Goal: Task Accomplishment & Management: Manage account settings

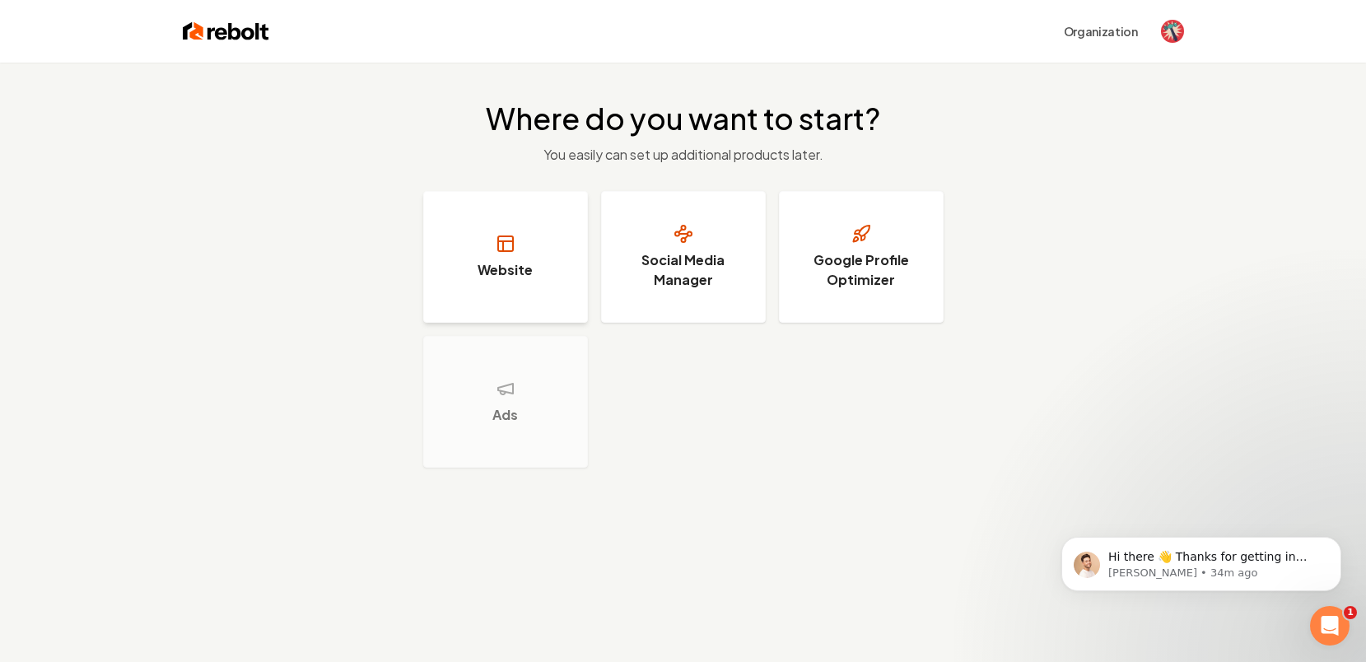
click at [487, 260] on h3 "Website" at bounding box center [505, 270] width 55 height 20
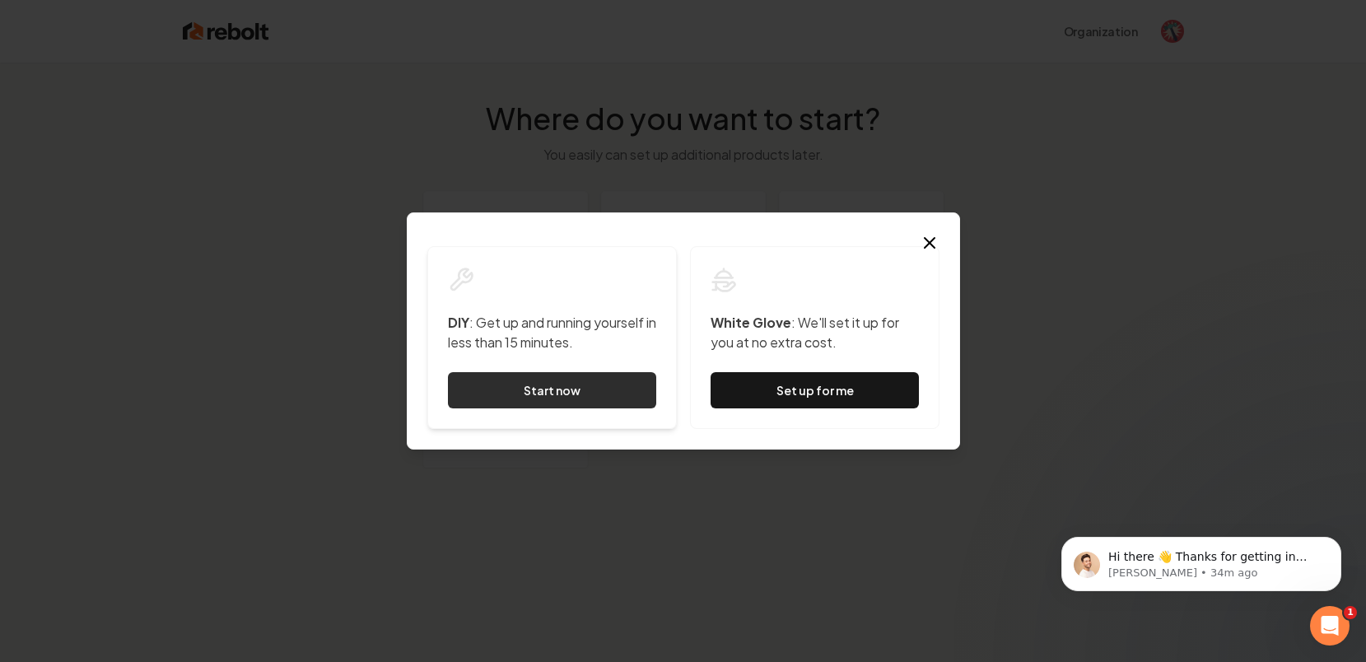
click at [600, 399] on link "Start now" at bounding box center [552, 390] width 208 height 36
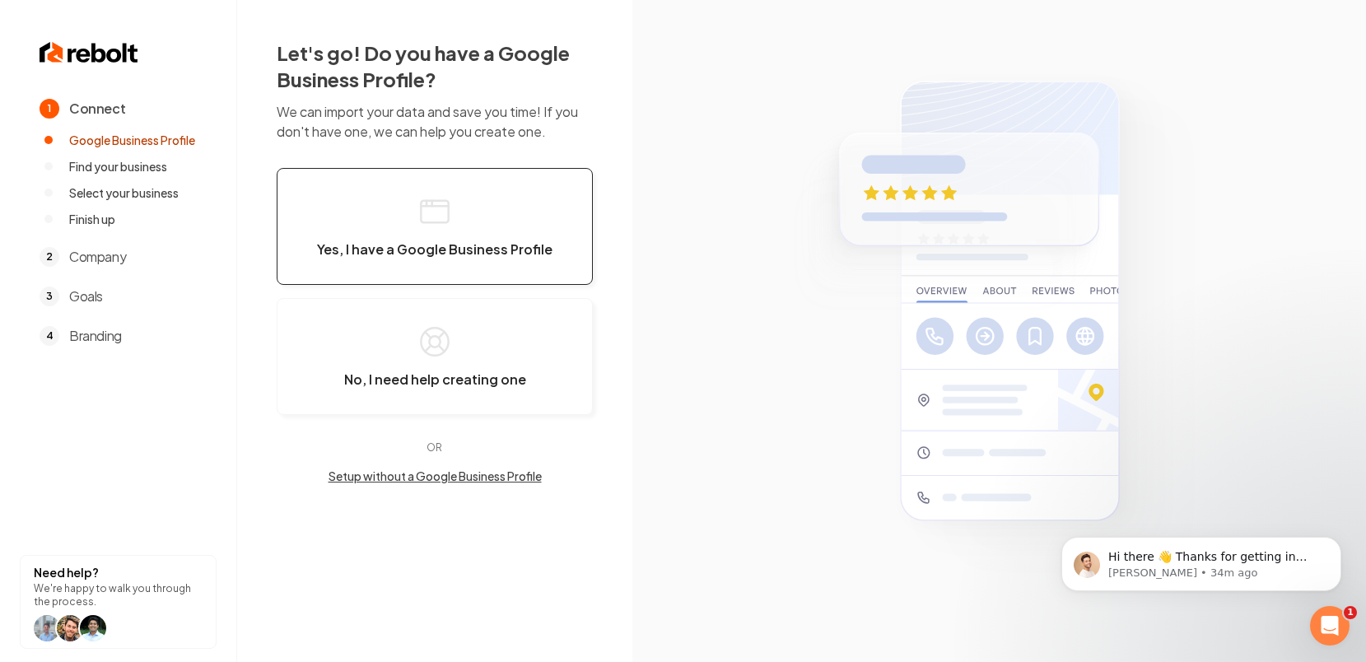
click at [441, 263] on button "Yes, I have a Google Business Profile" at bounding box center [435, 226] width 316 height 117
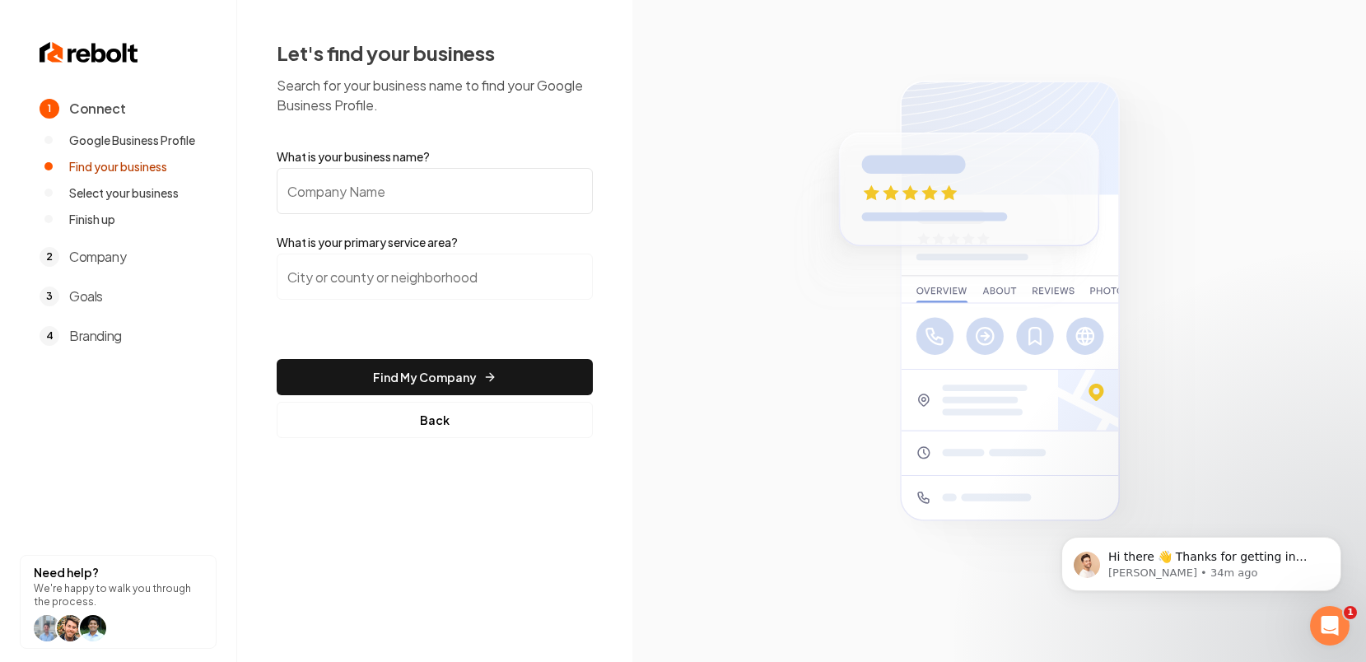
click at [408, 194] on input "What is your business name?" at bounding box center [435, 191] width 316 height 46
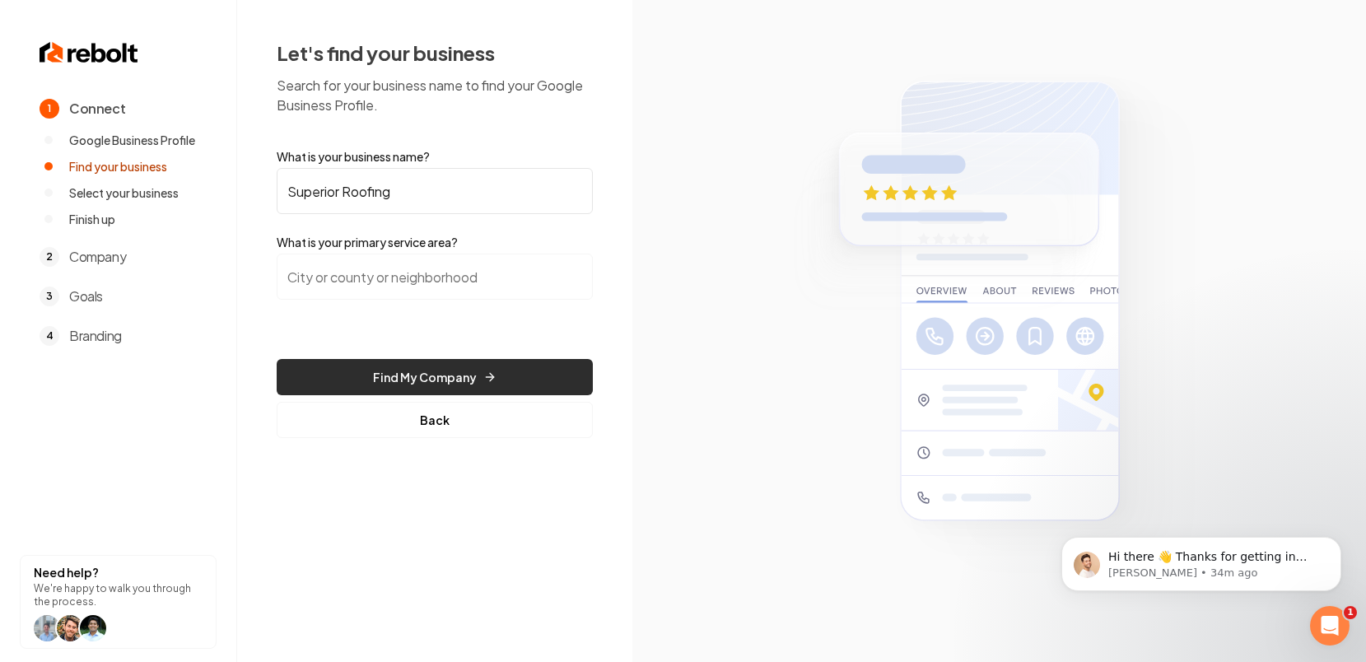
type input "Superior Roofing"
click at [382, 378] on button "Find My Company" at bounding box center [435, 377] width 316 height 36
click at [407, 376] on button "Find My Company" at bounding box center [435, 377] width 316 height 36
click at [369, 286] on input "search" at bounding box center [435, 277] width 316 height 46
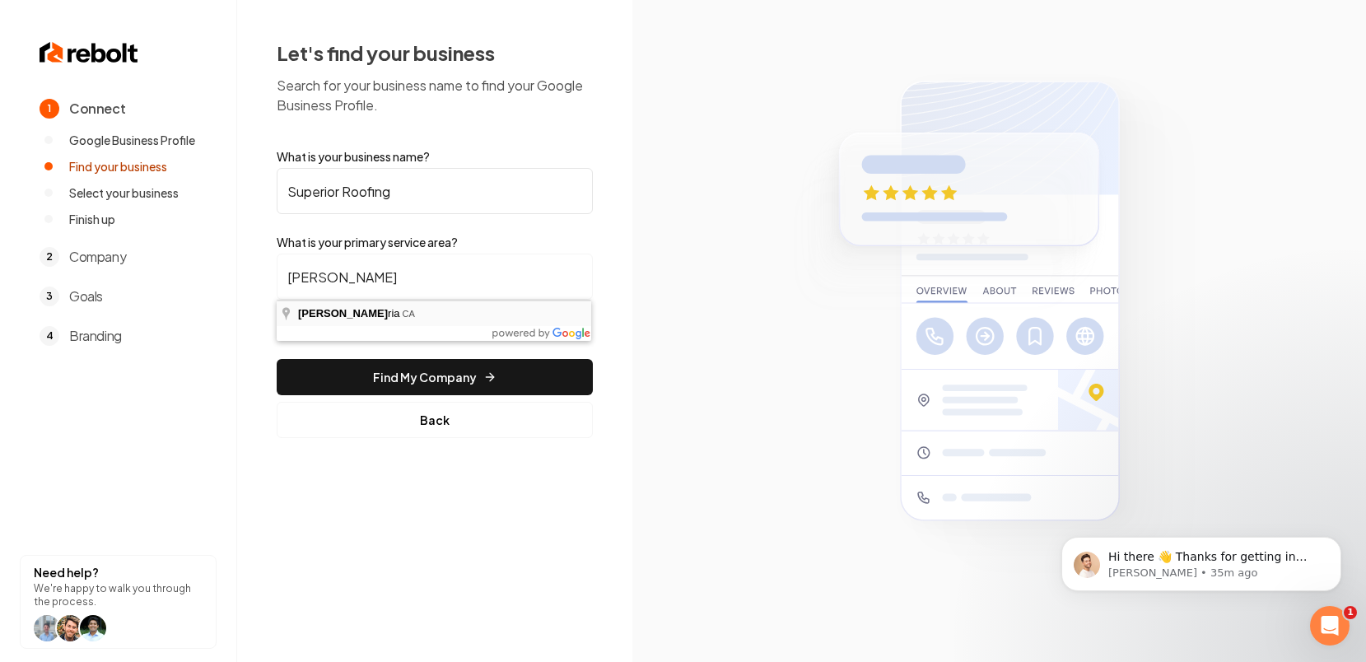
type input "Hesperia, [GEOGRAPHIC_DATA]"
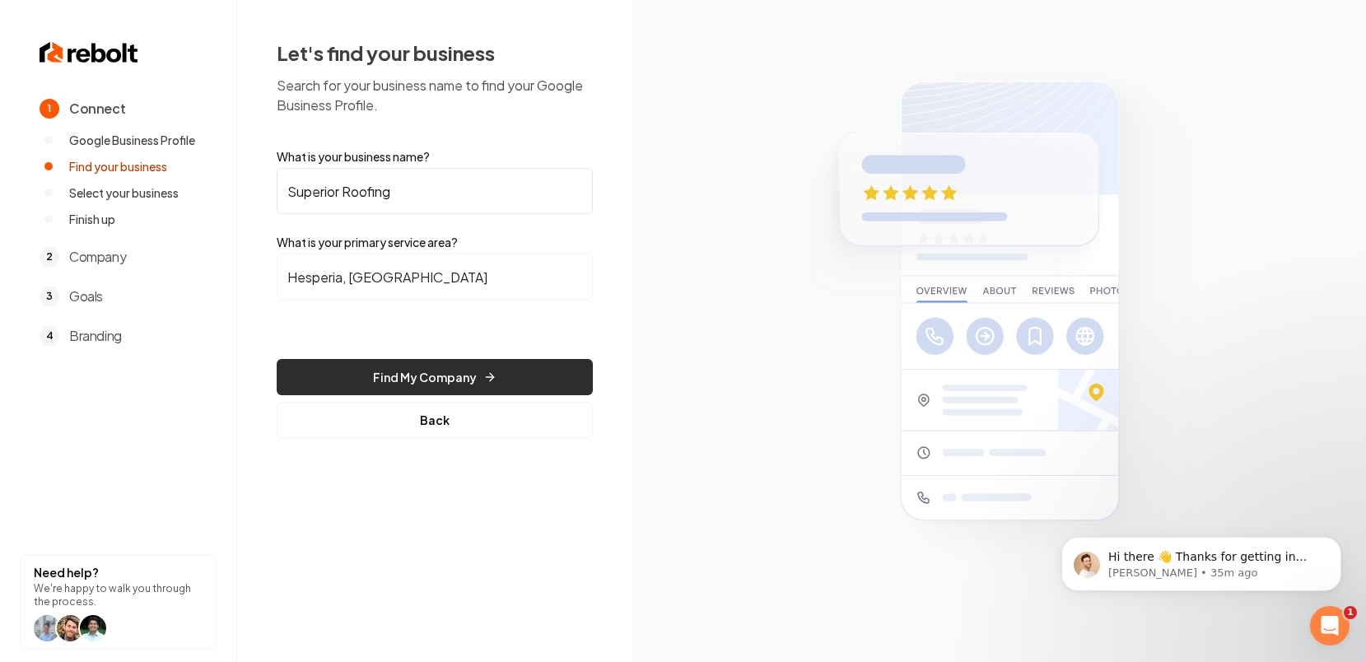
click at [353, 369] on button "Find My Company" at bounding box center [435, 377] width 316 height 36
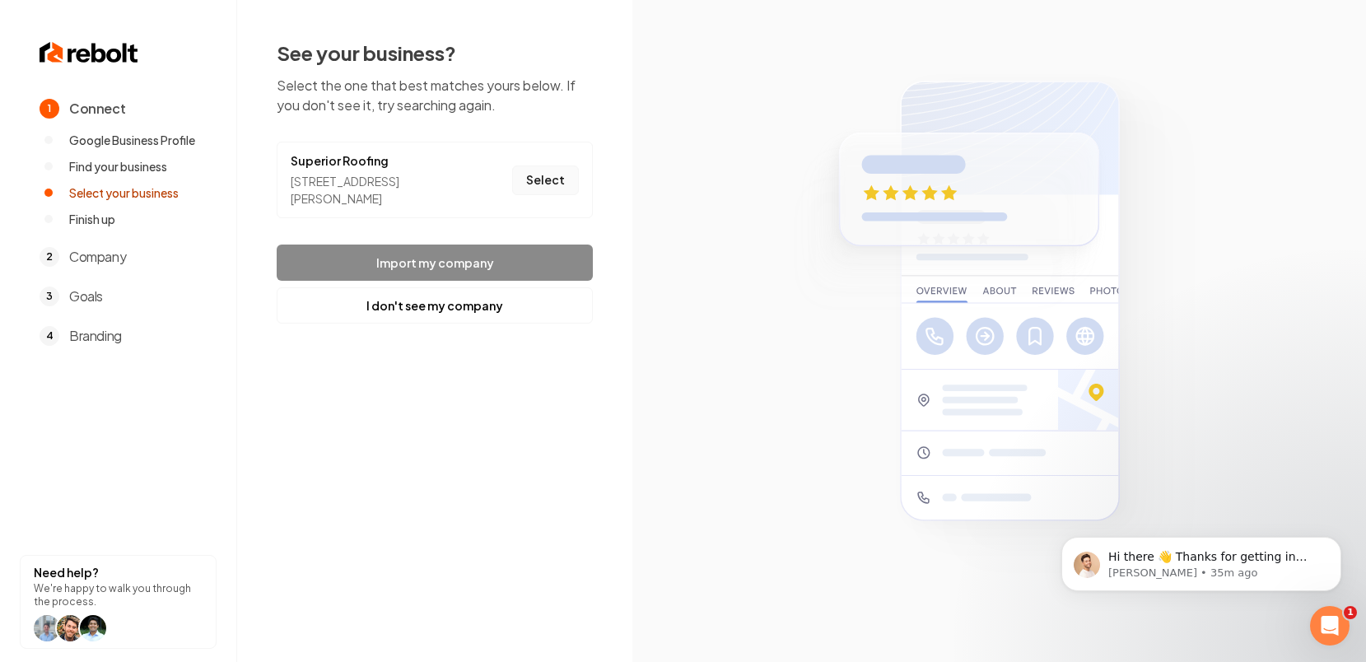
click at [539, 184] on button "Select" at bounding box center [545, 181] width 67 height 30
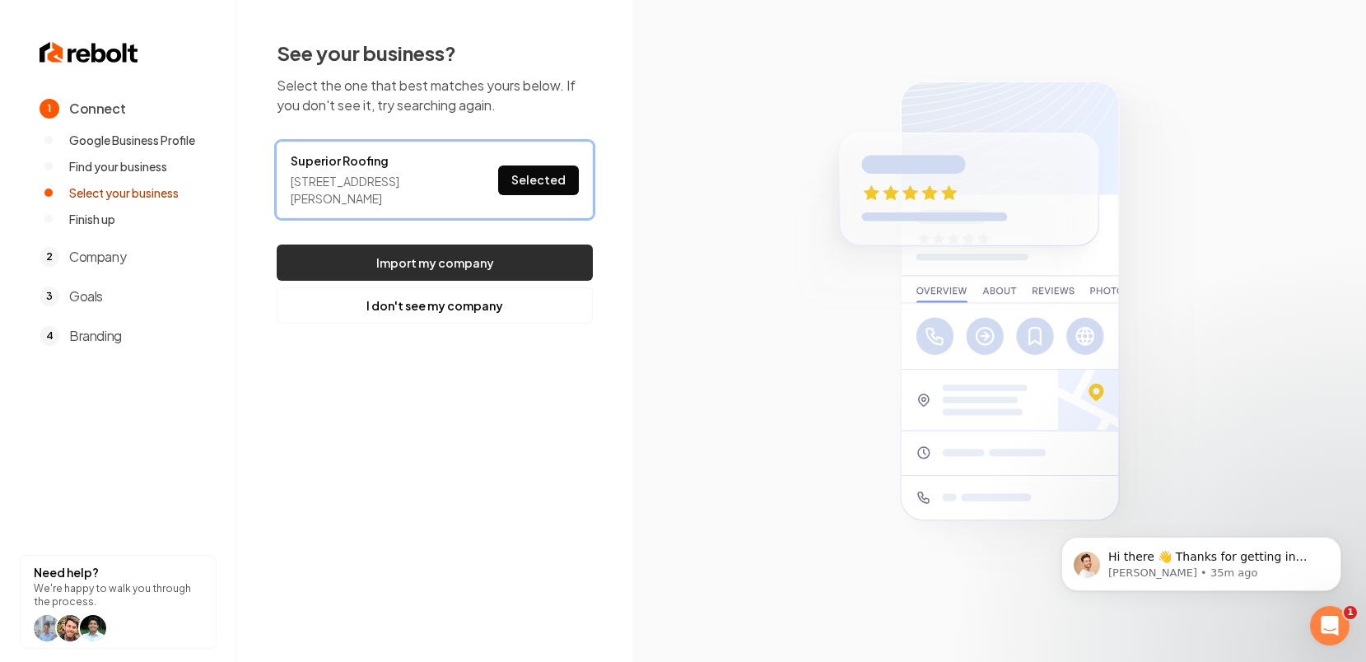
click at [444, 256] on button "Import my company" at bounding box center [435, 263] width 316 height 36
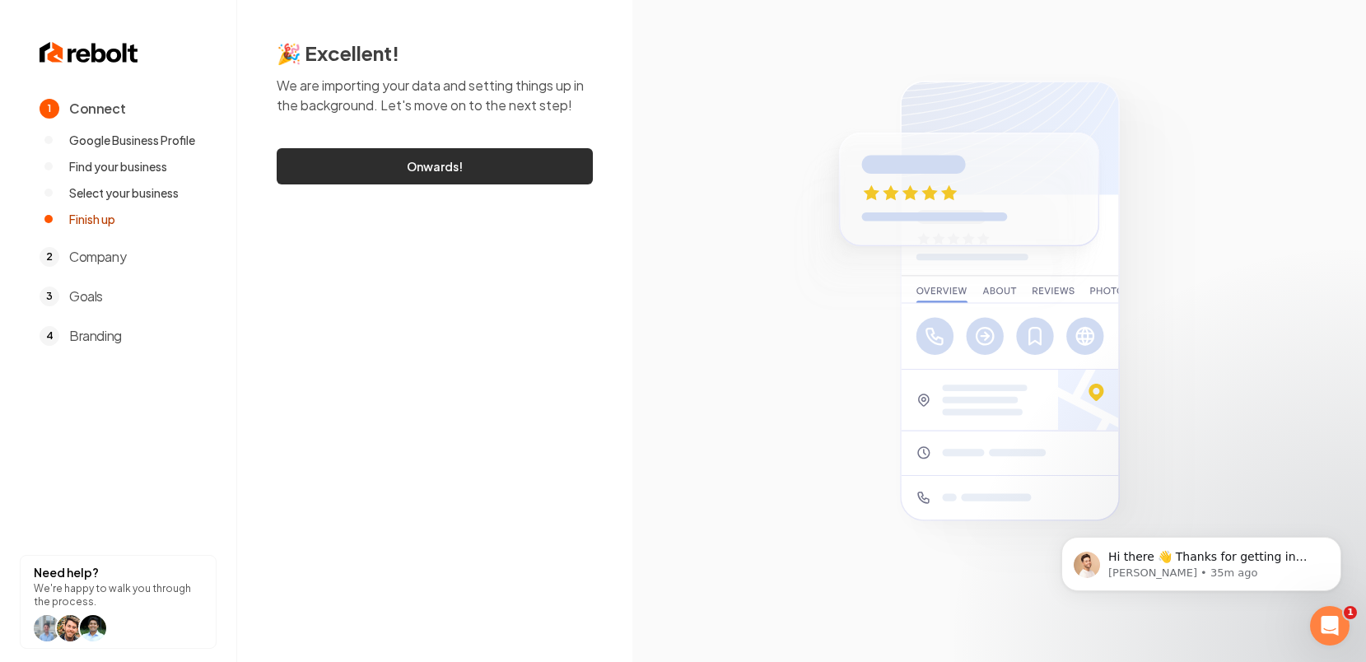
click at [448, 159] on link "Onwards!" at bounding box center [435, 166] width 316 height 36
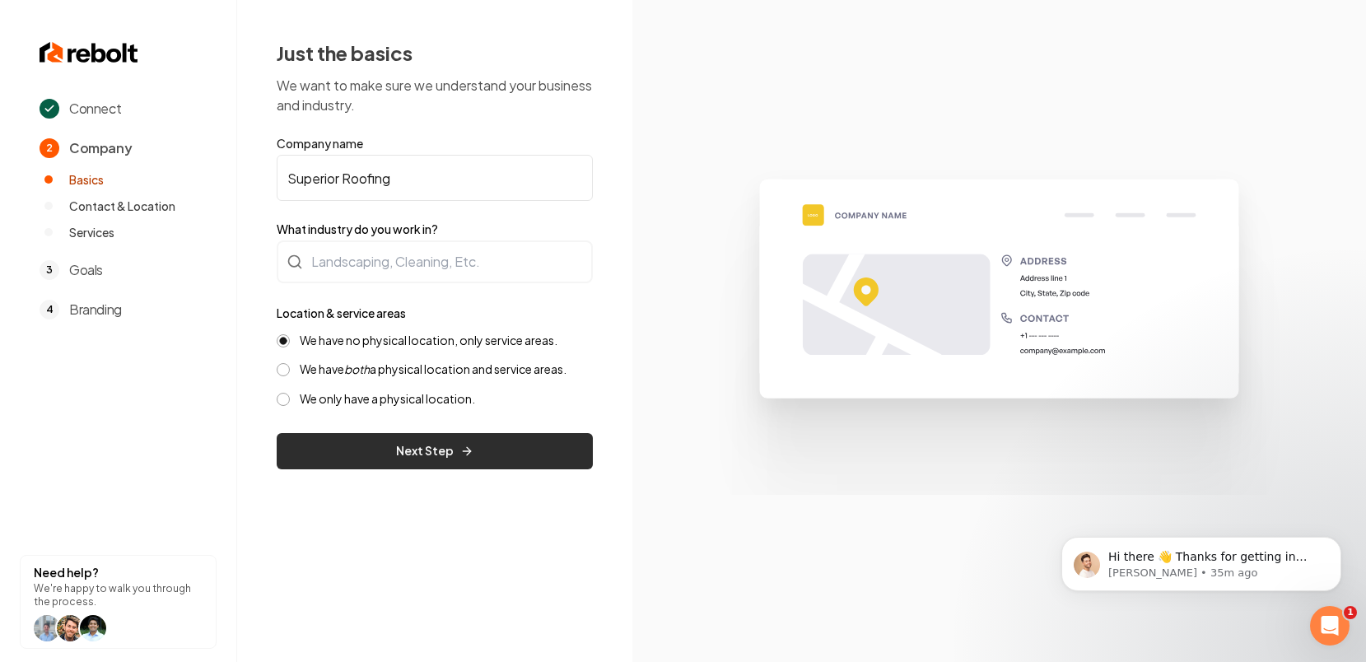
click at [352, 441] on button "Next Step" at bounding box center [435, 451] width 316 height 36
click at [1262, 566] on p "David • 36m ago" at bounding box center [1214, 573] width 212 height 15
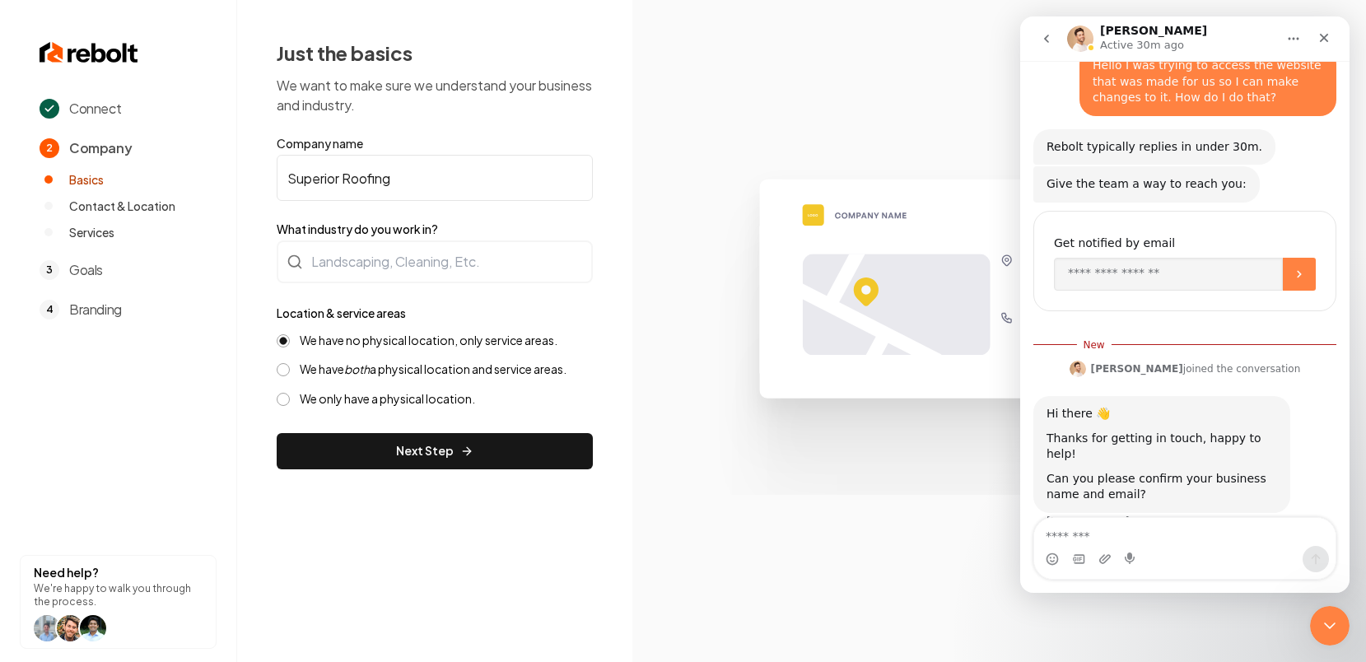
scroll to position [94, 0]
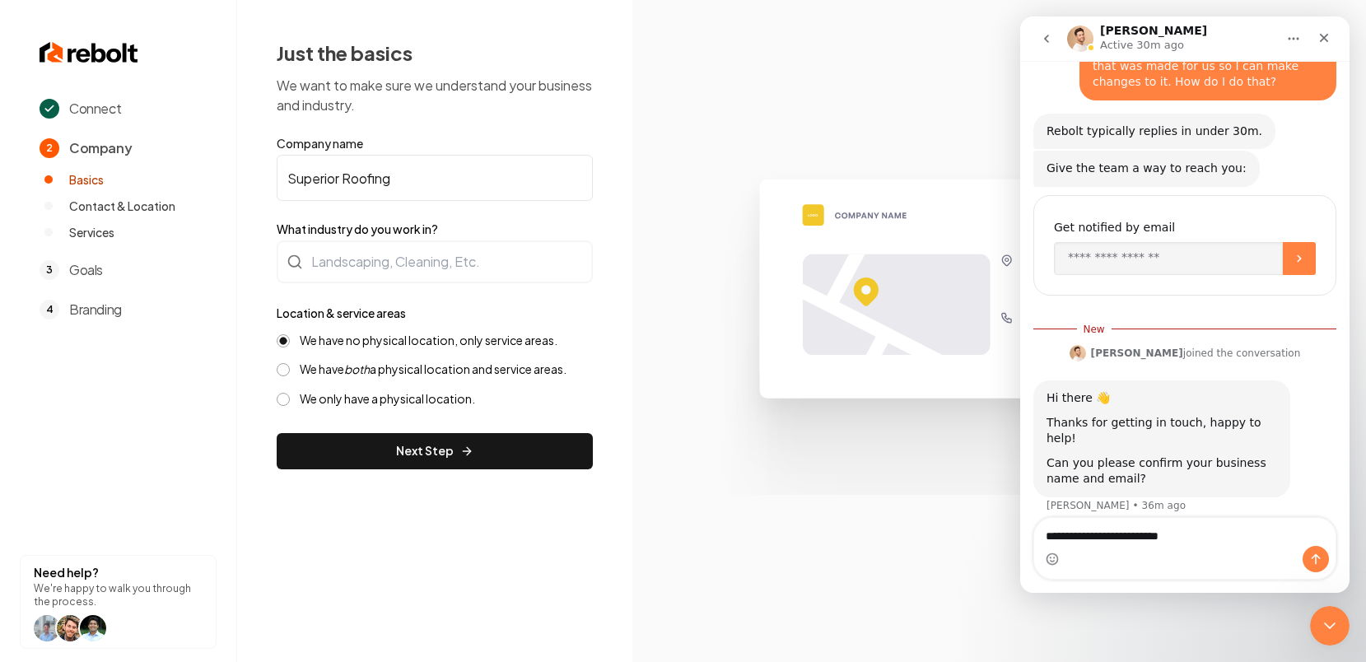
type textarea "**********"
click at [1316, 561] on icon "Send a message…" at bounding box center [1316, 559] width 9 height 11
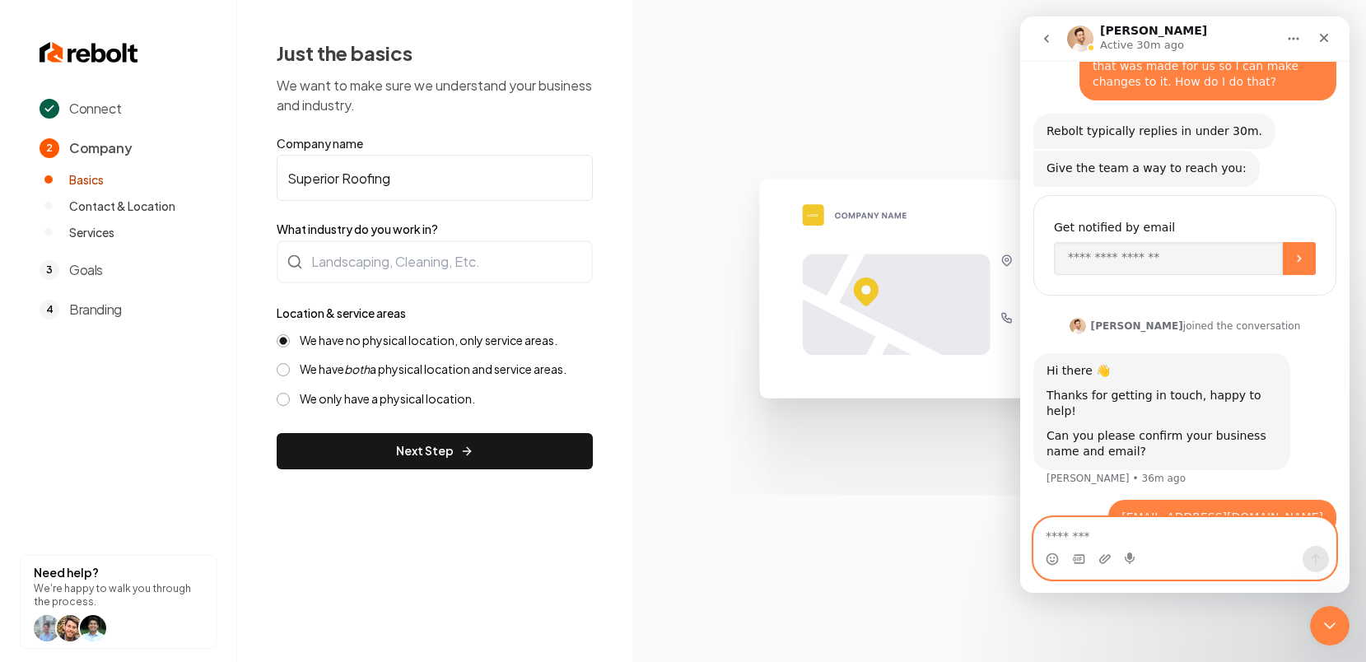
scroll to position [116, 0]
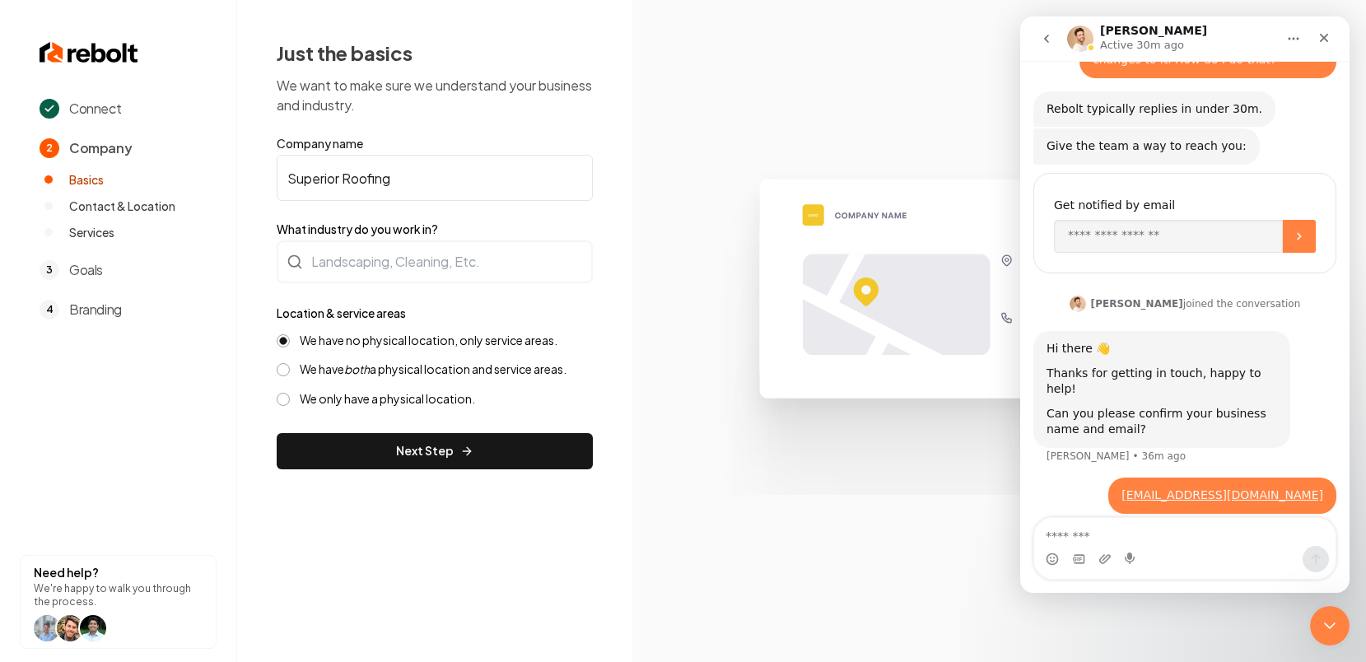
click at [918, 66] on section at bounding box center [999, 331] width 734 height 662
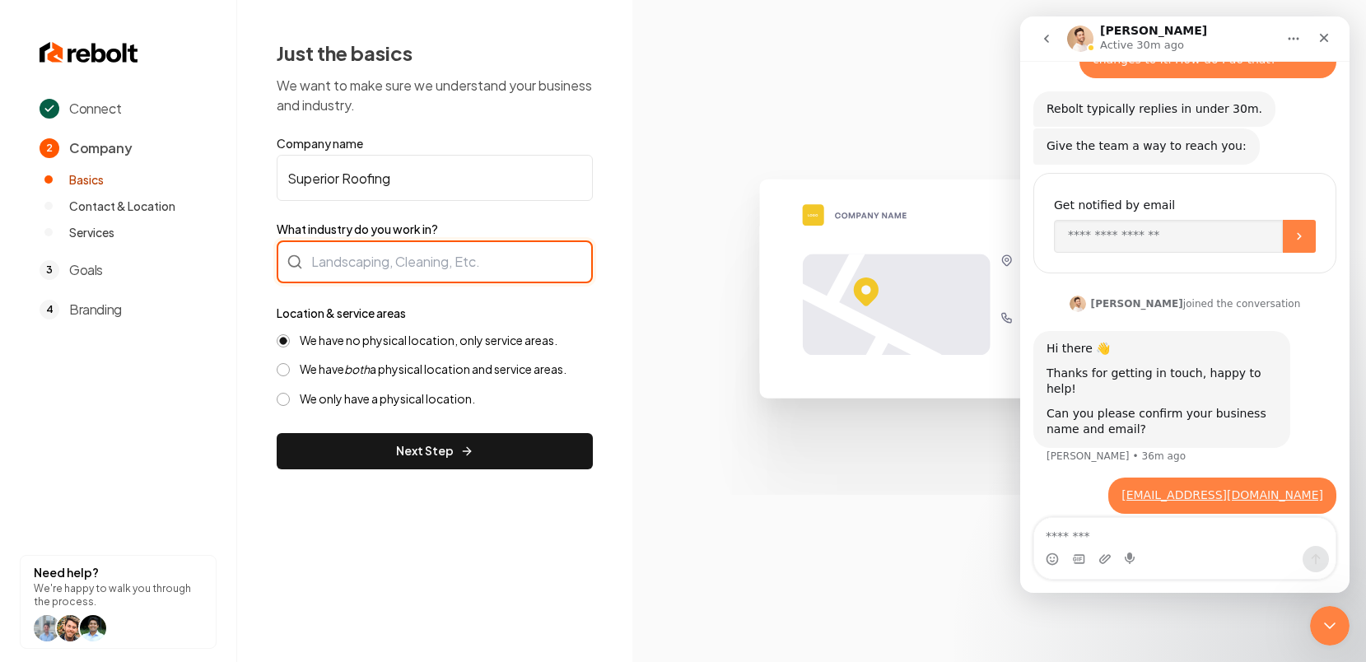
click at [384, 255] on div at bounding box center [435, 261] width 316 height 43
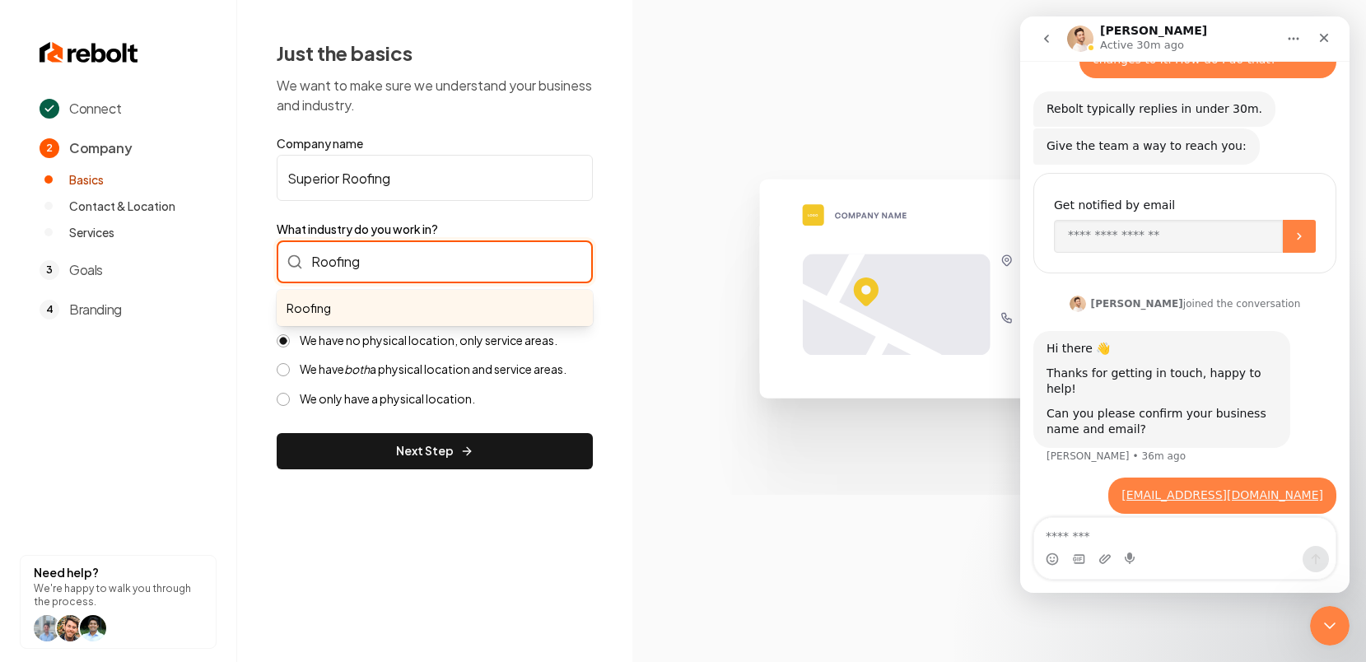
type input "Roofing"
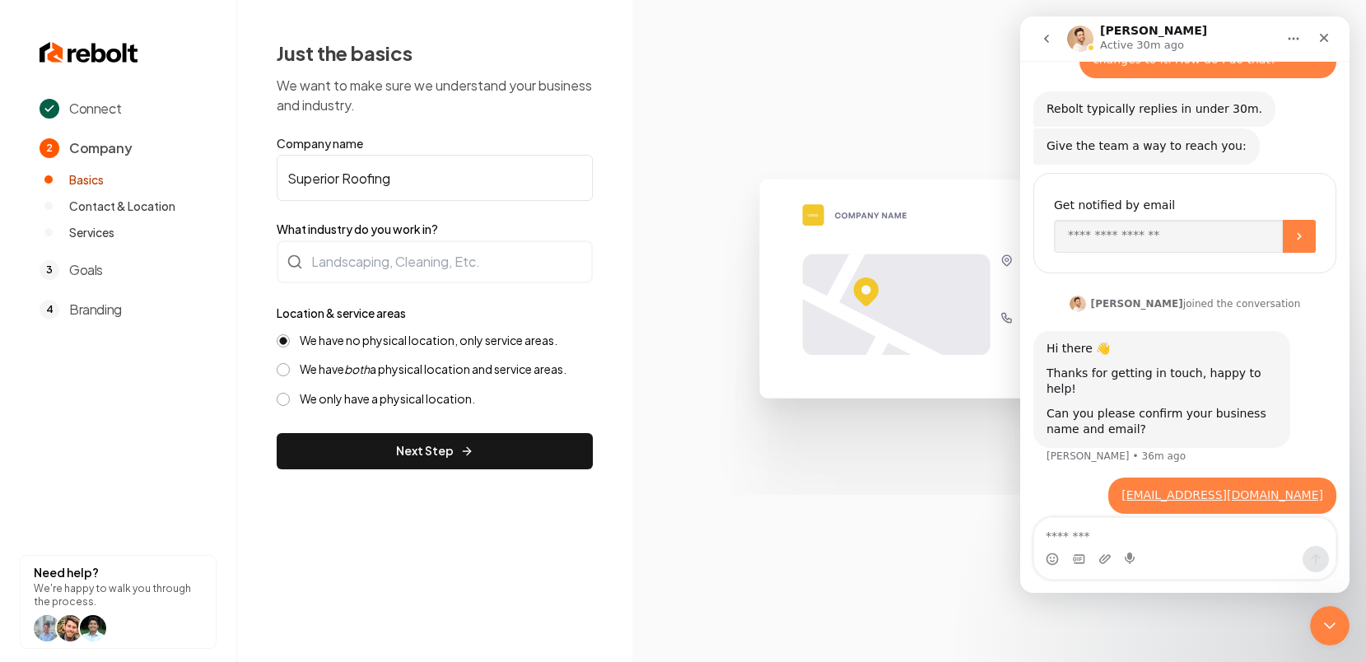
click at [361, 442] on form "Company name Superior Roofing What industry do you work in? Location & service …" at bounding box center [435, 302] width 316 height 334
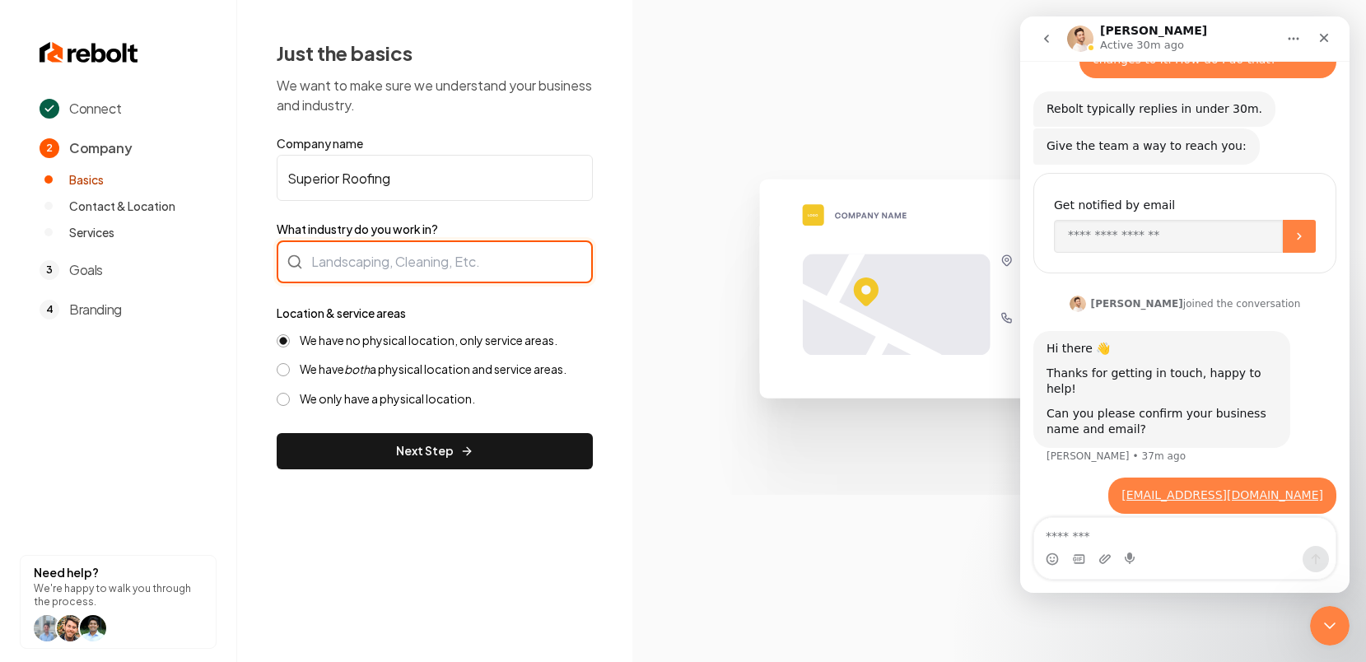
click at [355, 269] on input "What industry do you work in?" at bounding box center [435, 261] width 316 height 43
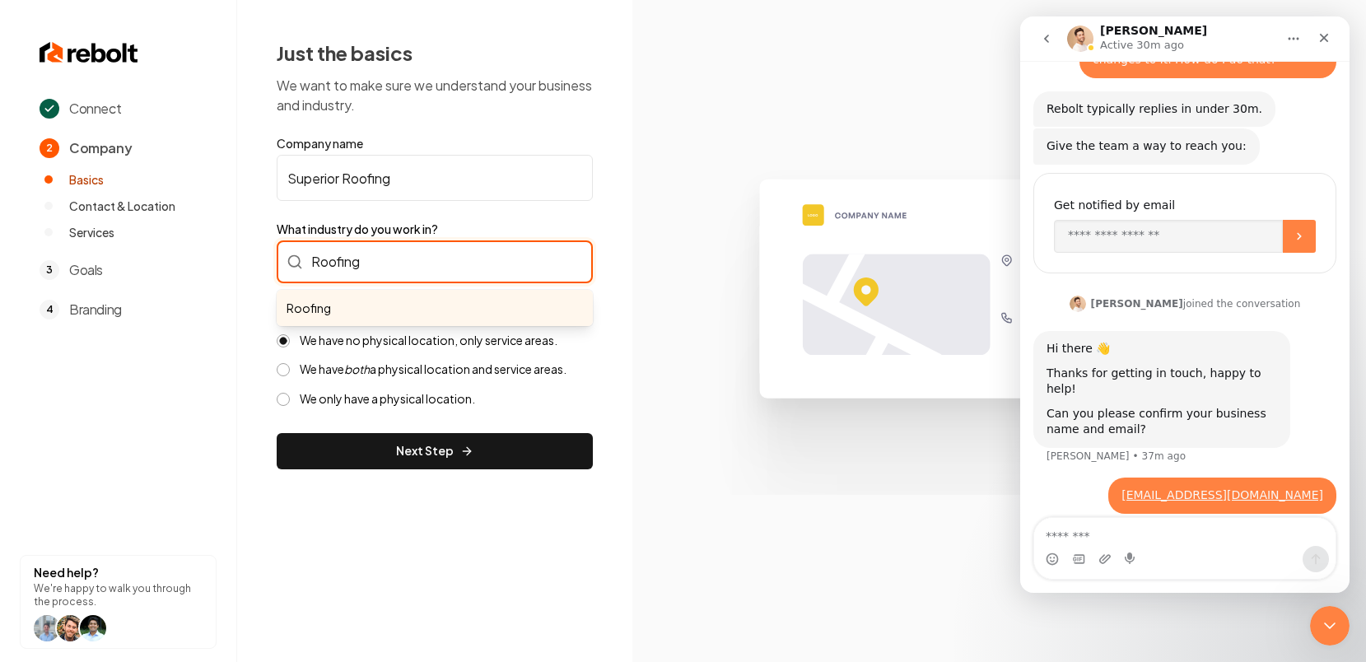
type input "Roofing"
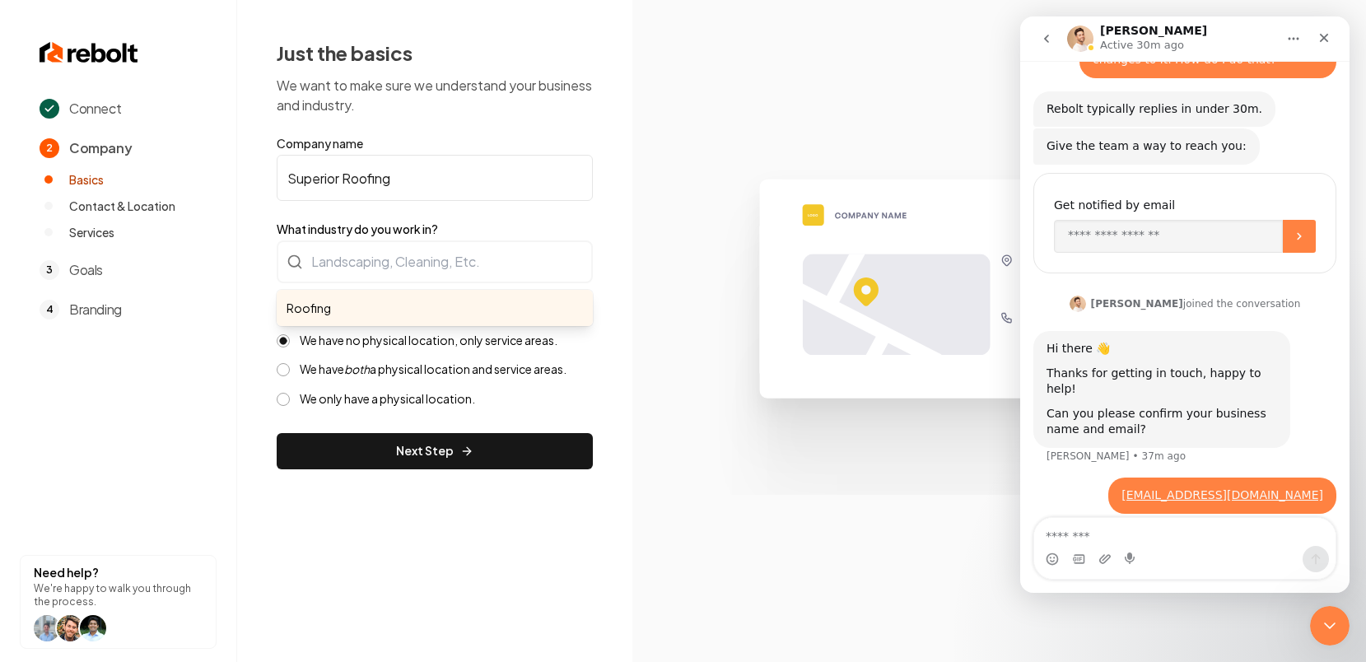
click at [375, 451] on form "Company name Superior Roofing What industry do you work in? Roofing Location & …" at bounding box center [435, 302] width 316 height 334
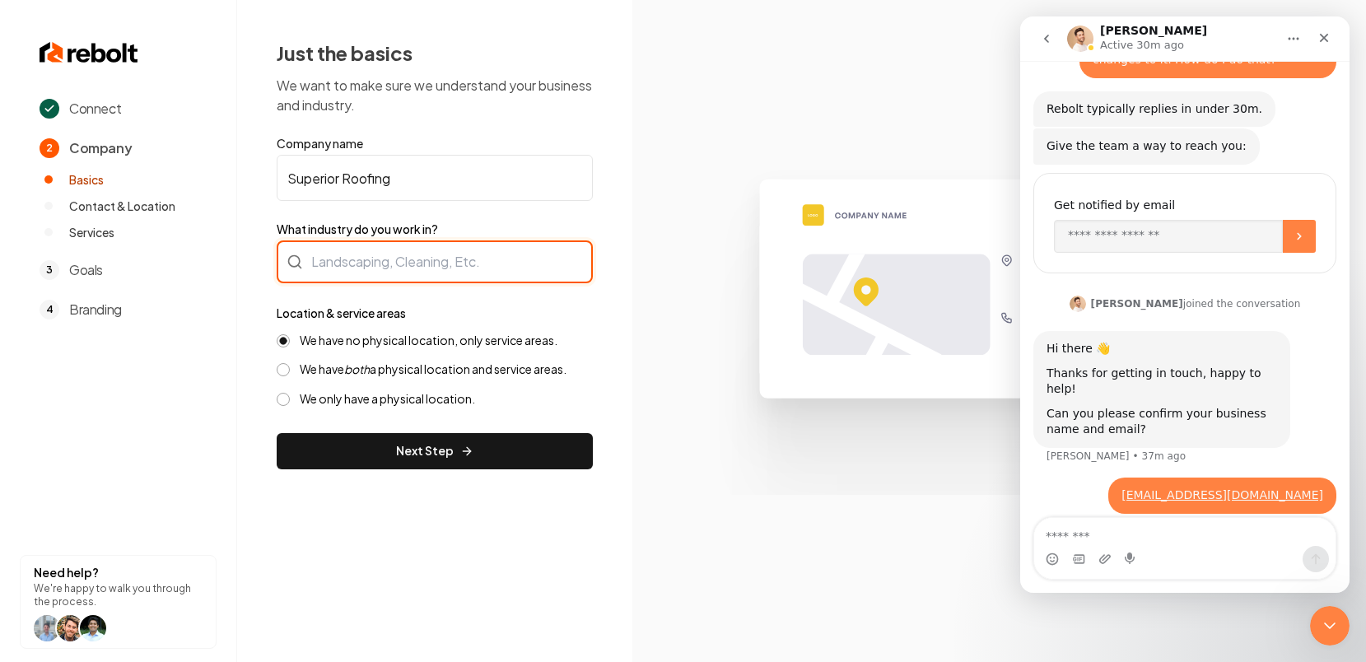
click at [363, 266] on input "What industry do you work in?" at bounding box center [435, 261] width 316 height 43
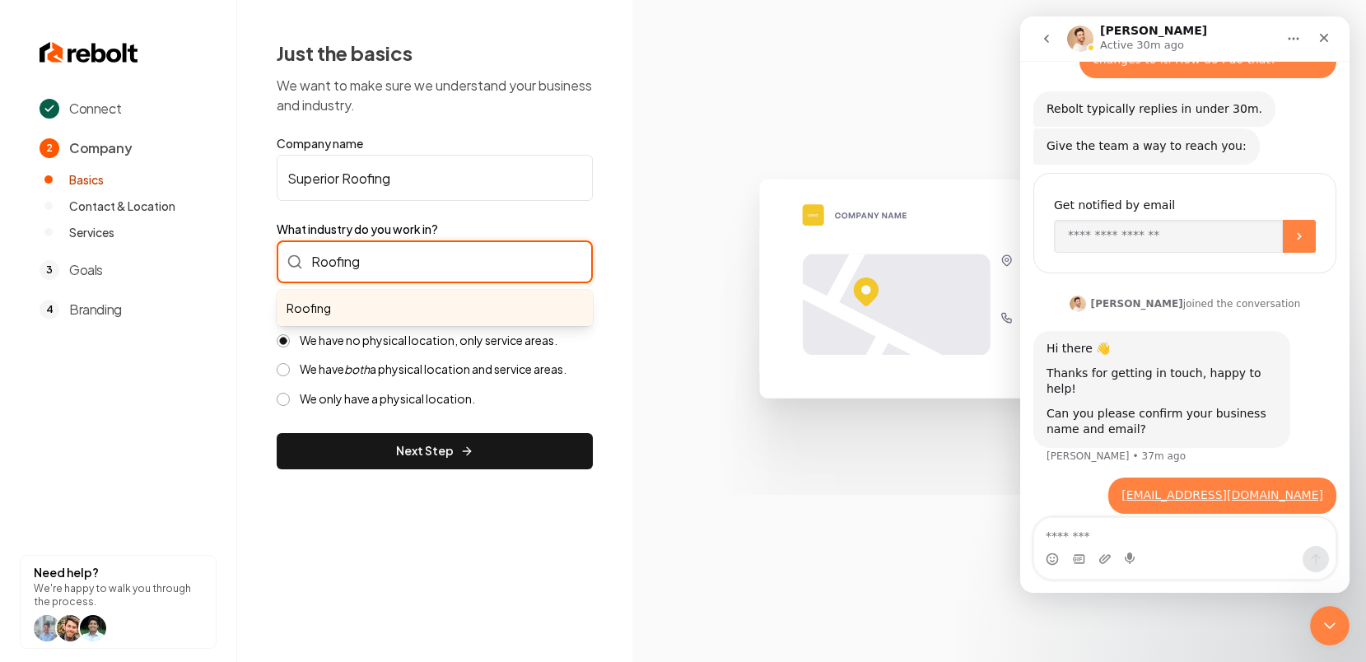
type input "Roofing"
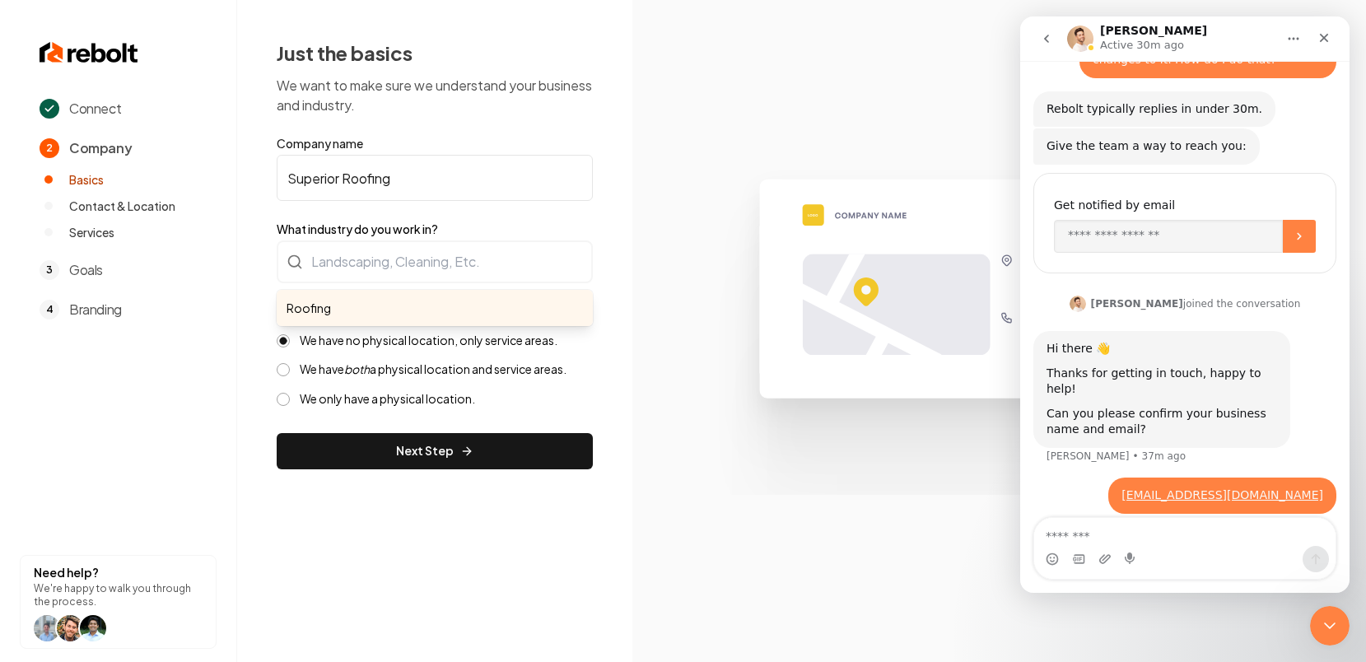
click at [349, 346] on form "Company name Superior Roofing What industry do you work in? Roofing Location & …" at bounding box center [435, 302] width 316 height 334
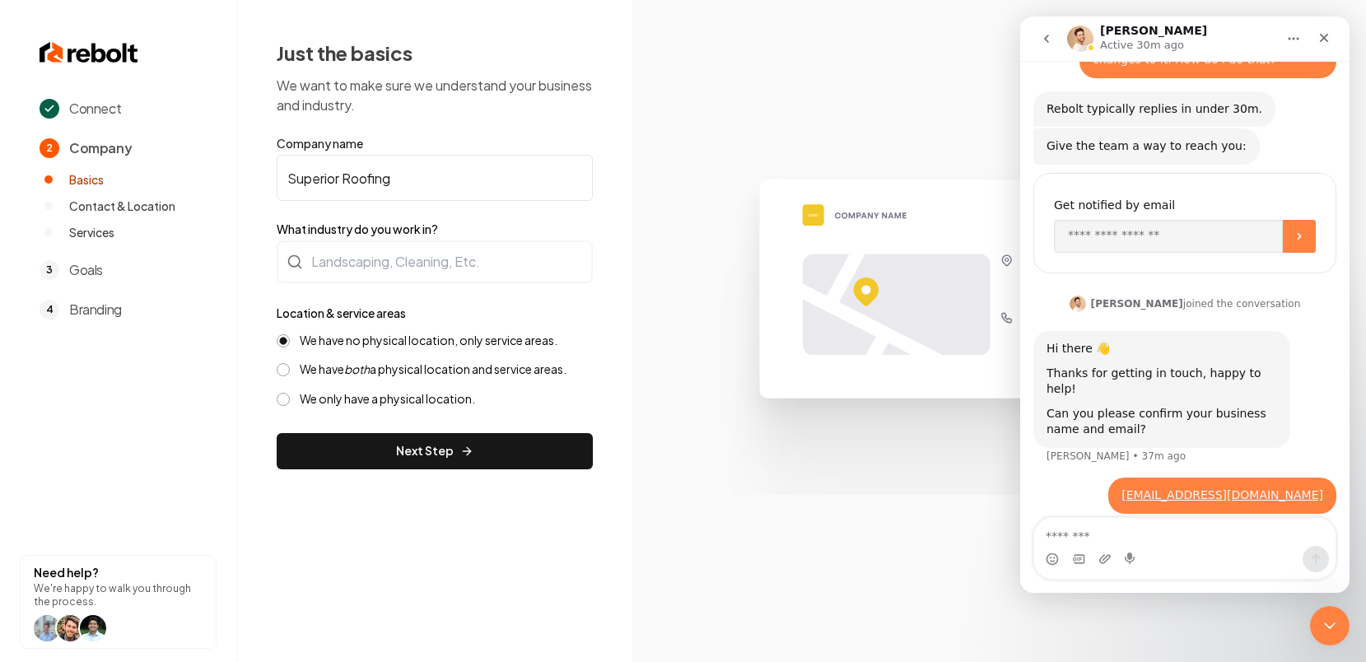
click at [349, 339] on label "We have no physical location, only service areas." at bounding box center [429, 341] width 258 height 16
click at [290, 339] on button "We have no physical location, only service areas." at bounding box center [283, 340] width 13 height 13
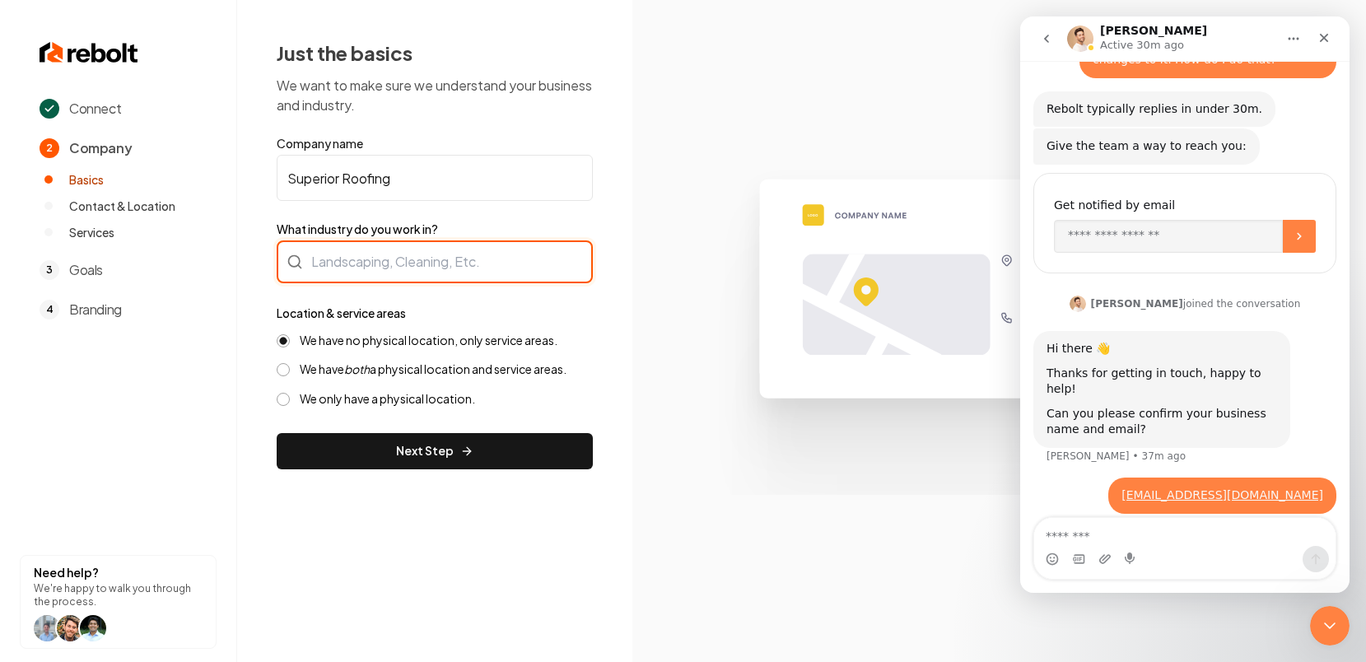
click at [348, 276] on input "What industry do you work in?" at bounding box center [435, 261] width 316 height 43
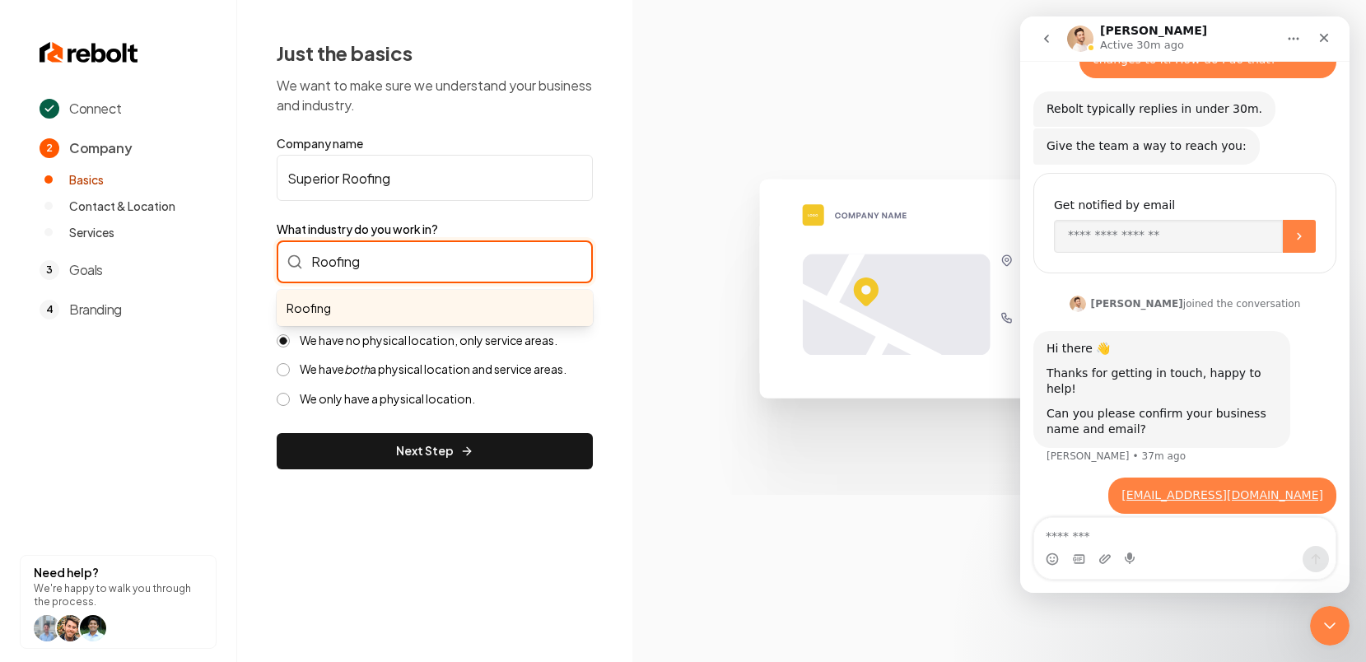
type input "Roofing"
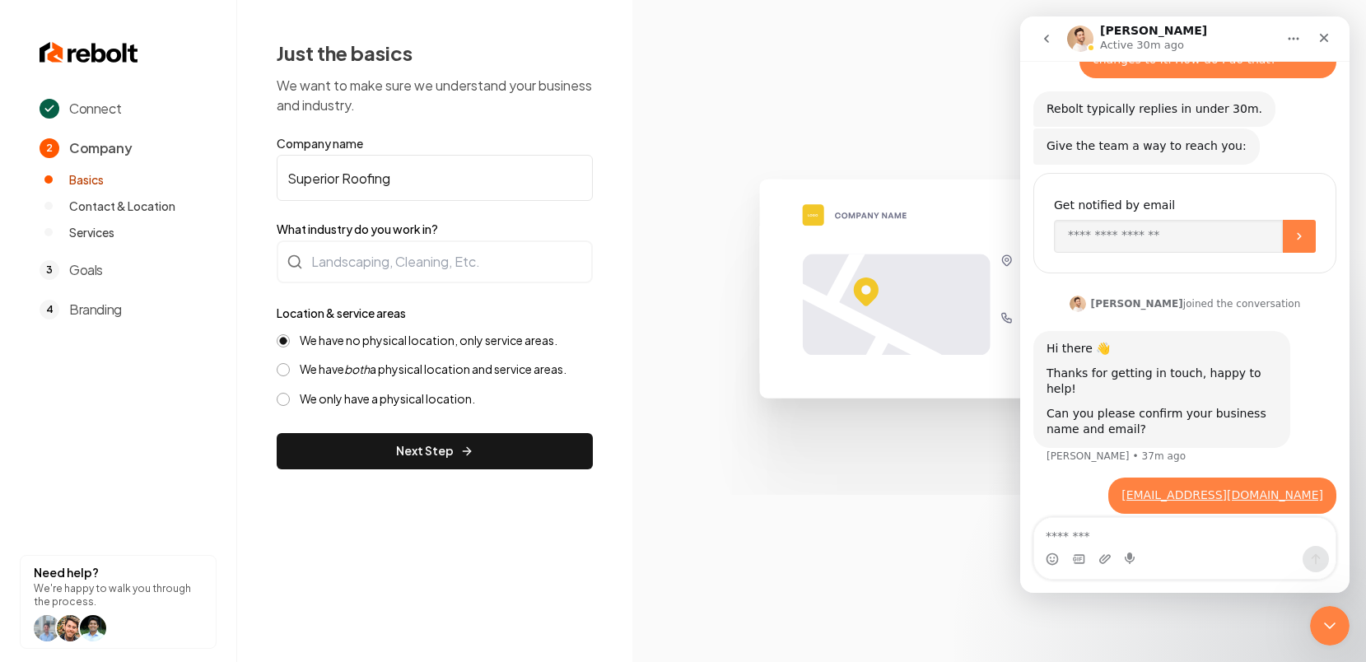
click at [340, 446] on form "Company name Superior Roofing What industry do you work in? Location & service …" at bounding box center [435, 302] width 316 height 334
click at [1149, 528] on textarea "Message…" at bounding box center [1184, 532] width 301 height 28
type textarea "*"
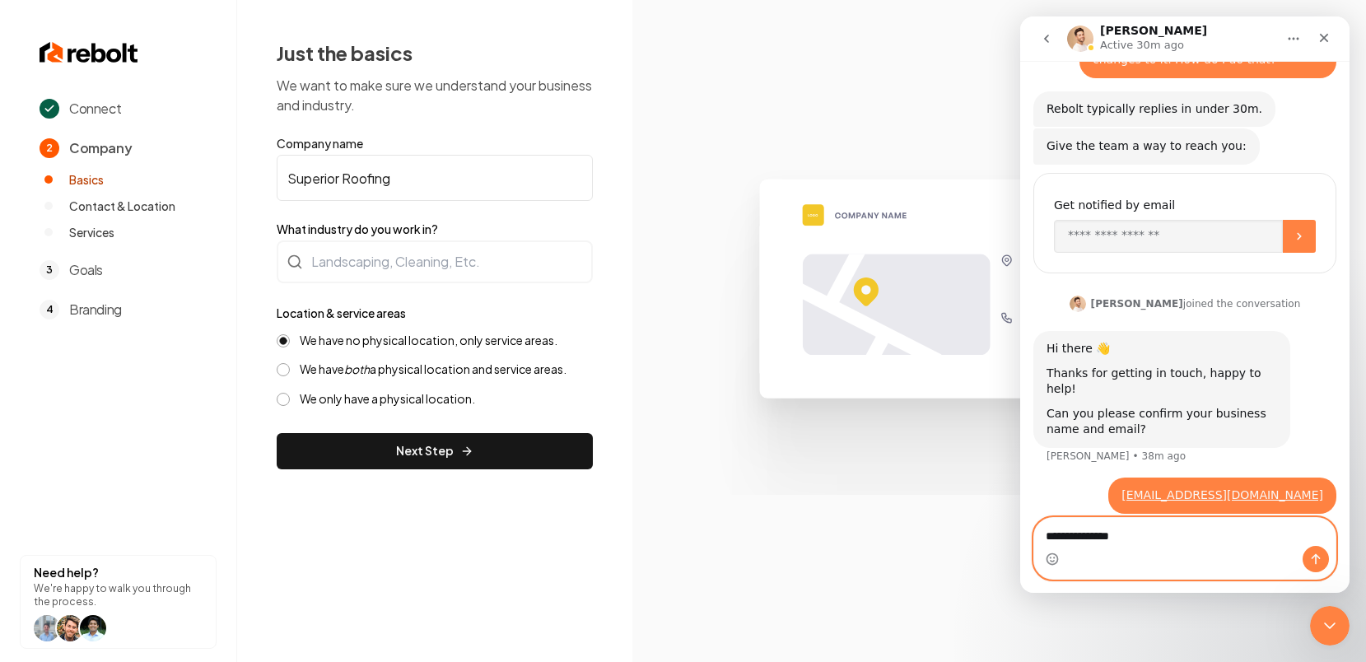
type textarea "**********"
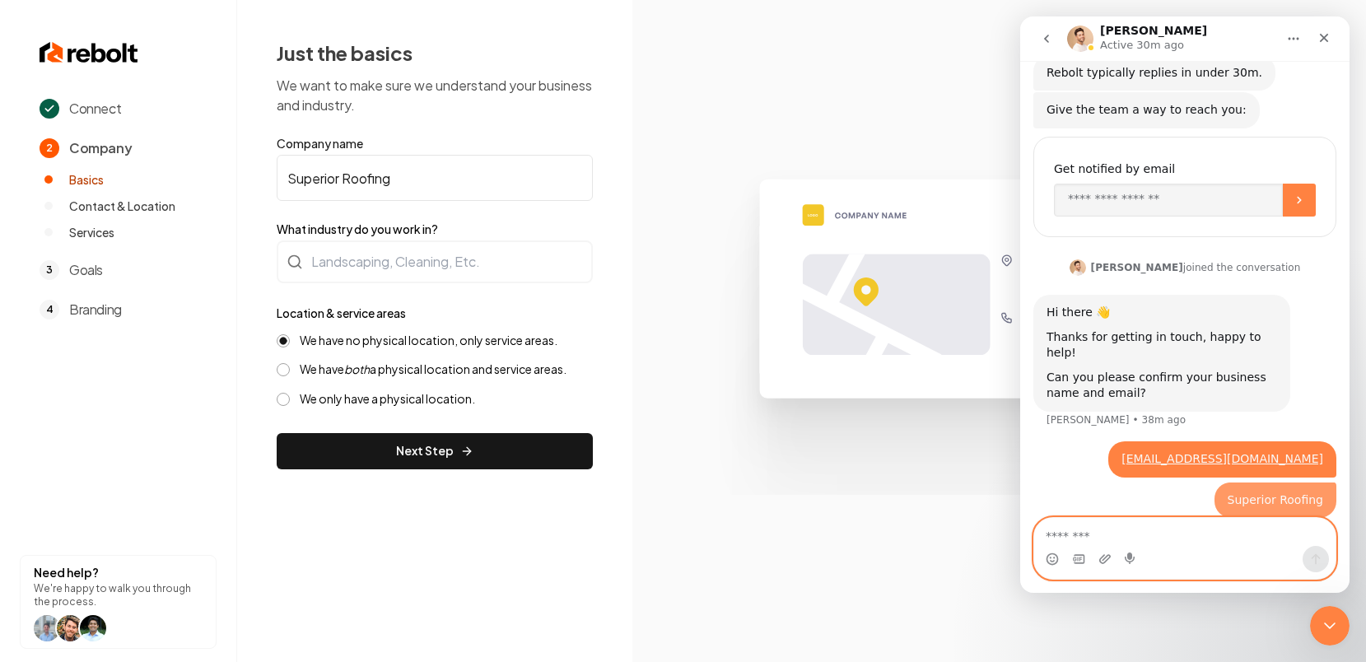
scroll to position [153, 0]
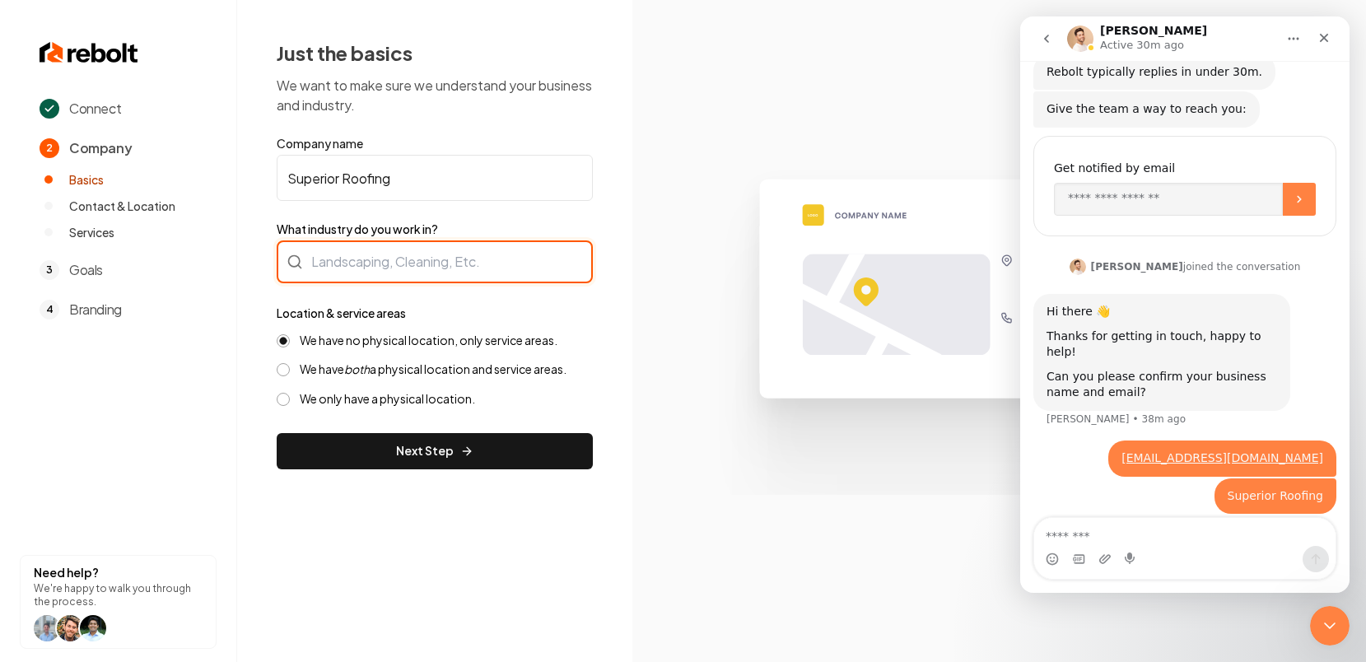
click at [337, 262] on input "What industry do you work in?" at bounding box center [435, 261] width 316 height 43
type input "Roofing"
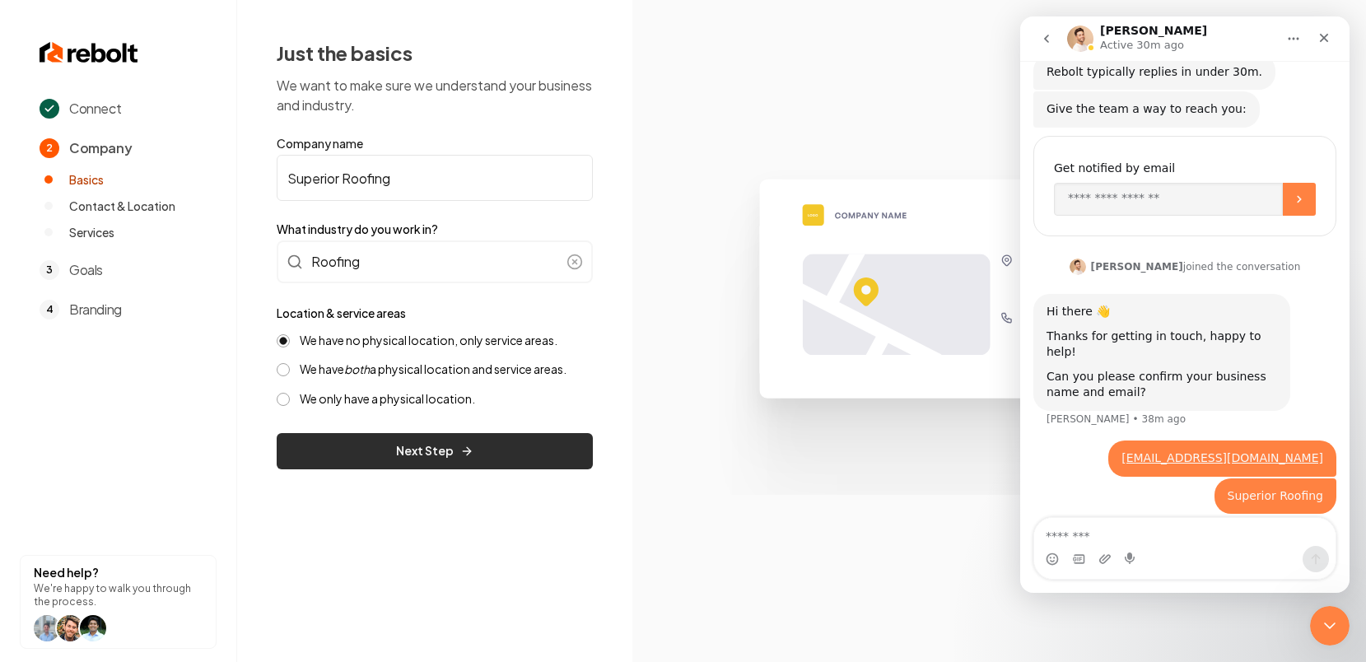
click at [361, 459] on button "Next Step" at bounding box center [435, 451] width 316 height 36
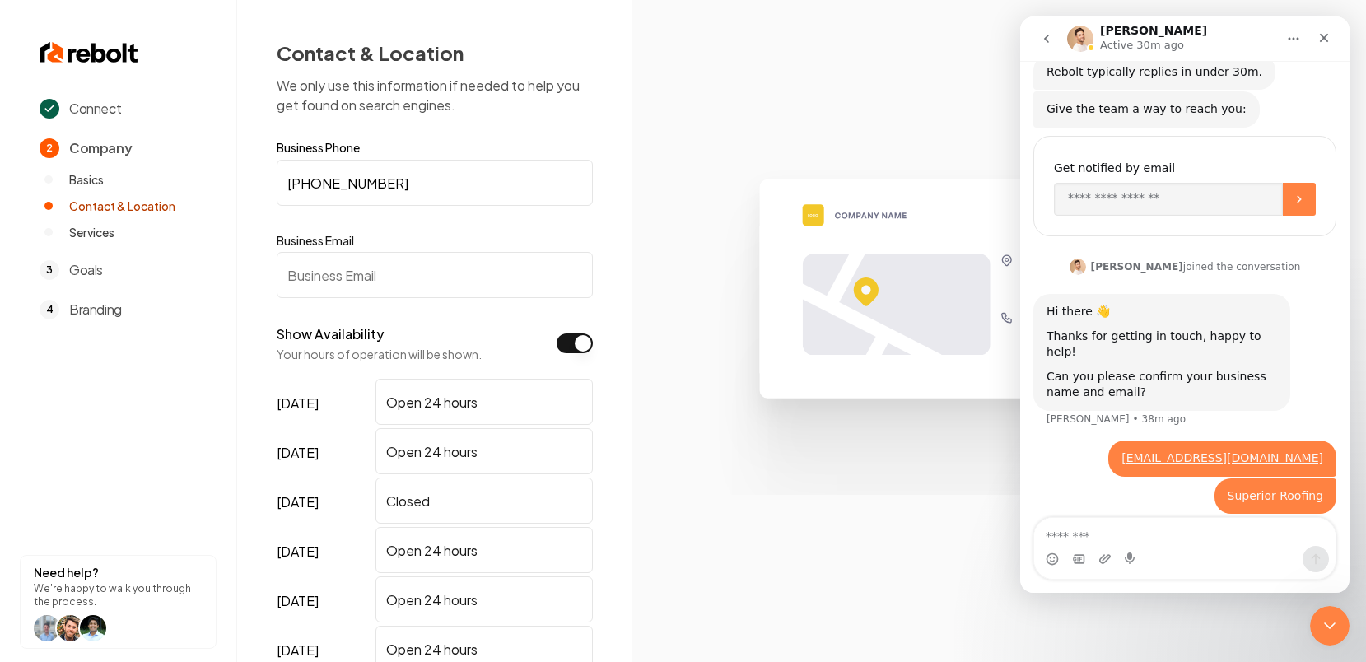
click at [345, 275] on input "Business Email" at bounding box center [435, 275] width 316 height 46
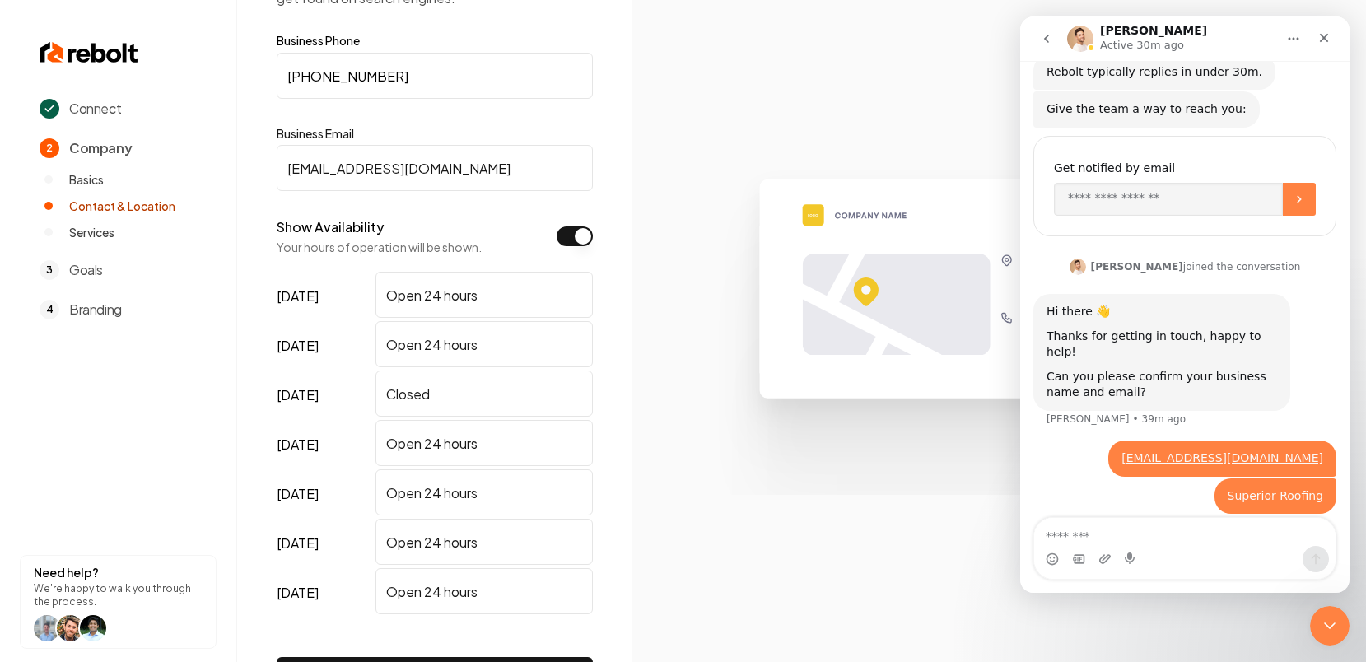
scroll to position [95, 0]
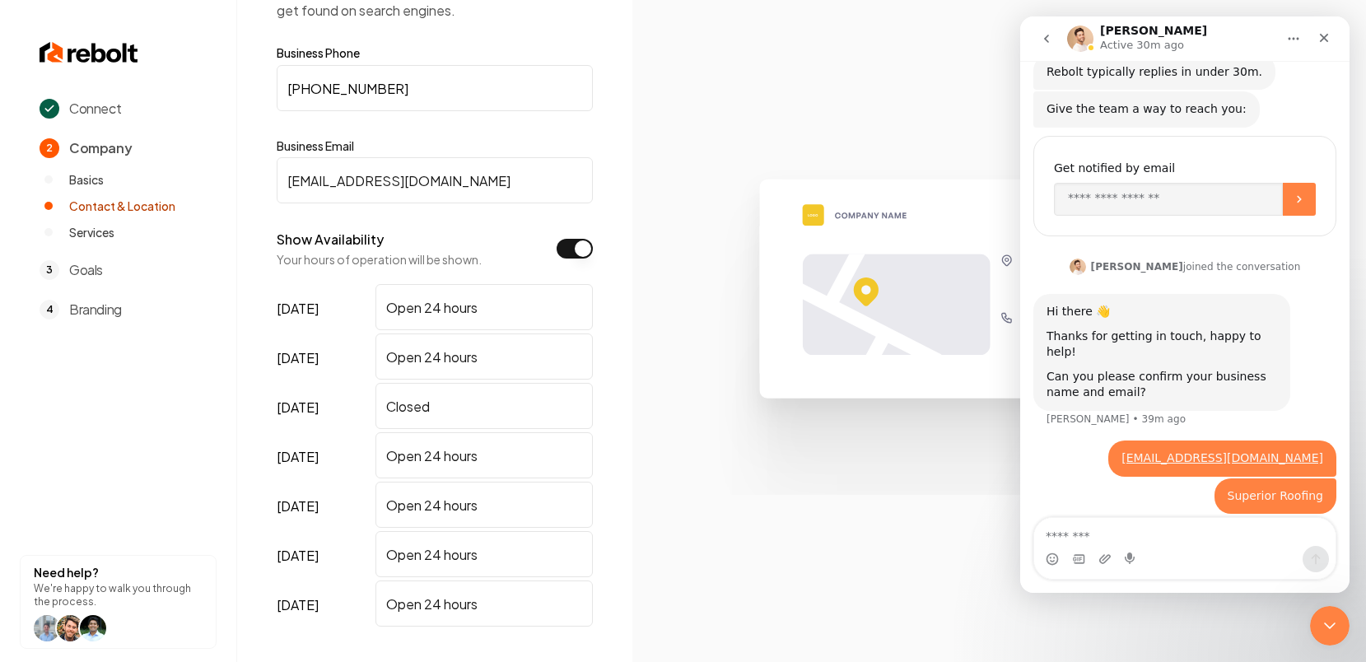
type input "[EMAIL_ADDRESS][DOMAIN_NAME]"
click at [492, 304] on input "Open 24 hours" at bounding box center [483, 307] width 217 height 46
type input "Open till 6:00 pm"
click at [501, 361] on input "Open 24 hours" at bounding box center [483, 356] width 217 height 46
type input "Open till 6:00 pm"
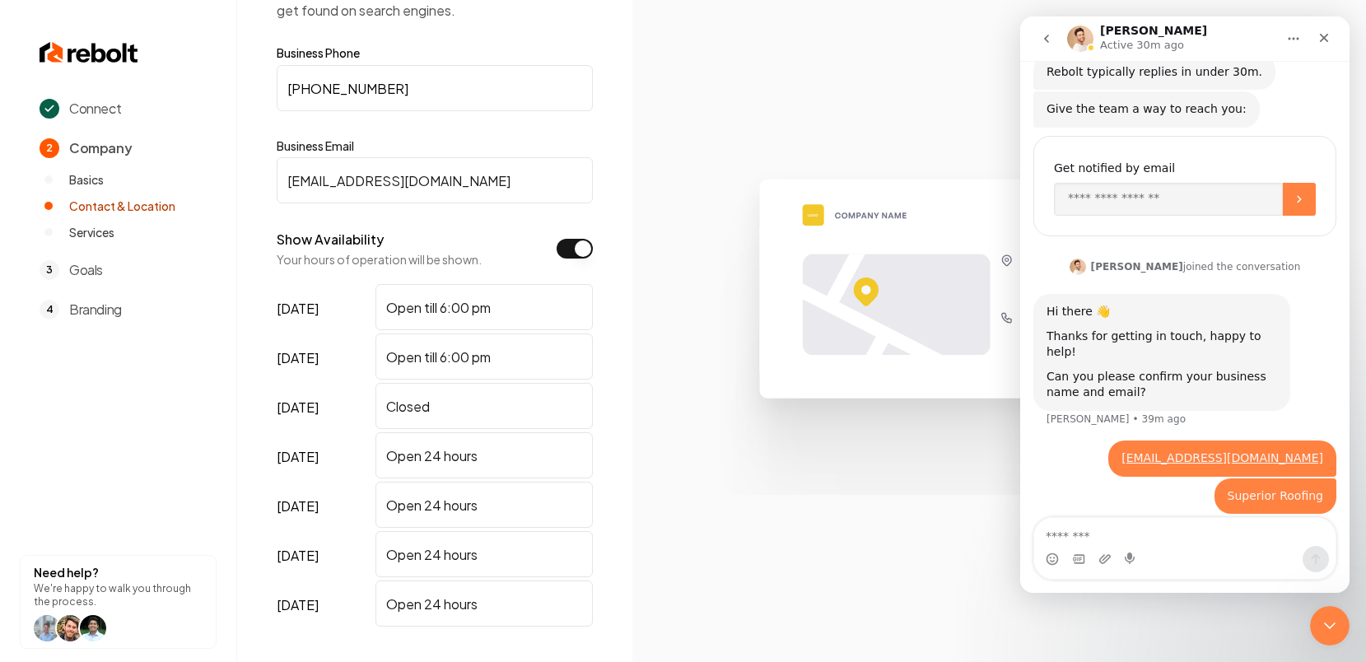
click at [493, 409] on input "Closed" at bounding box center [483, 406] width 217 height 46
click at [490, 513] on input "Open 24 hours" at bounding box center [483, 505] width 217 height 46
type input "O"
type input "closed"
click at [483, 458] on input "Open 24 hours" at bounding box center [483, 455] width 217 height 46
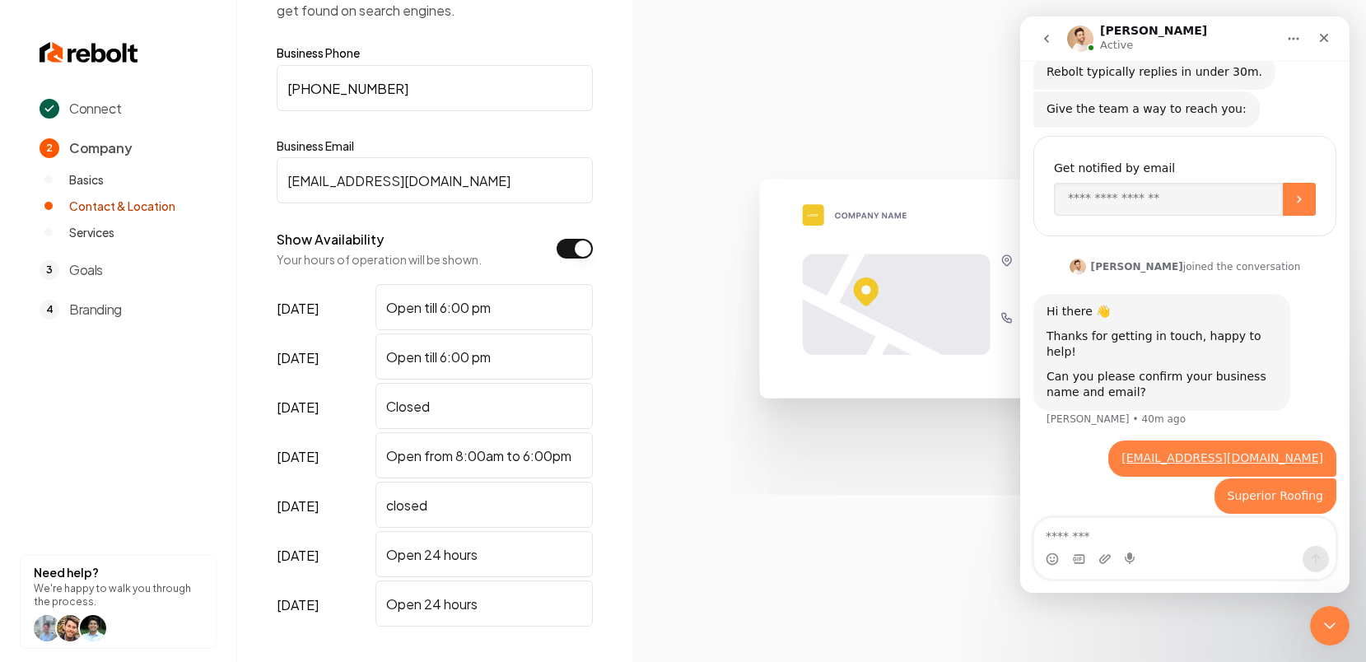
type input "Open from 8:00am to 6:00pm"
click at [458, 506] on input "closed" at bounding box center [483, 505] width 217 height 46
click at [470, 562] on input "Open 24 hours" at bounding box center [483, 554] width 217 height 46
click at [456, 556] on input "Open 8:00-6:00pm" at bounding box center [483, 554] width 217 height 46
type input "Open 8:00am-6:00pm"
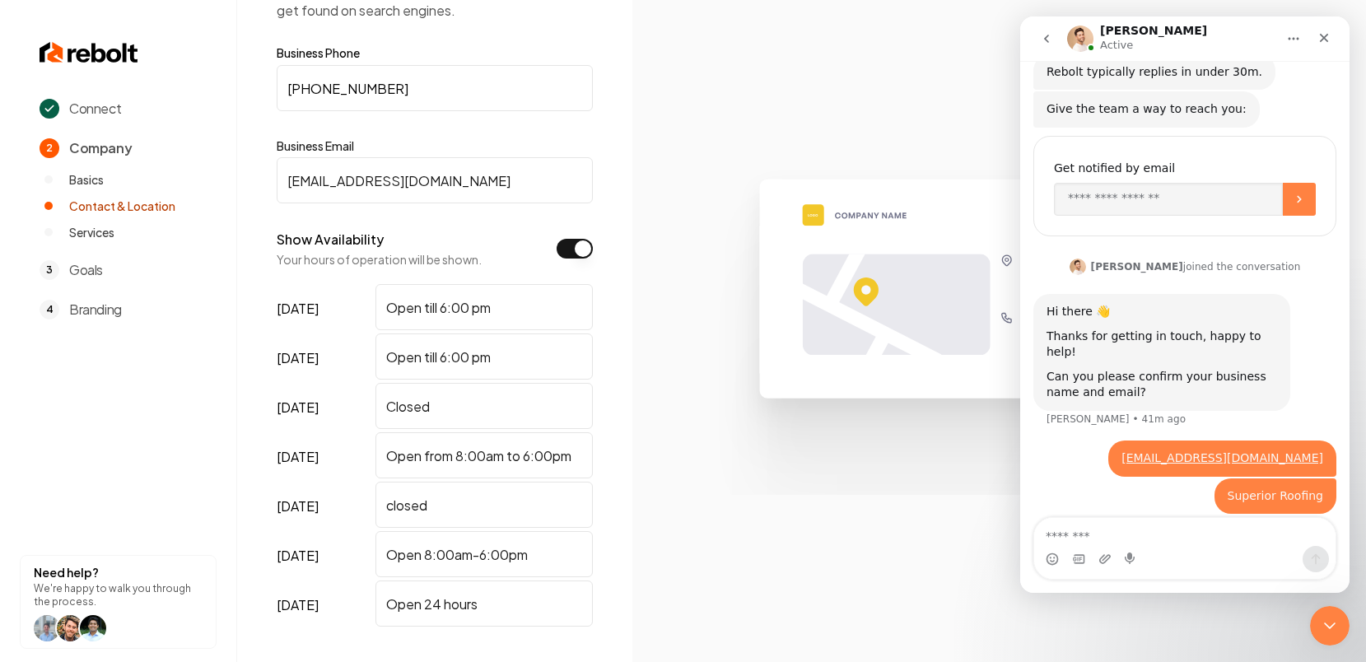
click at [521, 456] on input "Open from 8:00am to 6:00pm" at bounding box center [483, 455] width 217 height 46
type input "Open from 8:00am- 6:00pm"
click at [441, 357] on input "Open till 6:00 pm" at bounding box center [483, 356] width 217 height 46
type input "Open till 8:00am - 6:00 pm"
click at [443, 310] on input "Open till 6:00 pm" at bounding box center [483, 307] width 217 height 46
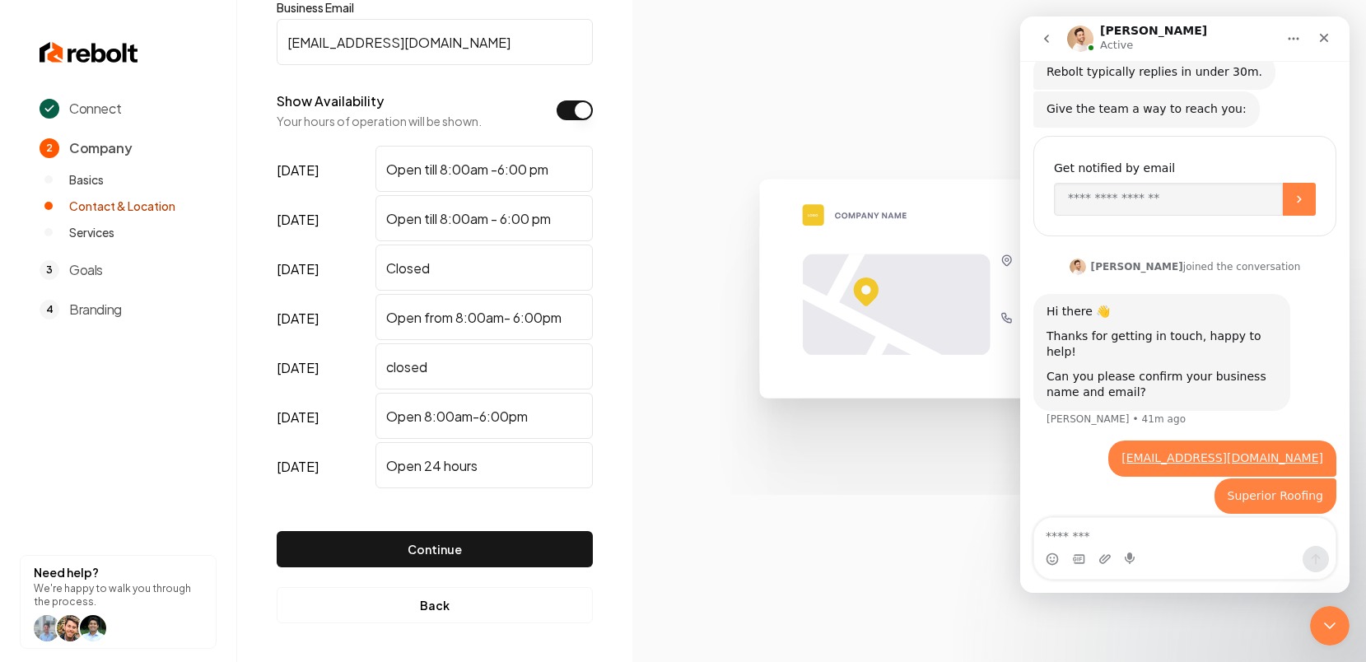
scroll to position [234, 0]
type input "Open till 8:00am -6:00 pm"
click at [455, 319] on input "Open from 8:00am- 6:00pm" at bounding box center [483, 316] width 217 height 46
type input "Open 8:00am- 6:00pm"
click at [441, 221] on input "Open till 8:00am - 6:00 pm" at bounding box center [483, 217] width 217 height 46
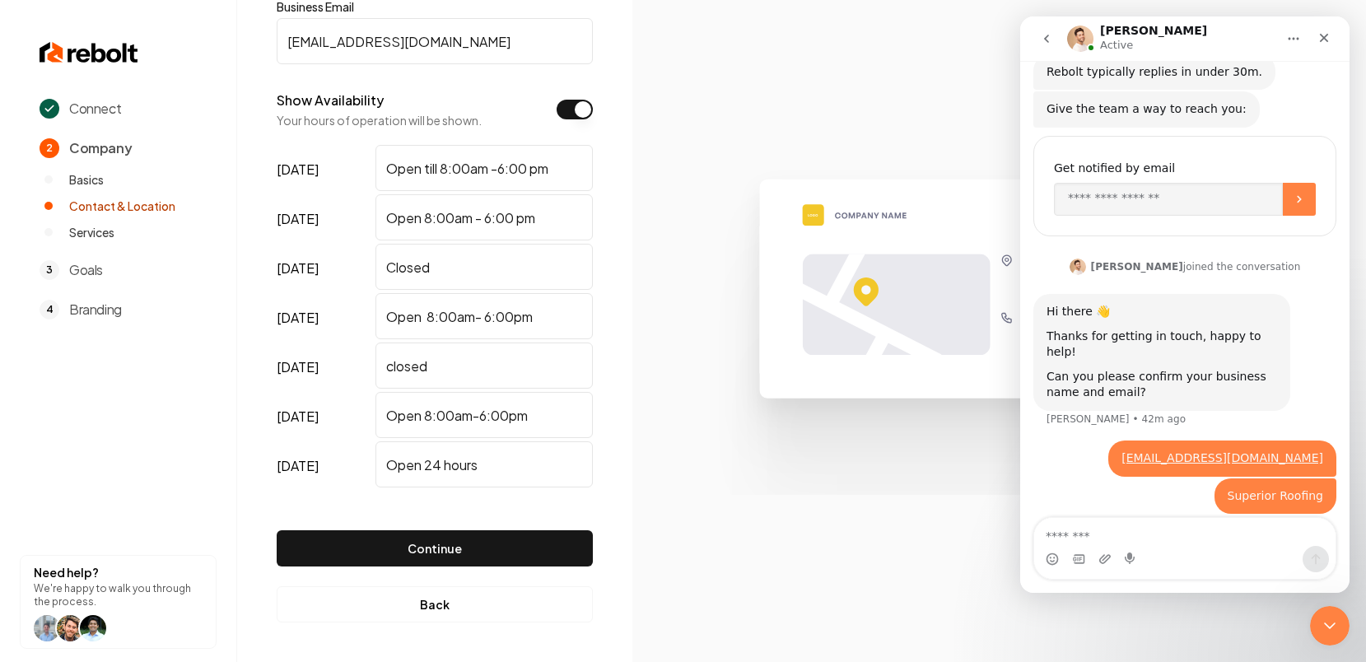
type input "Open 8:00am - 6:00 pm"
click at [436, 170] on input "Open till 8:00am -6:00 pm" at bounding box center [483, 168] width 217 height 46
type input "Open 8:00am -6:00 pm"
click at [478, 469] on input "Open 24 hours" at bounding box center [483, 464] width 217 height 46
type input "Open 8:00am-6:00pm"
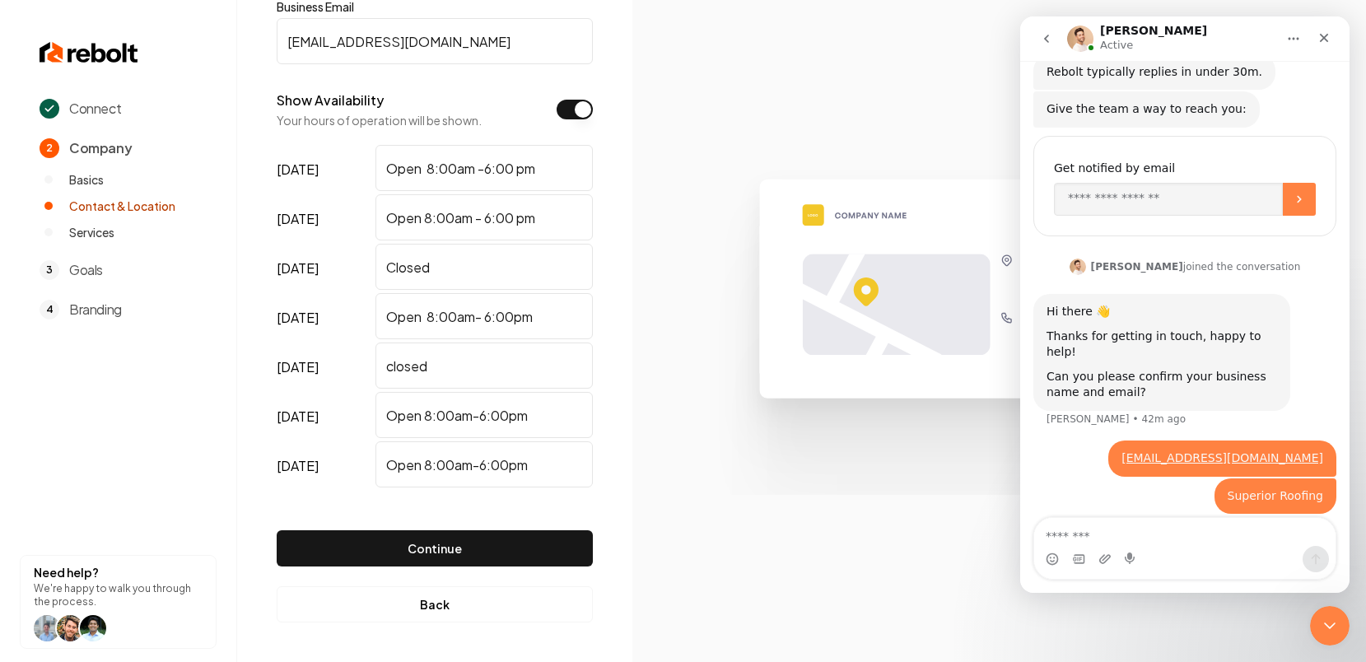
click at [459, 549] on button "Continue" at bounding box center [435, 548] width 316 height 36
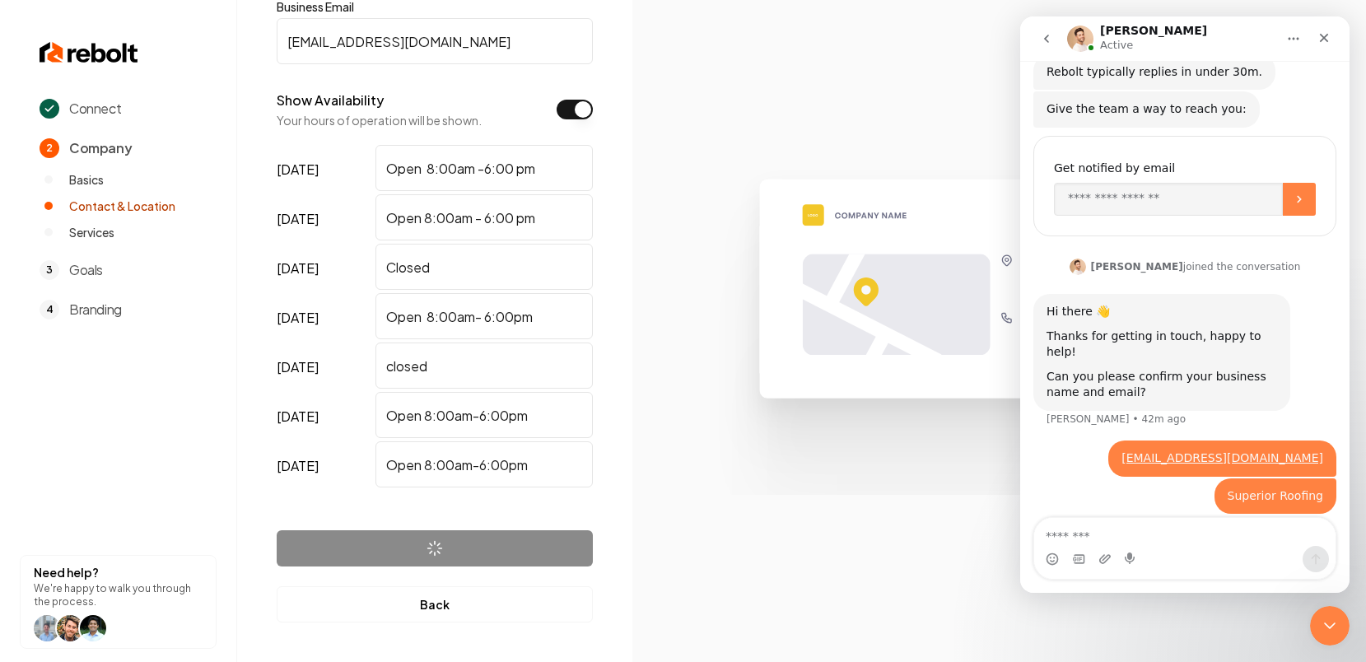
scroll to position [0, 0]
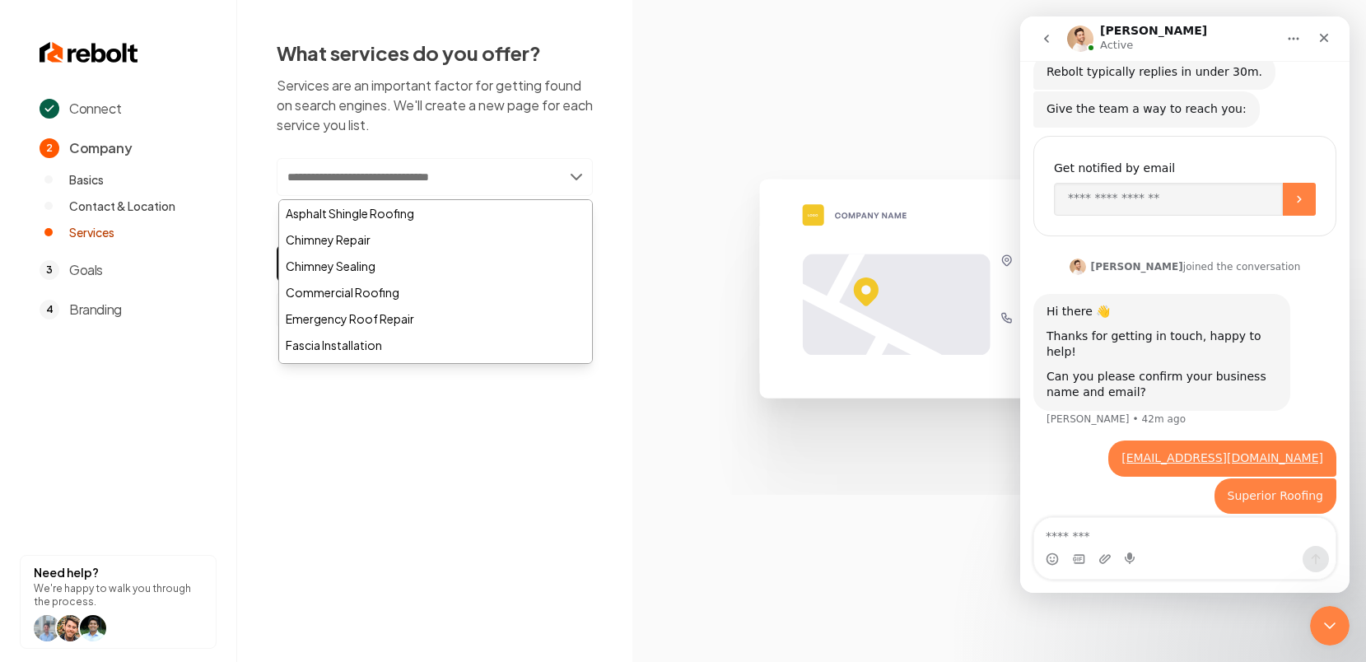
click at [574, 182] on input "text" at bounding box center [435, 177] width 316 height 38
click at [436, 294] on div "Commercial Roofing" at bounding box center [435, 292] width 313 height 26
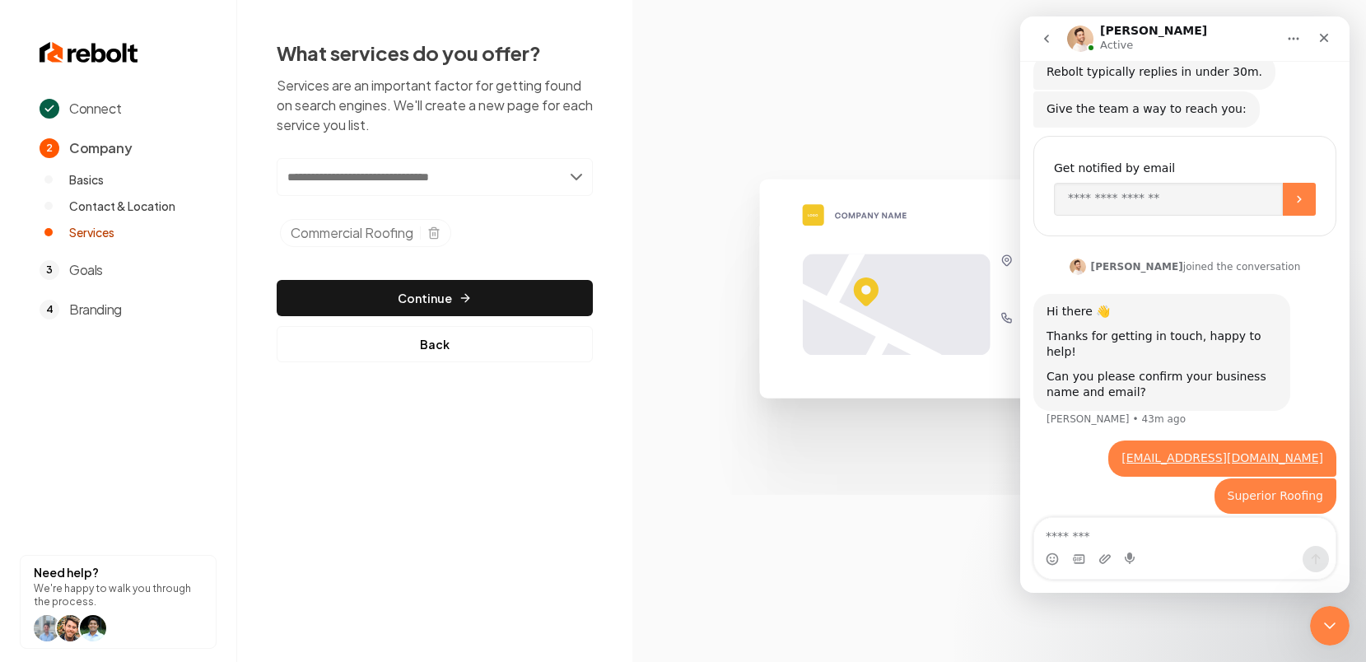
click at [576, 180] on input "text" at bounding box center [435, 177] width 316 height 38
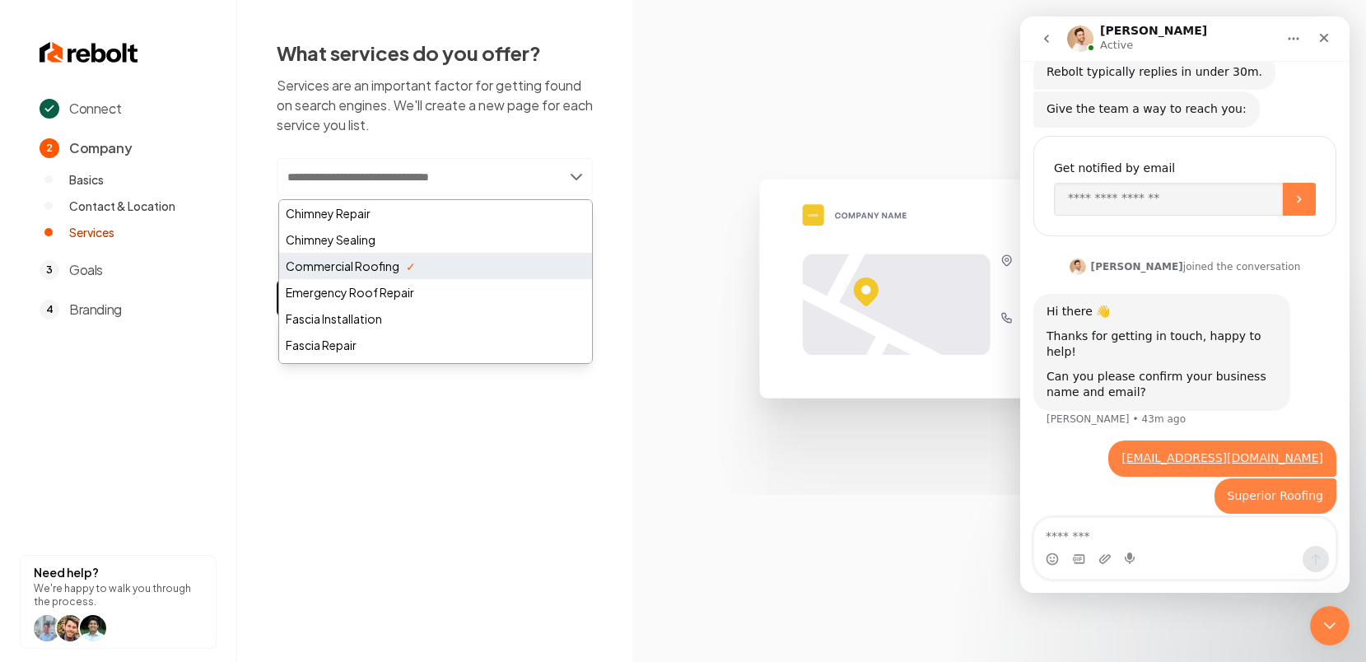
scroll to position [30, 0]
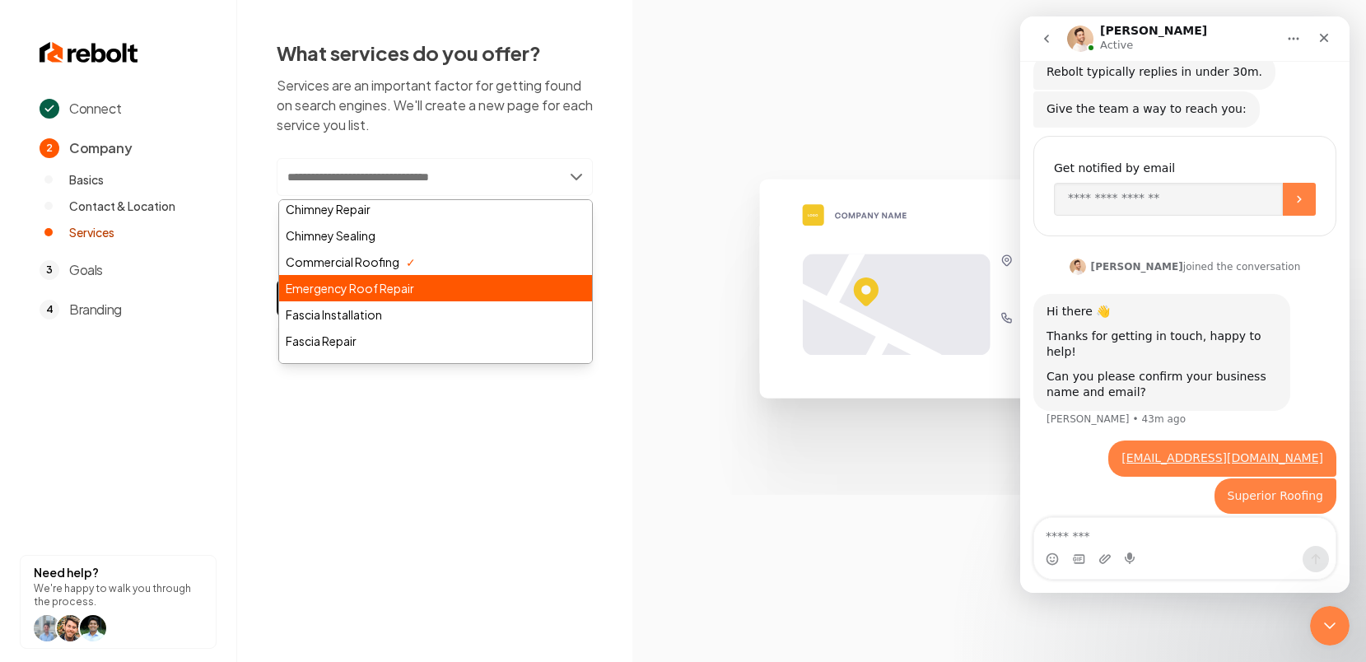
click at [417, 287] on div "Emergency Roof Repair" at bounding box center [435, 288] width 313 height 26
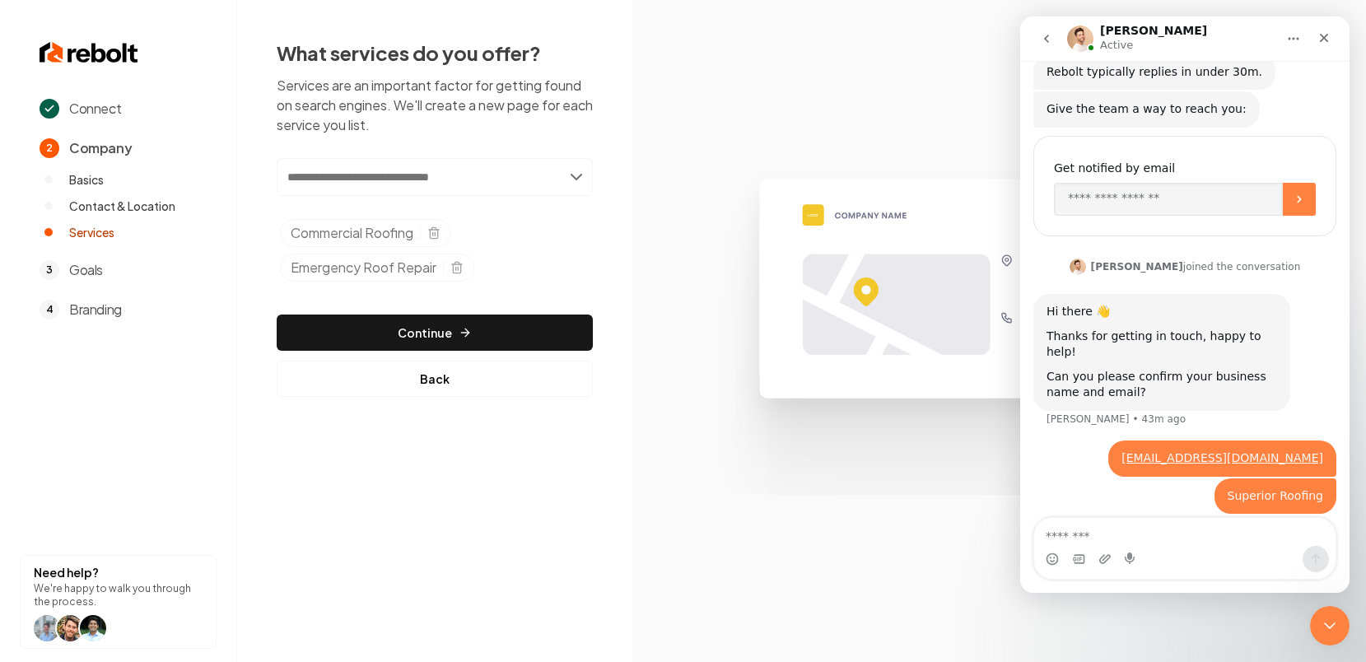
click at [573, 179] on input "text" at bounding box center [435, 177] width 316 height 38
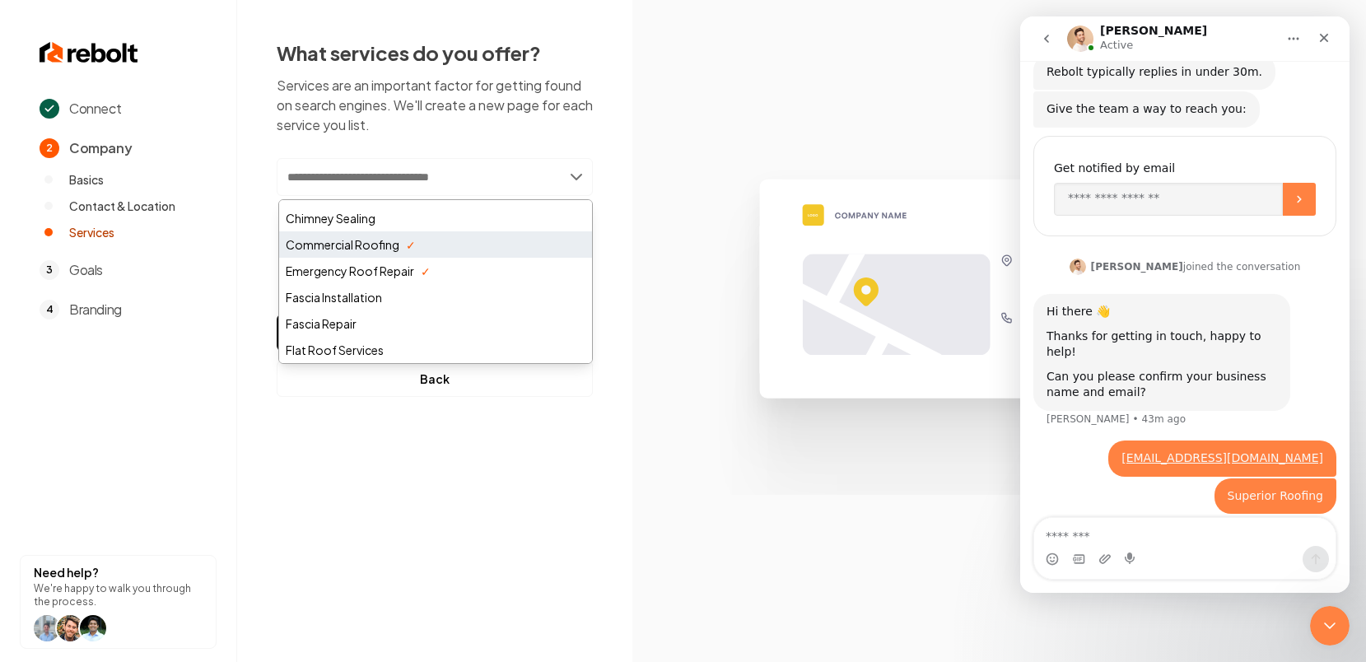
scroll to position [51, 0]
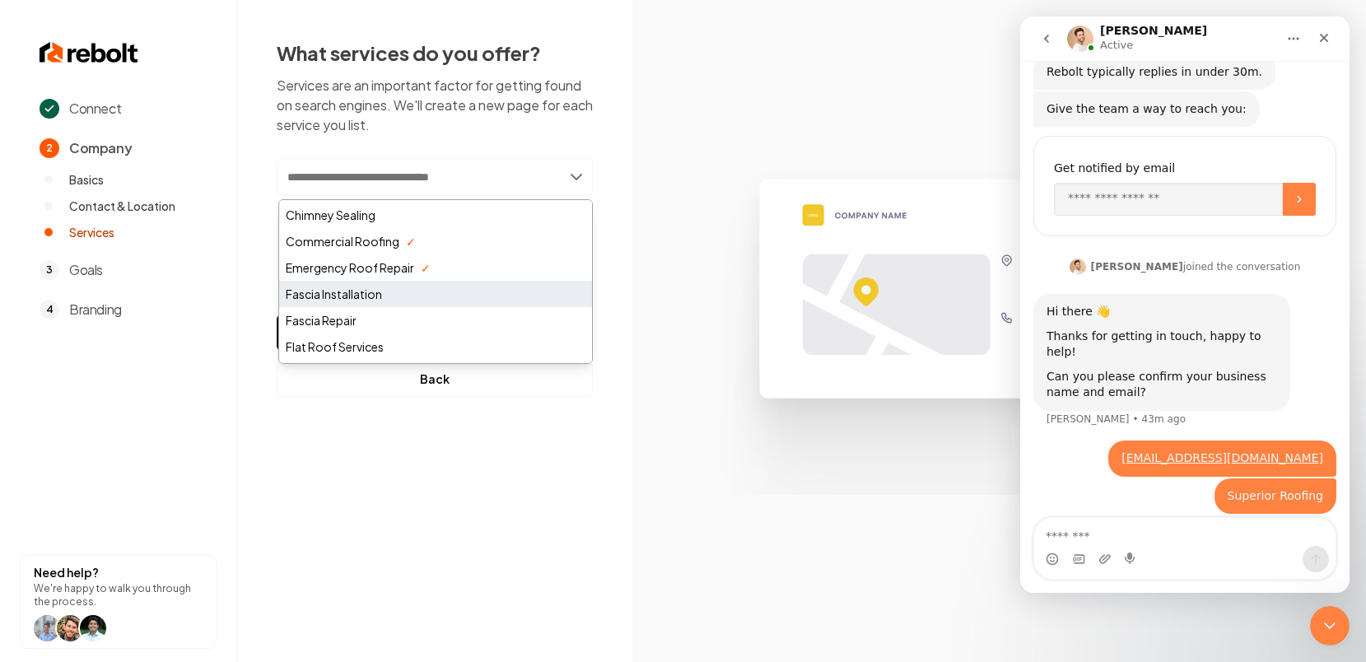
click at [453, 297] on div "Fascia Installation" at bounding box center [435, 294] width 313 height 26
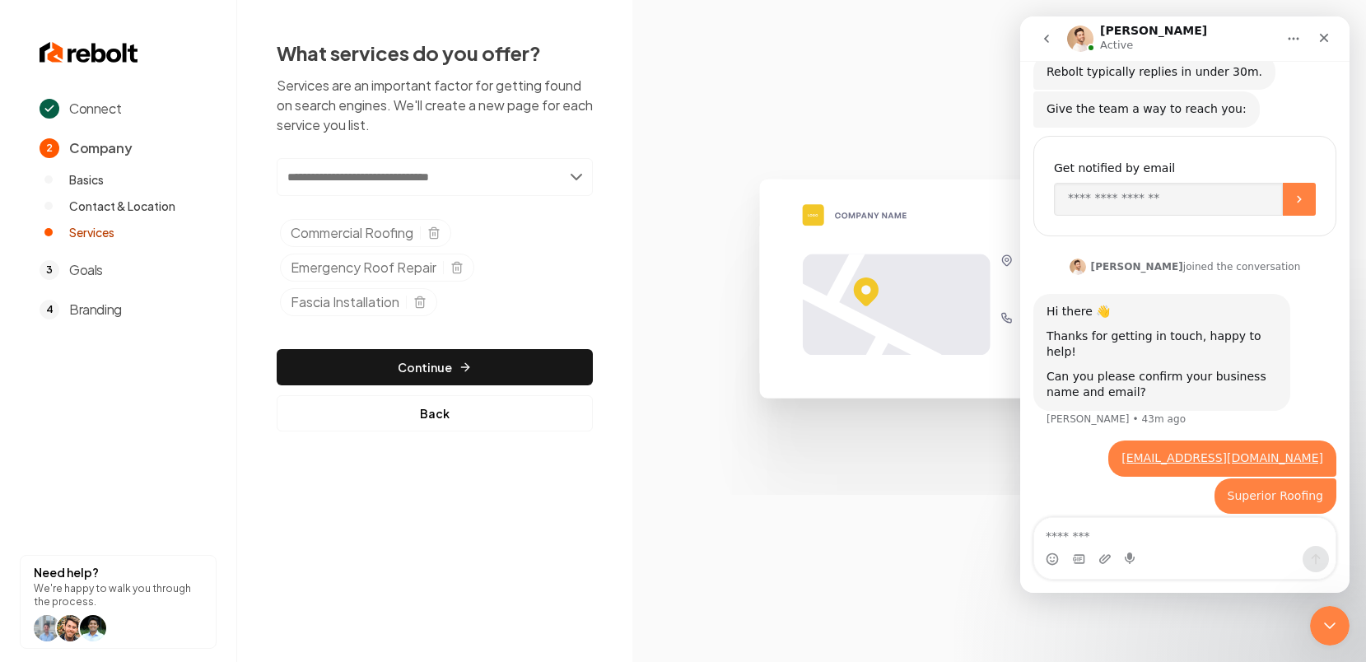
click at [576, 180] on input "text" at bounding box center [435, 177] width 316 height 38
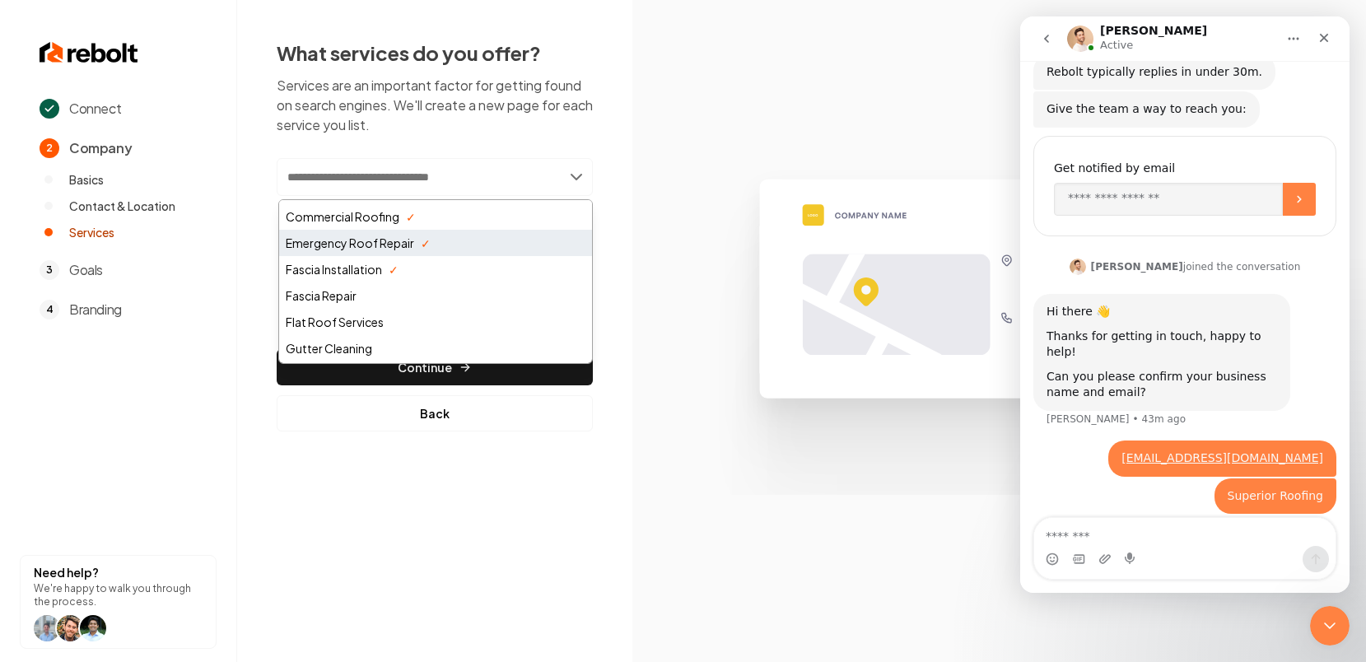
scroll to position [78, 0]
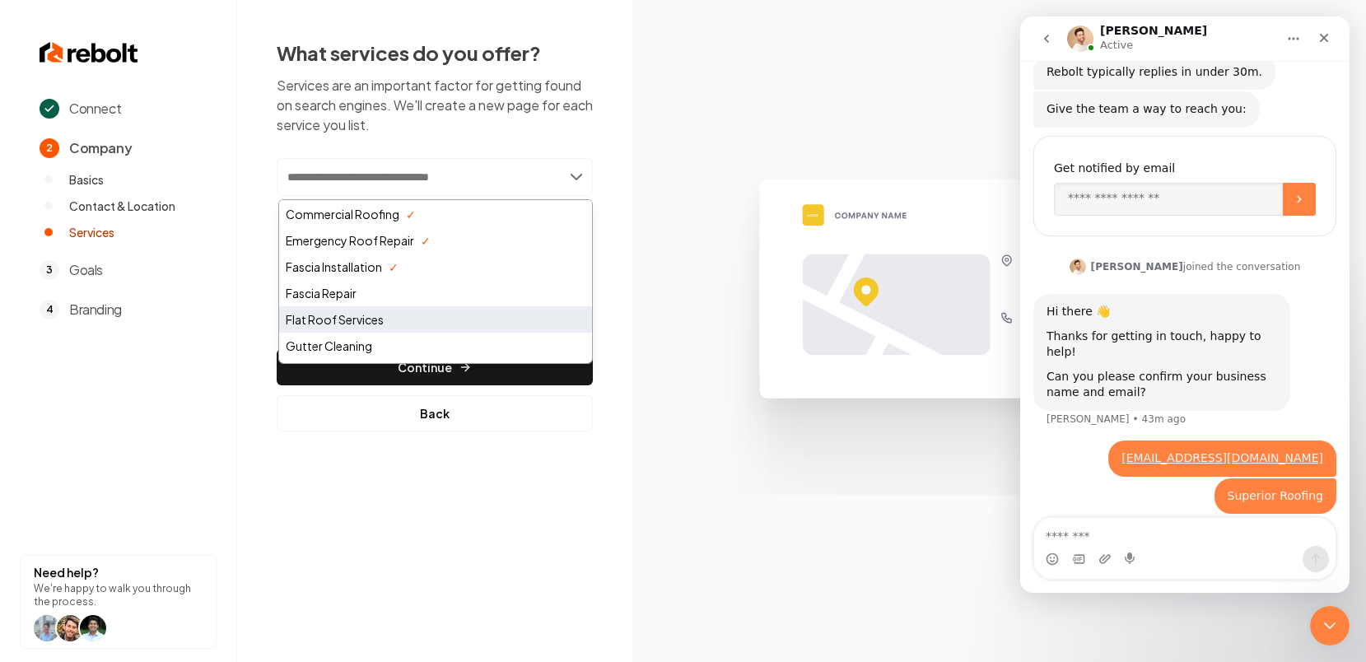
click at [446, 319] on div "Flat Roof Services" at bounding box center [435, 319] width 313 height 26
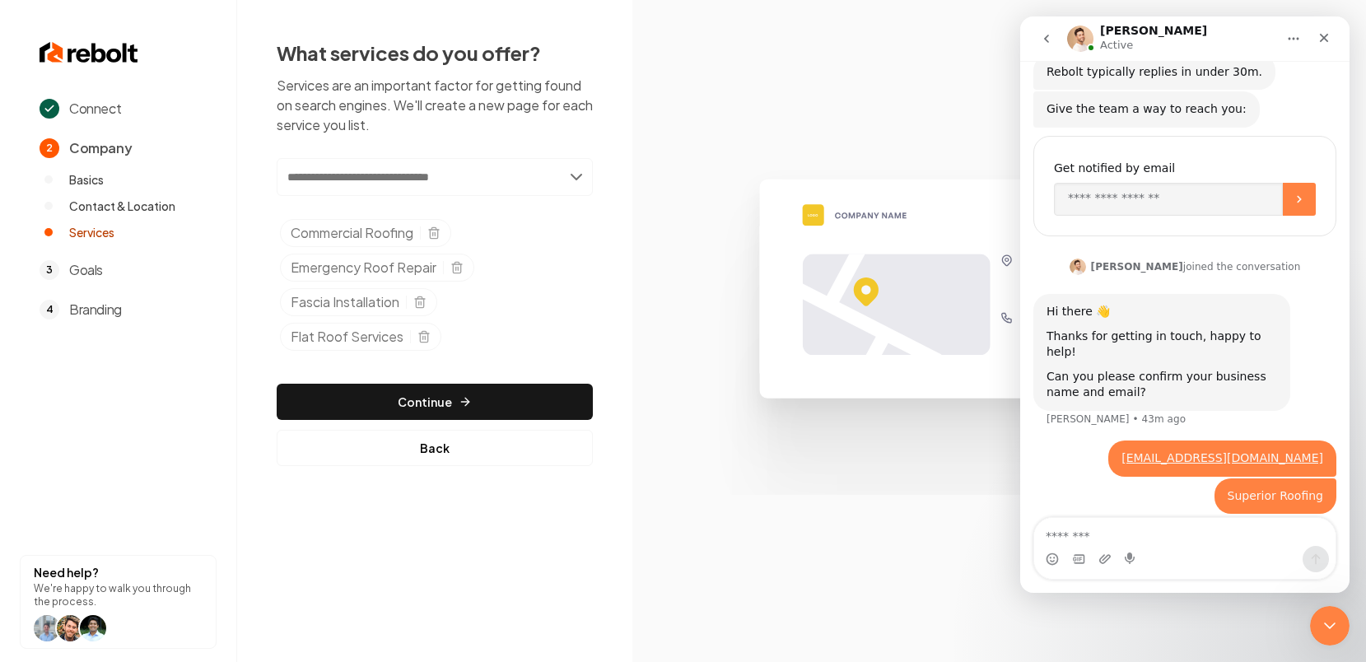
click at [578, 177] on input "text" at bounding box center [435, 177] width 316 height 38
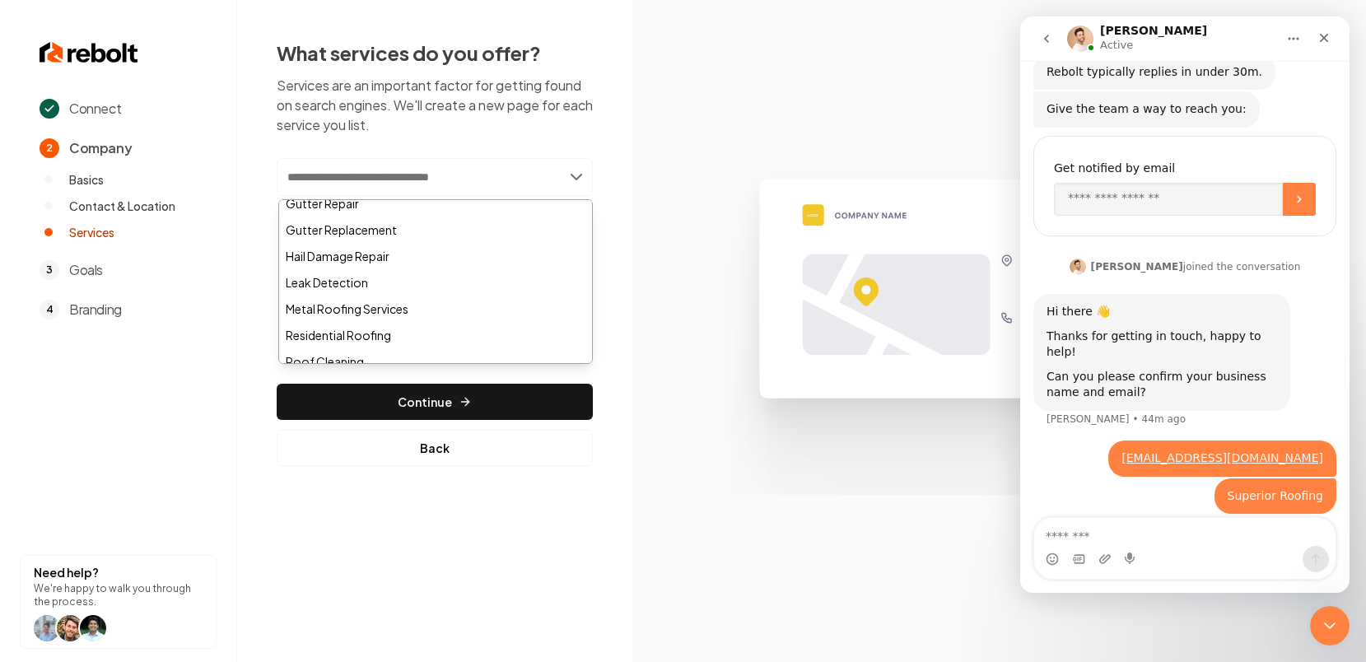
scroll to position [276, 0]
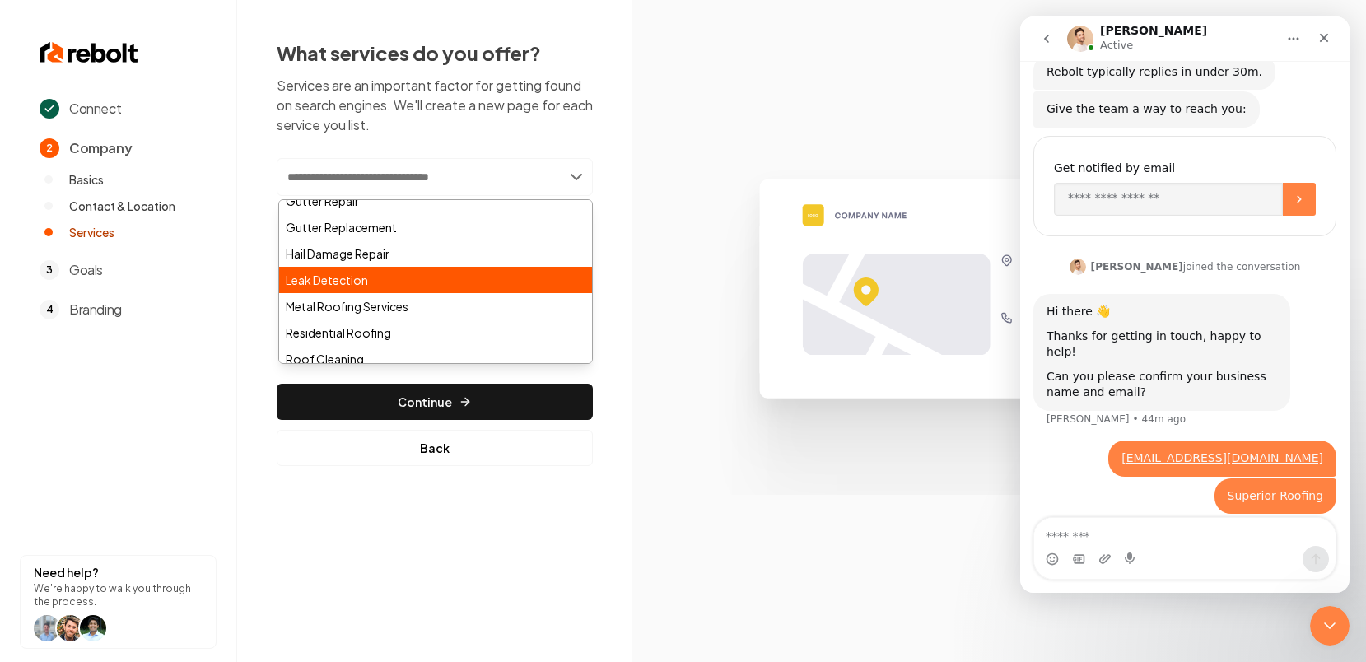
click at [445, 276] on div "Leak Detection" at bounding box center [435, 280] width 313 height 26
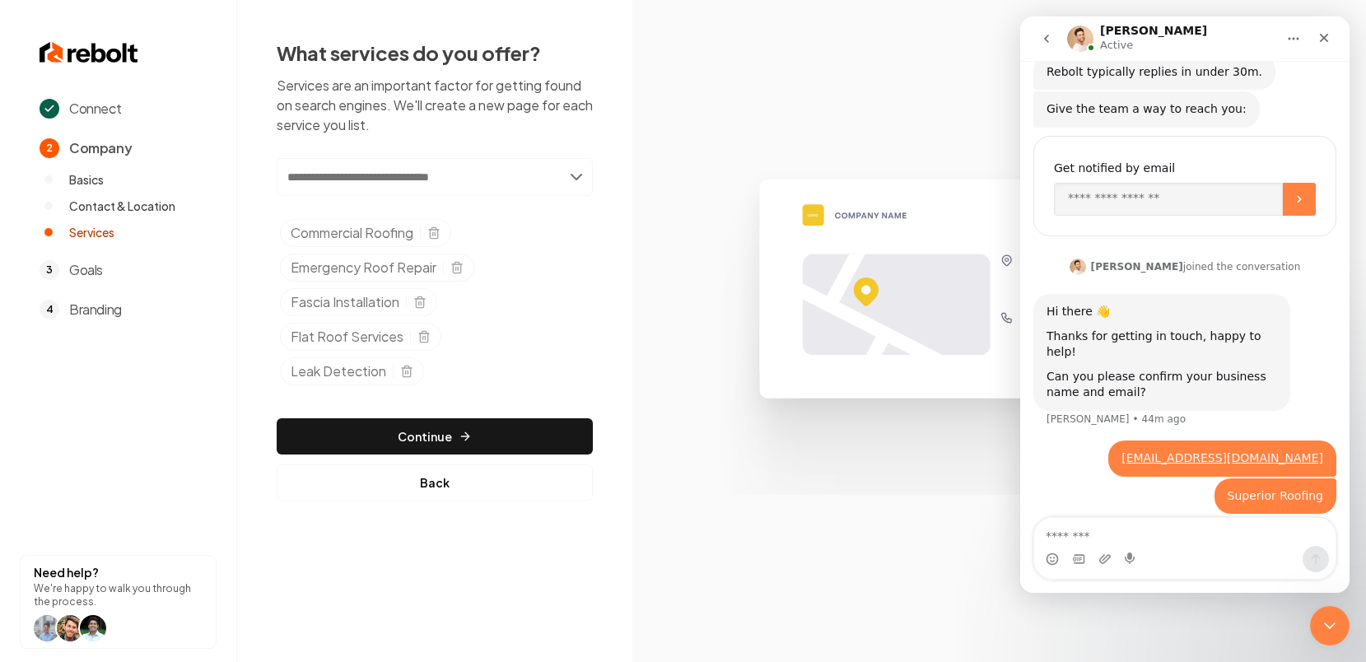
click at [577, 176] on input "text" at bounding box center [435, 177] width 316 height 38
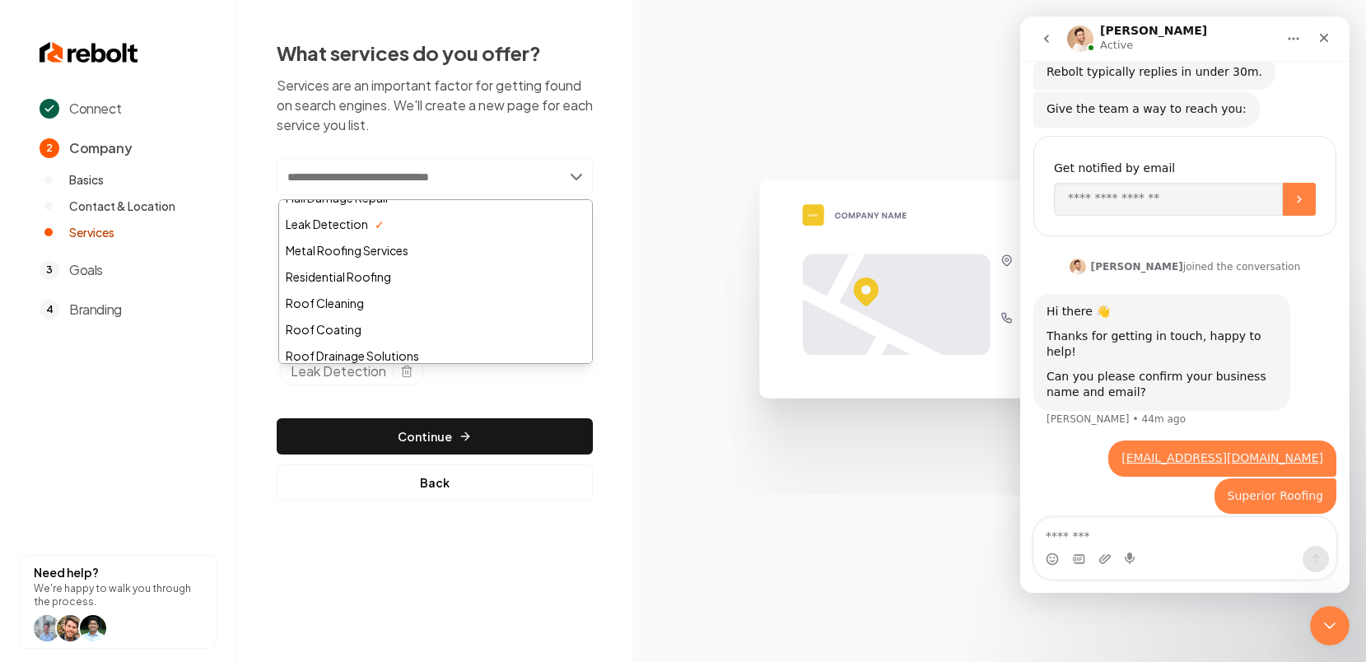
scroll to position [337, 0]
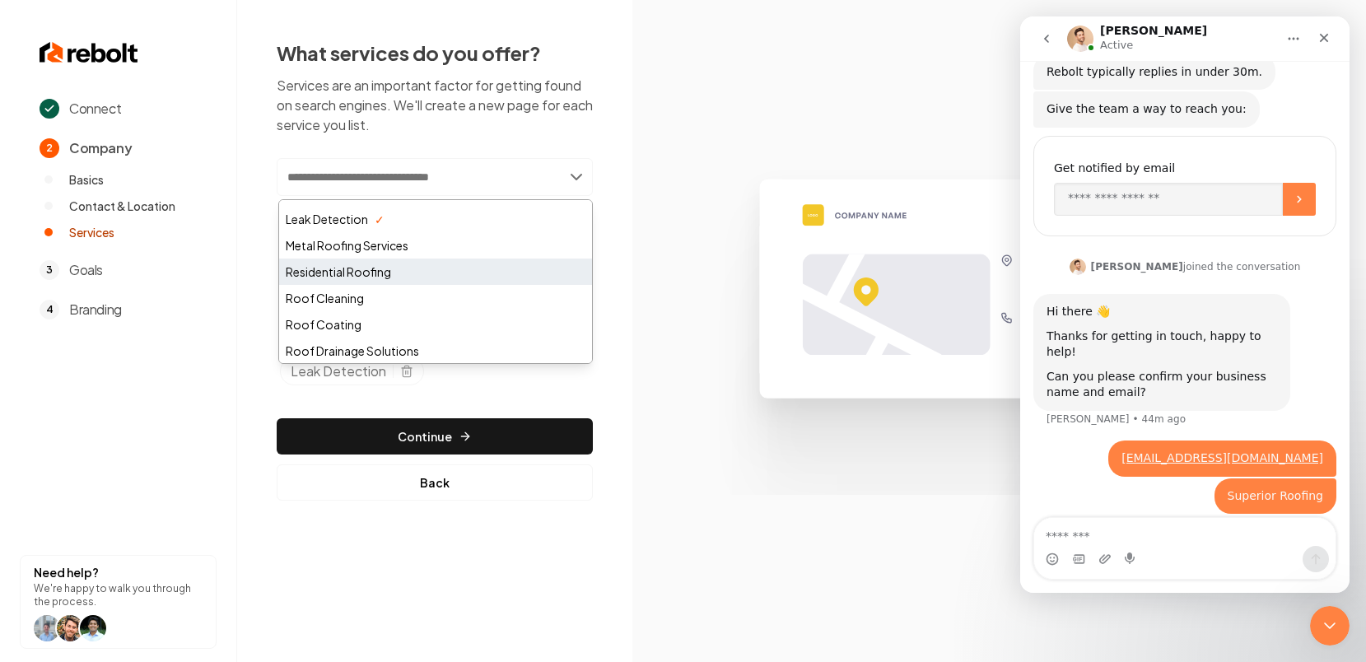
click at [462, 270] on div "Residential Roofing" at bounding box center [435, 272] width 313 height 26
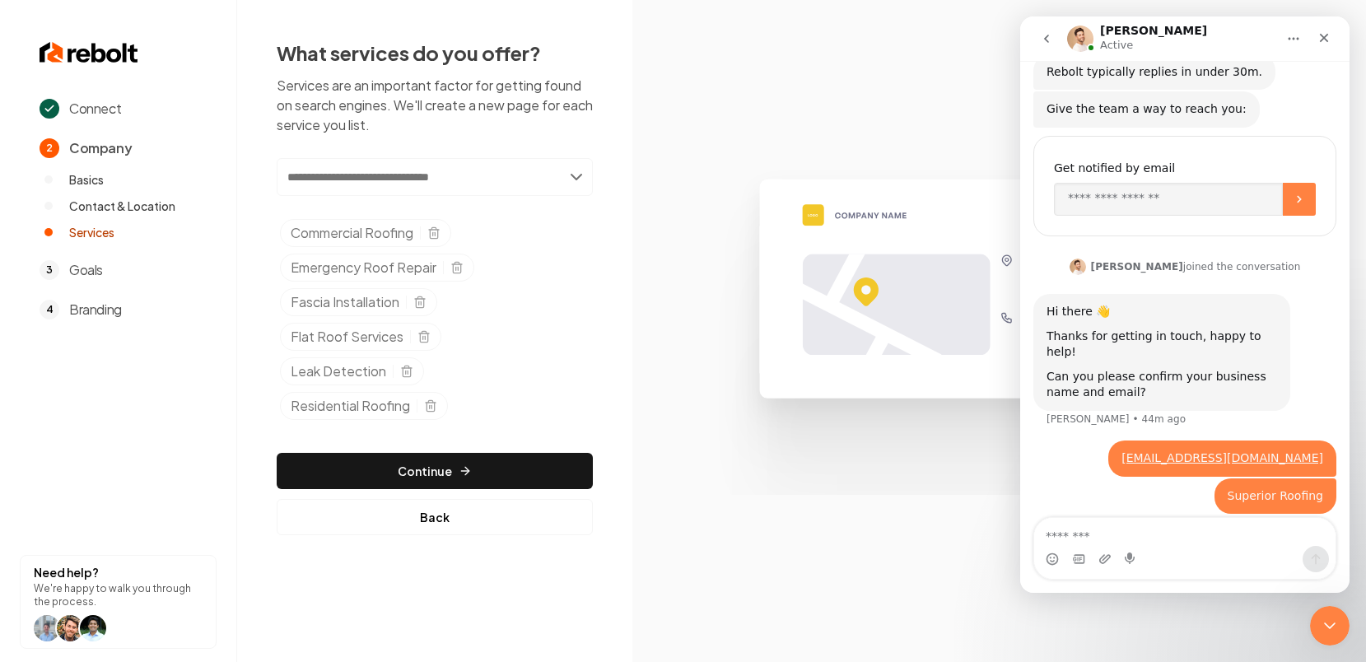
click at [576, 179] on input "text" at bounding box center [435, 177] width 316 height 38
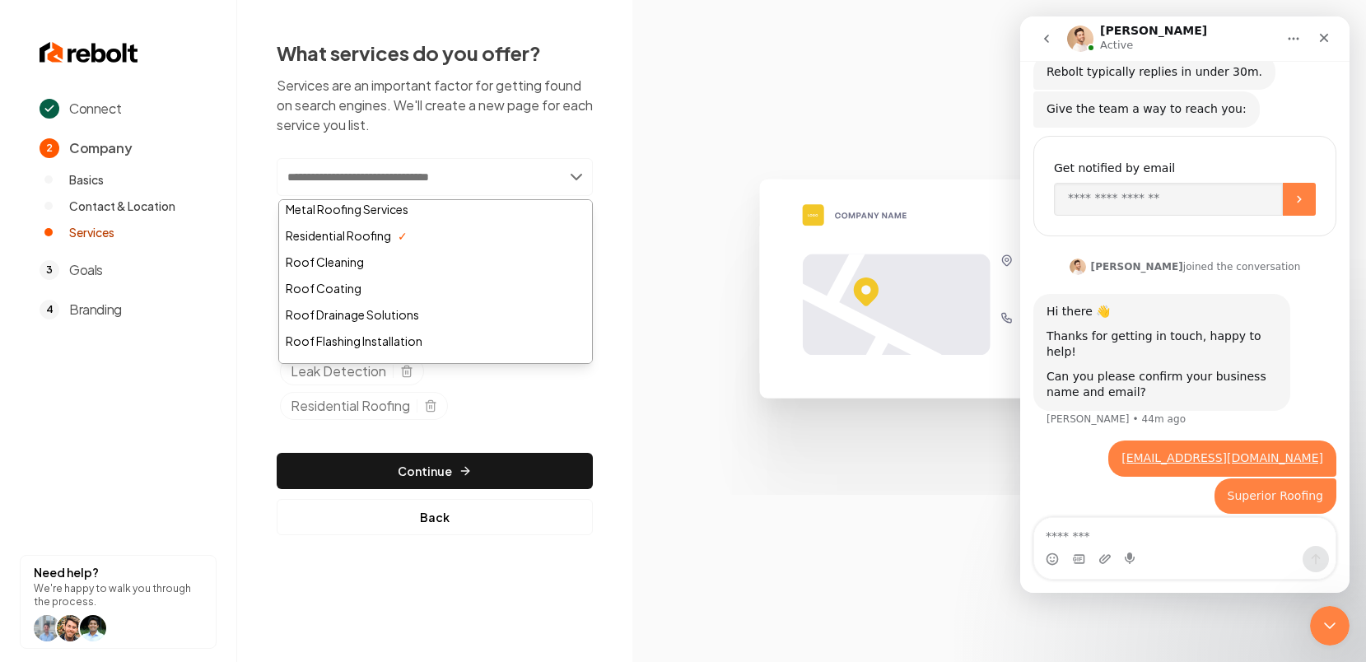
scroll to position [379, 0]
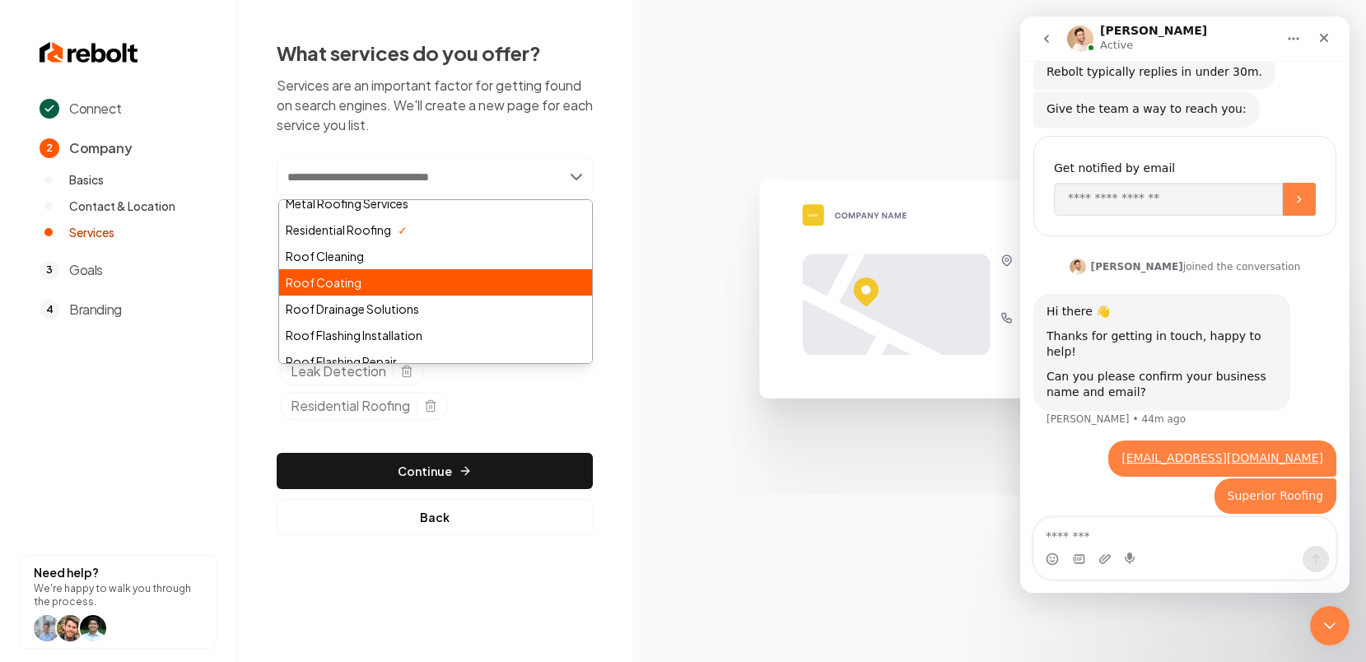
click at [386, 282] on div "Roof Coating" at bounding box center [435, 282] width 313 height 26
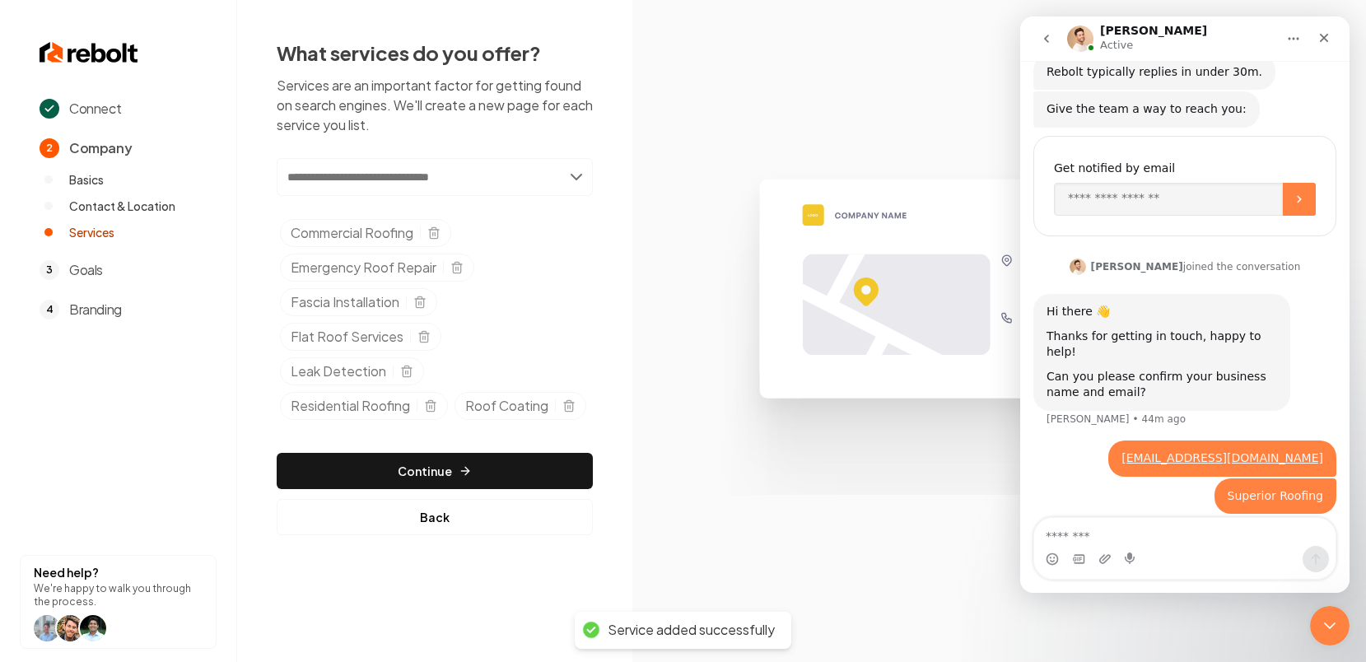
click at [576, 179] on input "text" at bounding box center [435, 177] width 316 height 38
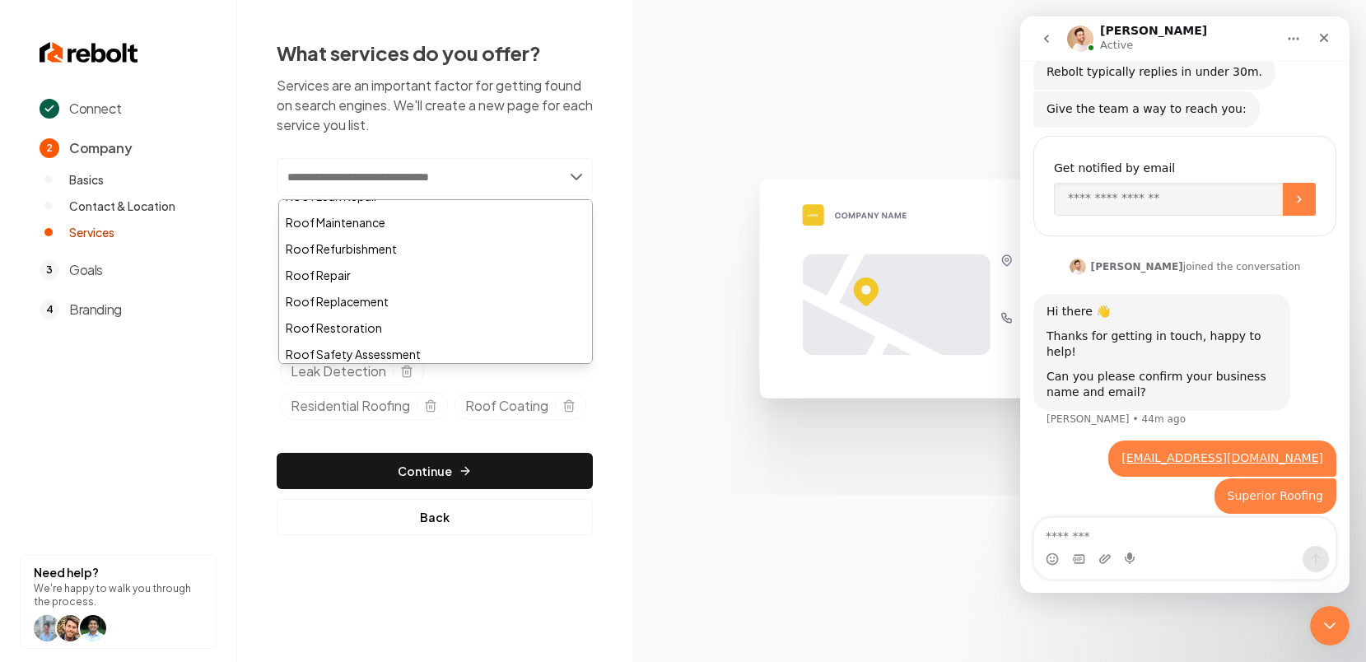
scroll to position [716, 0]
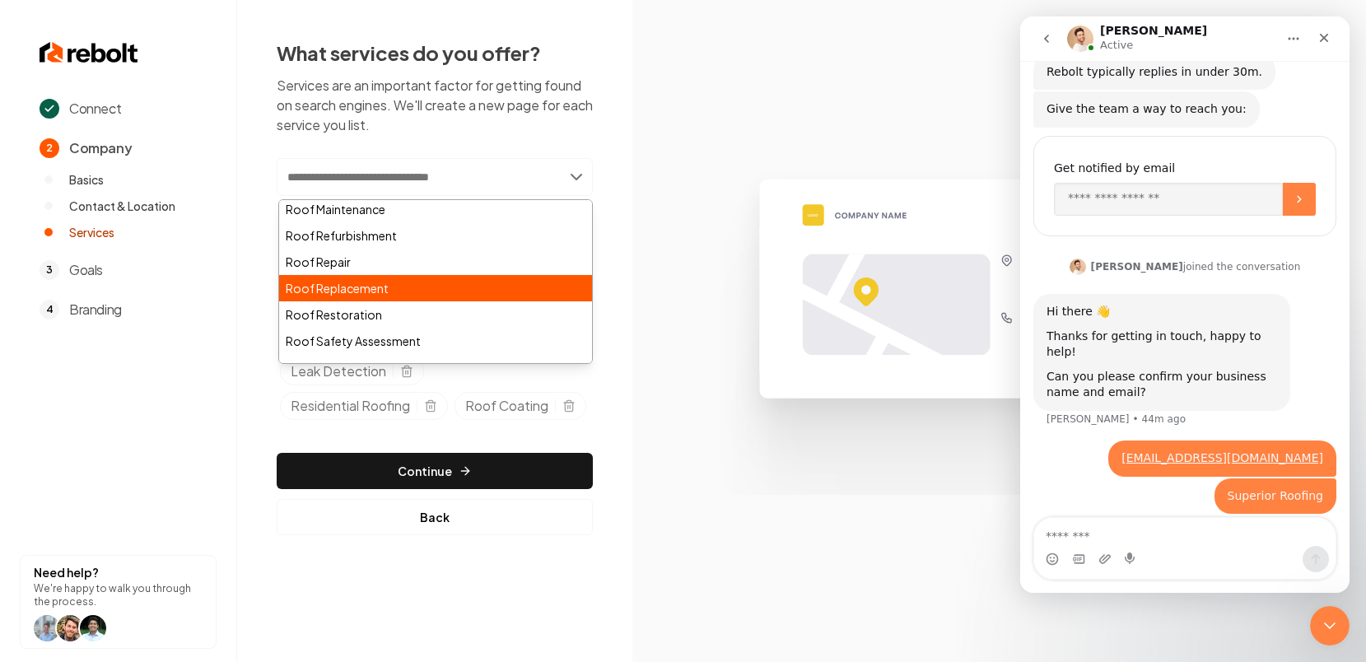
click at [439, 287] on div "Roof Replacement" at bounding box center [435, 288] width 313 height 26
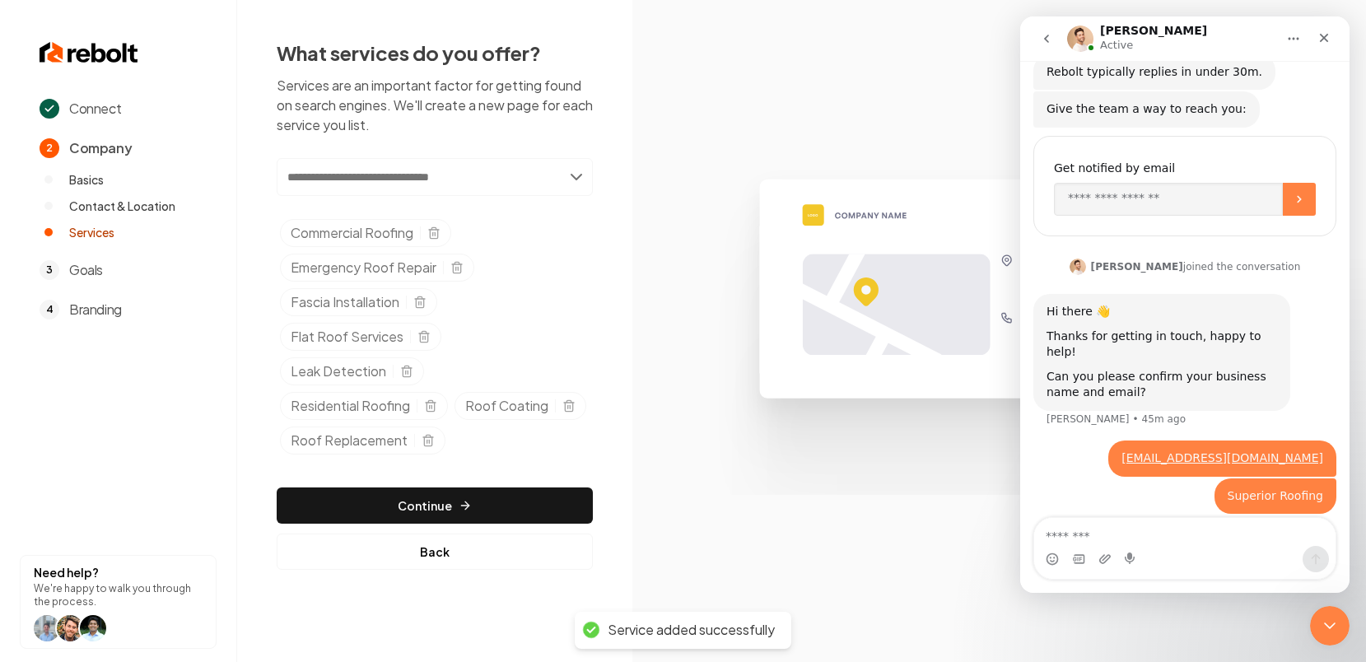
click at [577, 179] on input "text" at bounding box center [435, 177] width 316 height 38
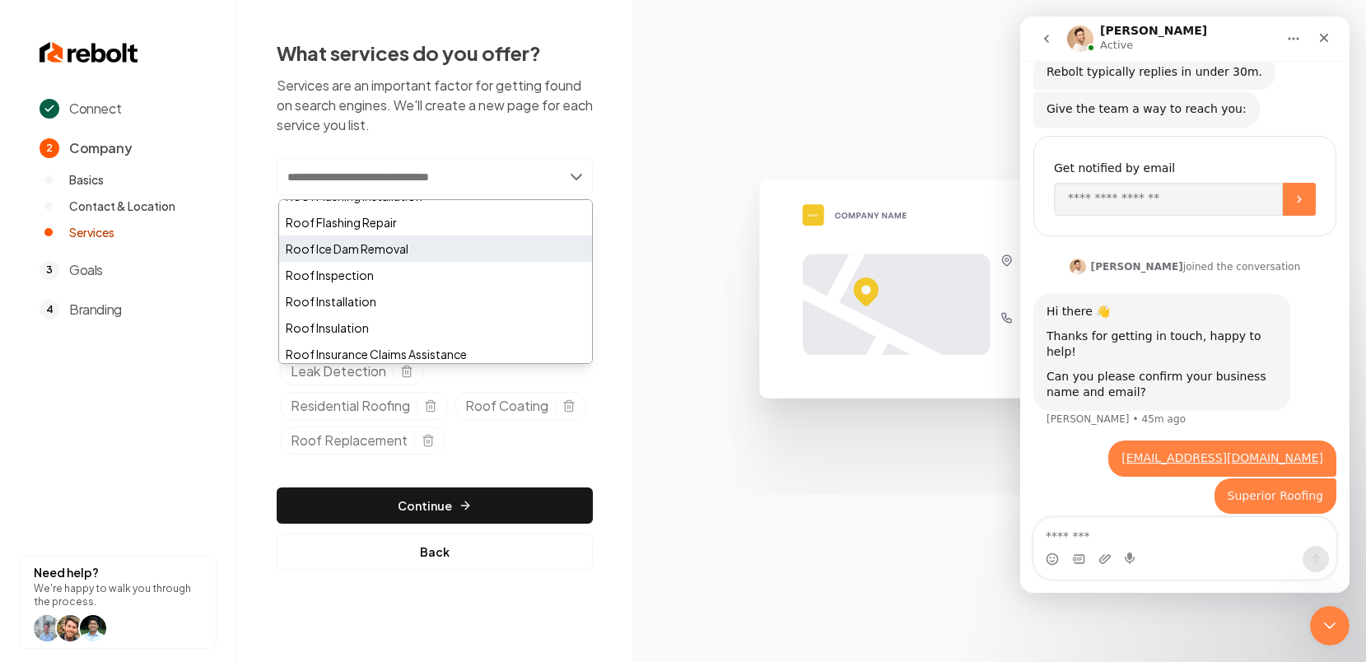
scroll to position [523, 0]
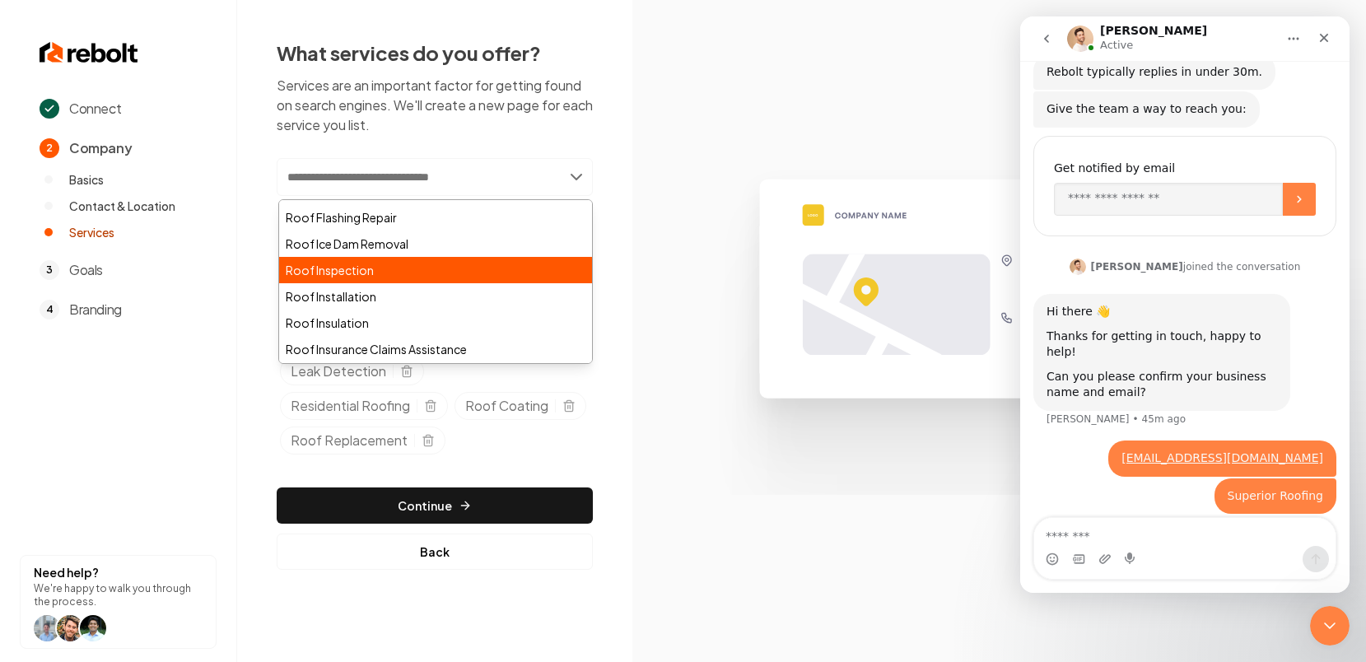
click at [476, 275] on div "Roof Inspection" at bounding box center [435, 270] width 313 height 26
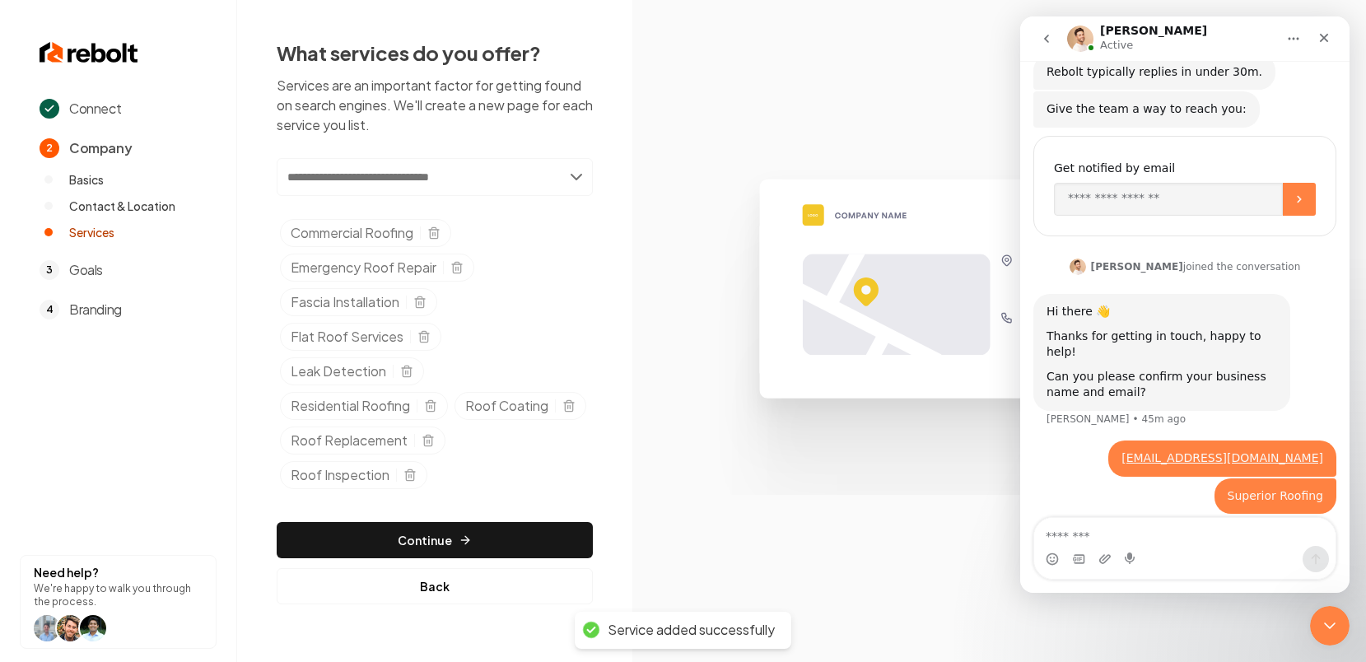
click at [574, 180] on input "text" at bounding box center [435, 177] width 316 height 38
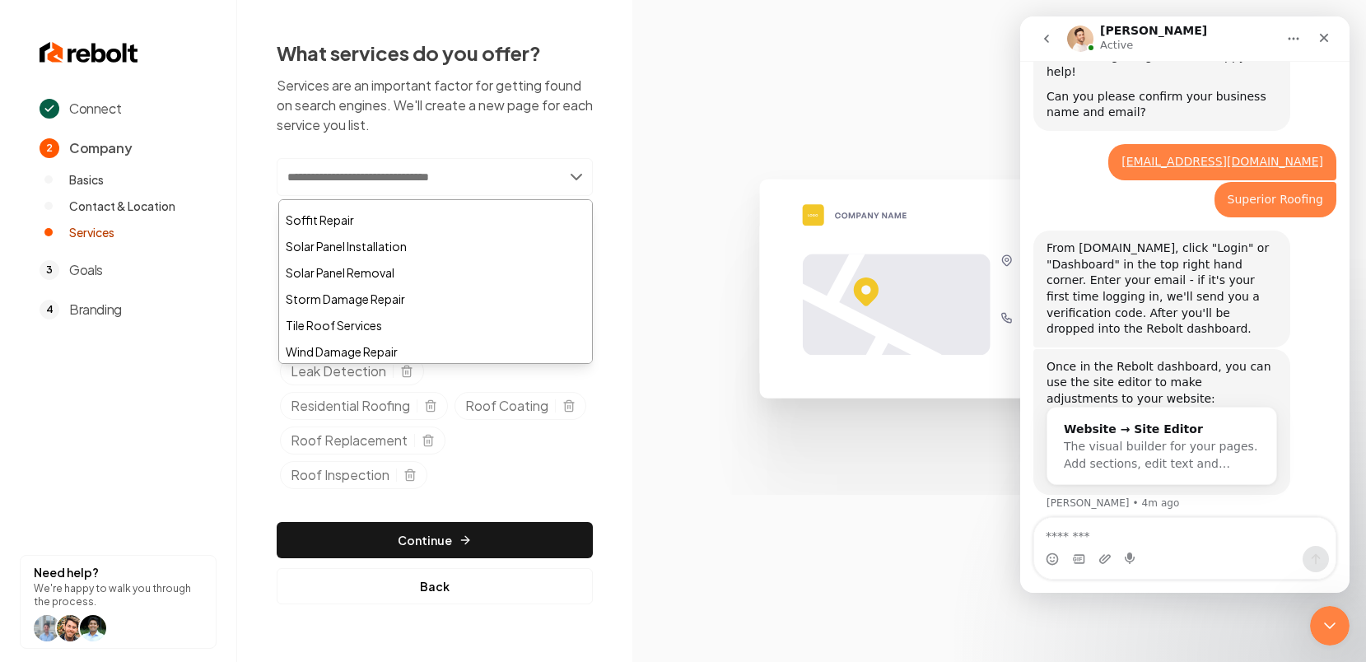
scroll to position [431, 0]
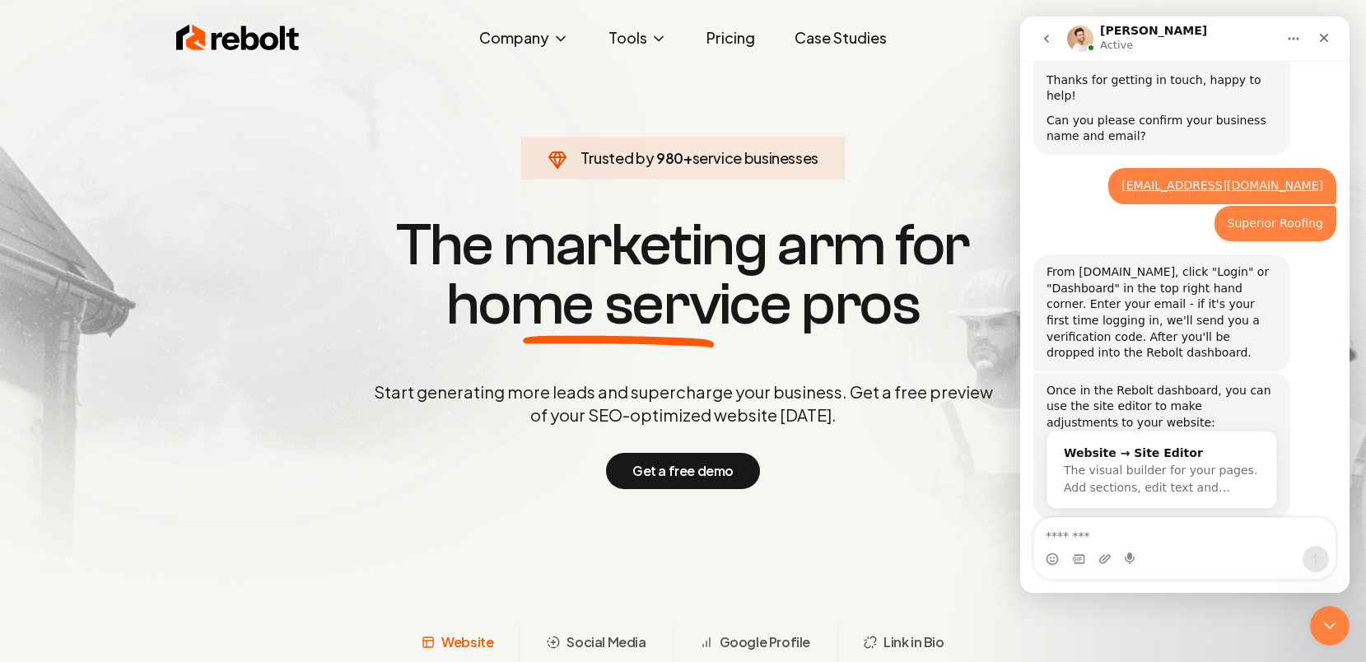
scroll to position [431, 0]
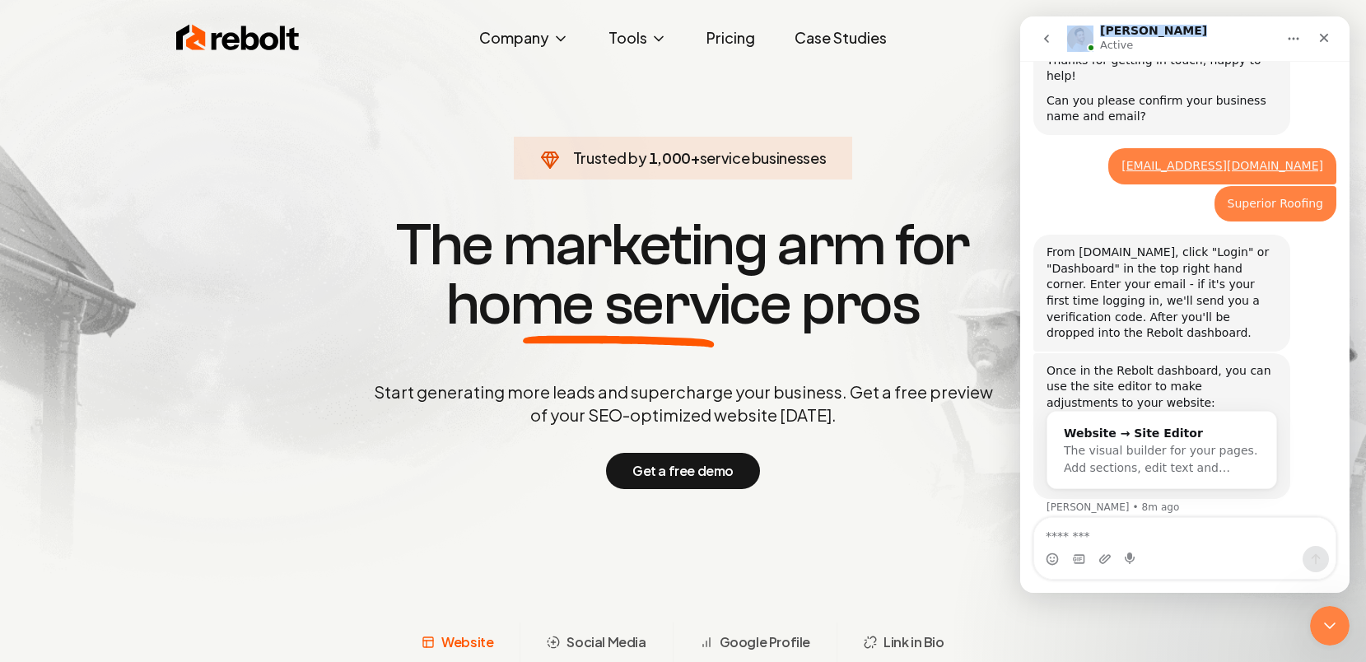
drag, startPoint x: 1161, startPoint y: 35, endPoint x: 704, endPoint y: 35, distance: 457.0
click at [1020, 35] on html "David Active We help your business grow! Ask us anything, or share your feedbac…" at bounding box center [1184, 304] width 329 height 576
drag, startPoint x: 1209, startPoint y: 39, endPoint x: 1073, endPoint y: 53, distance: 136.6
click at [1069, 53] on div "David Active" at bounding box center [1171, 39] width 209 height 29
click at [1212, 35] on div "David Active" at bounding box center [1171, 39] width 209 height 29
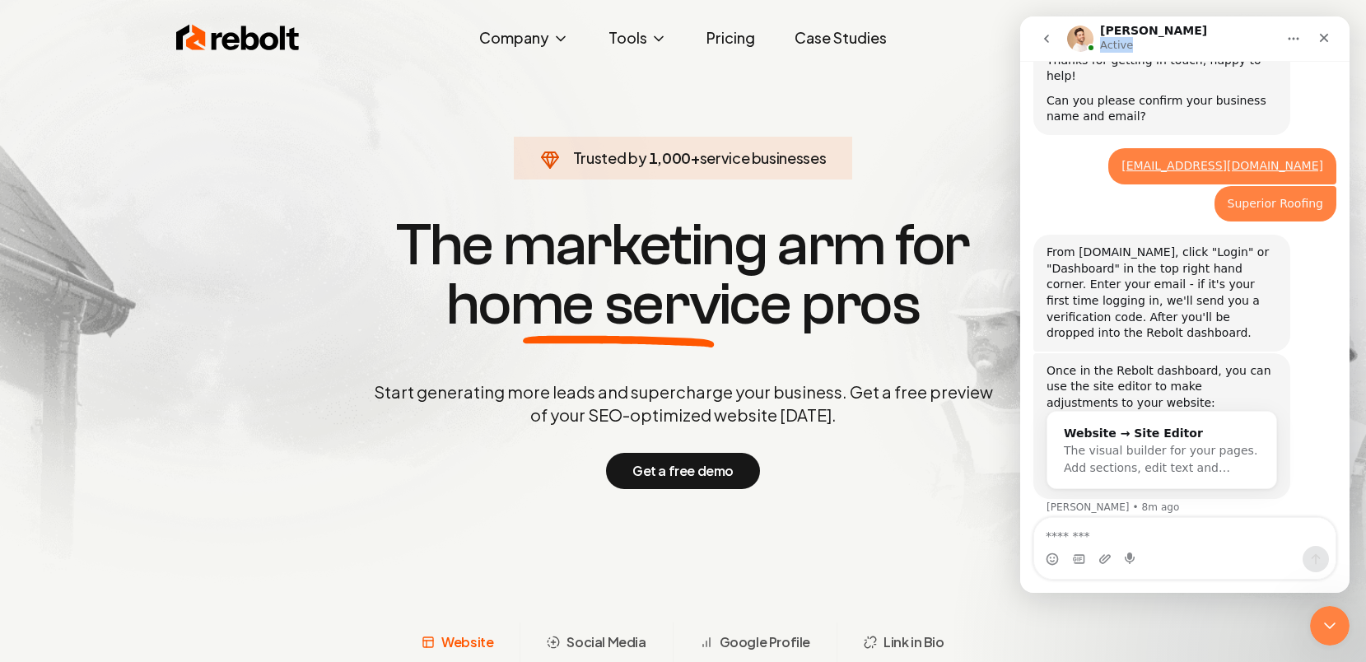
click at [1210, 69] on div "David Active We help your business grow! Ask us anything, or share your feedbac…" at bounding box center [1184, 304] width 329 height 576
drag, startPoint x: 916, startPoint y: 145, endPoint x: 550, endPoint y: 168, distance: 366.3
click at [550, 168] on section "Trusted by 1,000 + service businesses The marketing arm for home service pros S…" at bounding box center [683, 351] width 817 height 596
click at [930, 447] on div "Start generating more leads and supercharge your business. Get a free preview o…" at bounding box center [684, 434] width 626 height 109
click at [937, 477] on div "Get a free demo" at bounding box center [684, 471] width 626 height 36
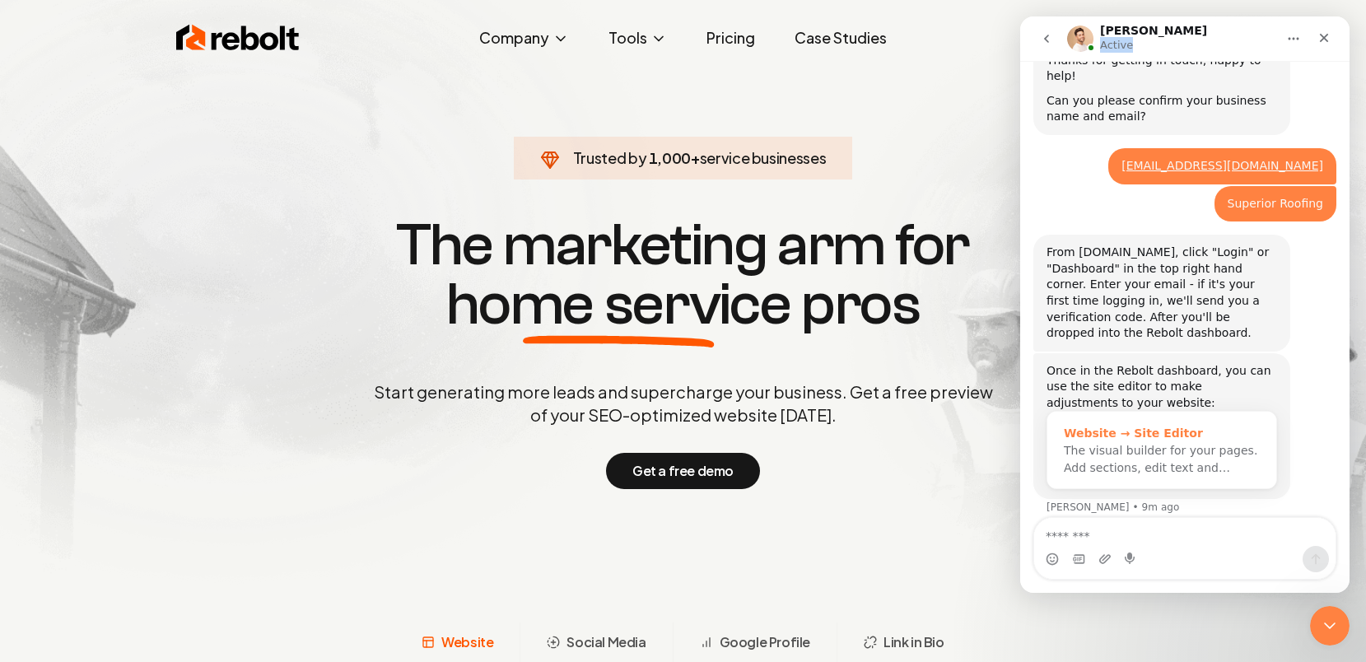
click at [1140, 459] on div "The visual builder for your pages. Add sections, edit text and…" at bounding box center [1162, 459] width 196 height 35
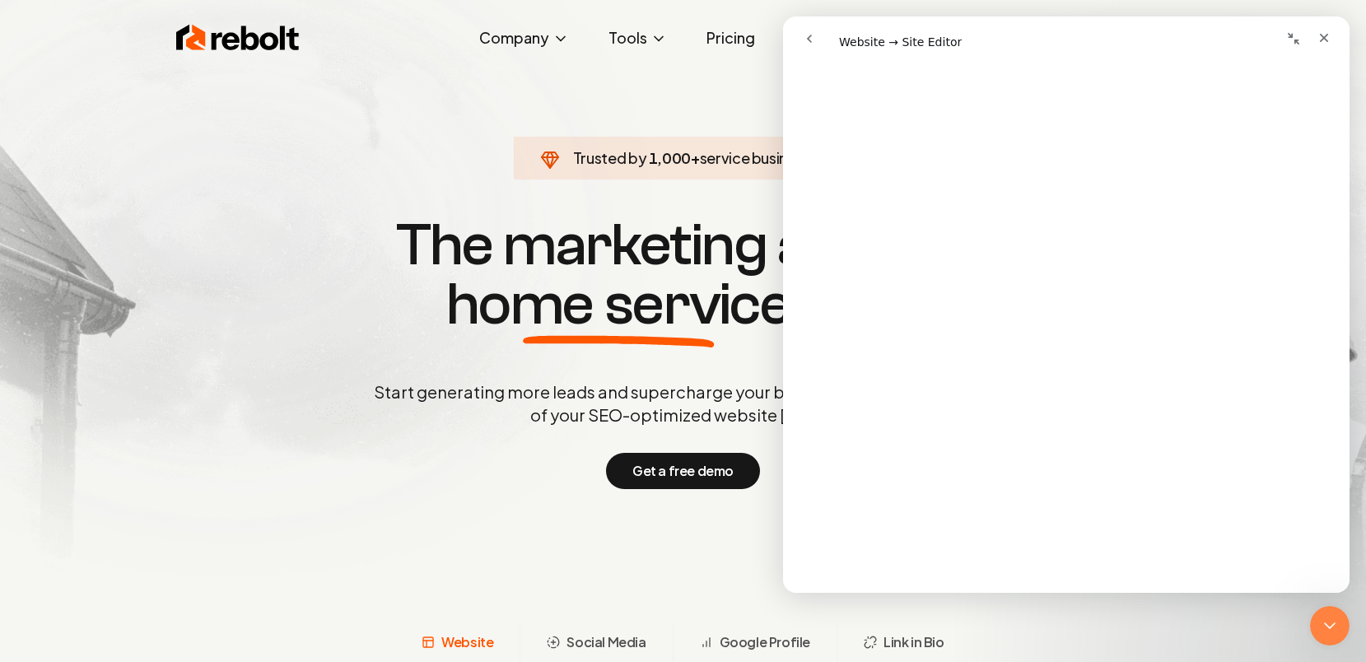
scroll to position [2055, 0]
click at [1322, 40] on icon "Close" at bounding box center [1323, 37] width 13 height 13
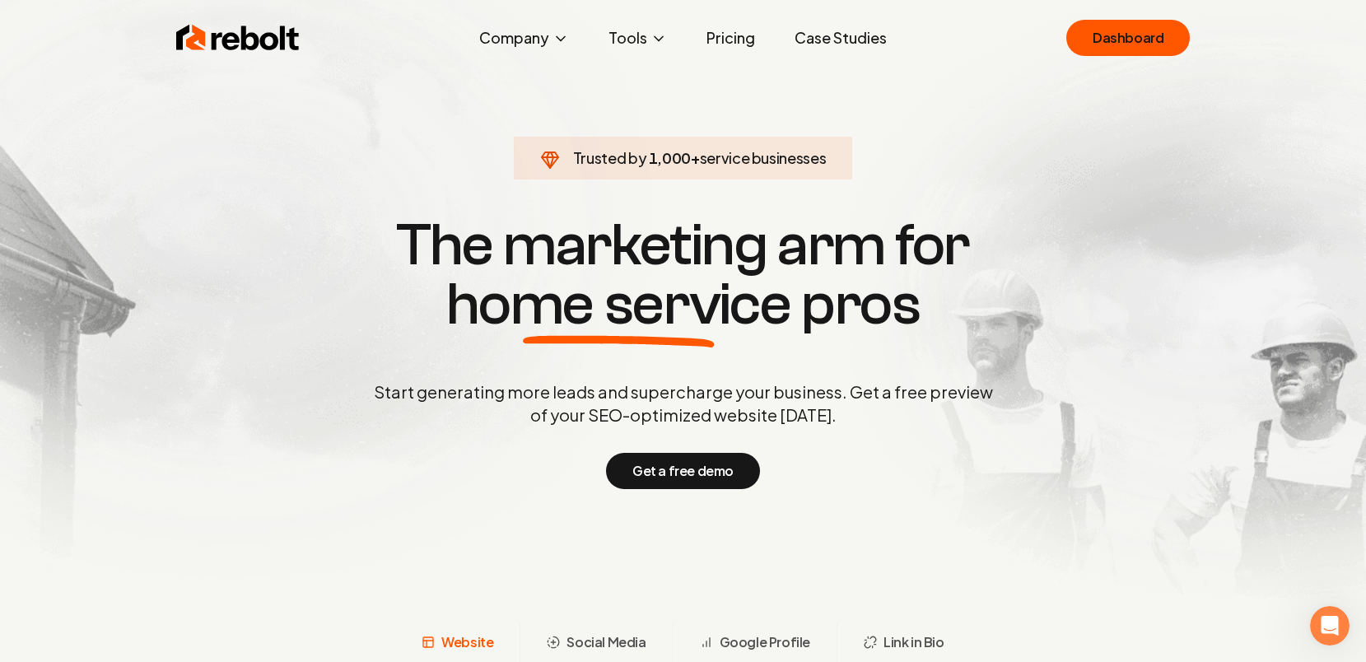
scroll to position [0, 0]
click at [1093, 48] on link "Dashboard" at bounding box center [1128, 38] width 124 height 36
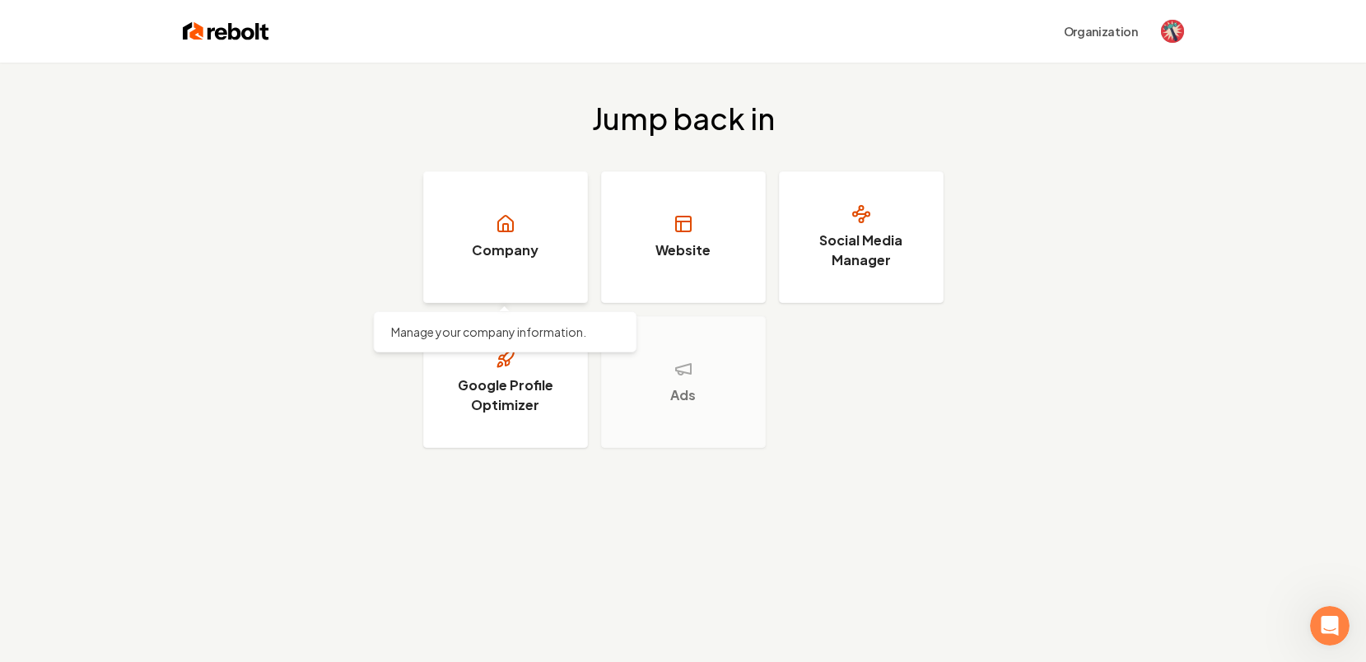
click at [550, 227] on link "Company" at bounding box center [505, 237] width 165 height 132
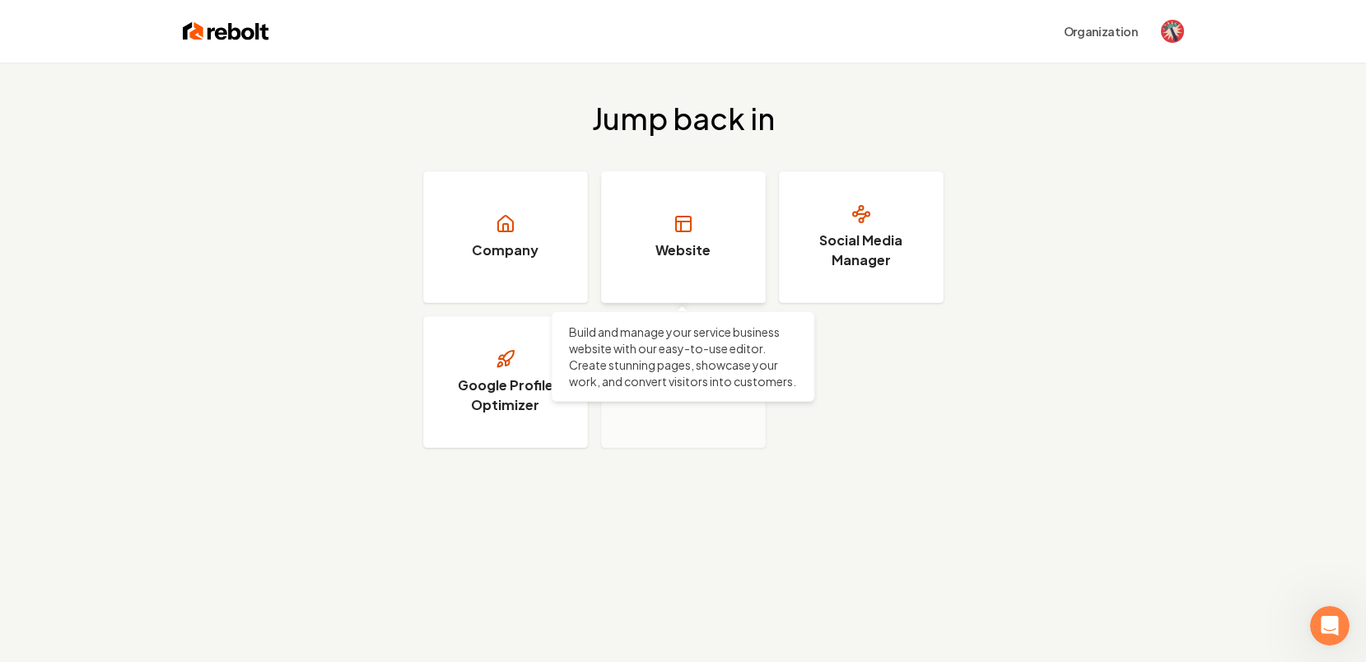
click at [679, 270] on link "Website" at bounding box center [683, 237] width 165 height 132
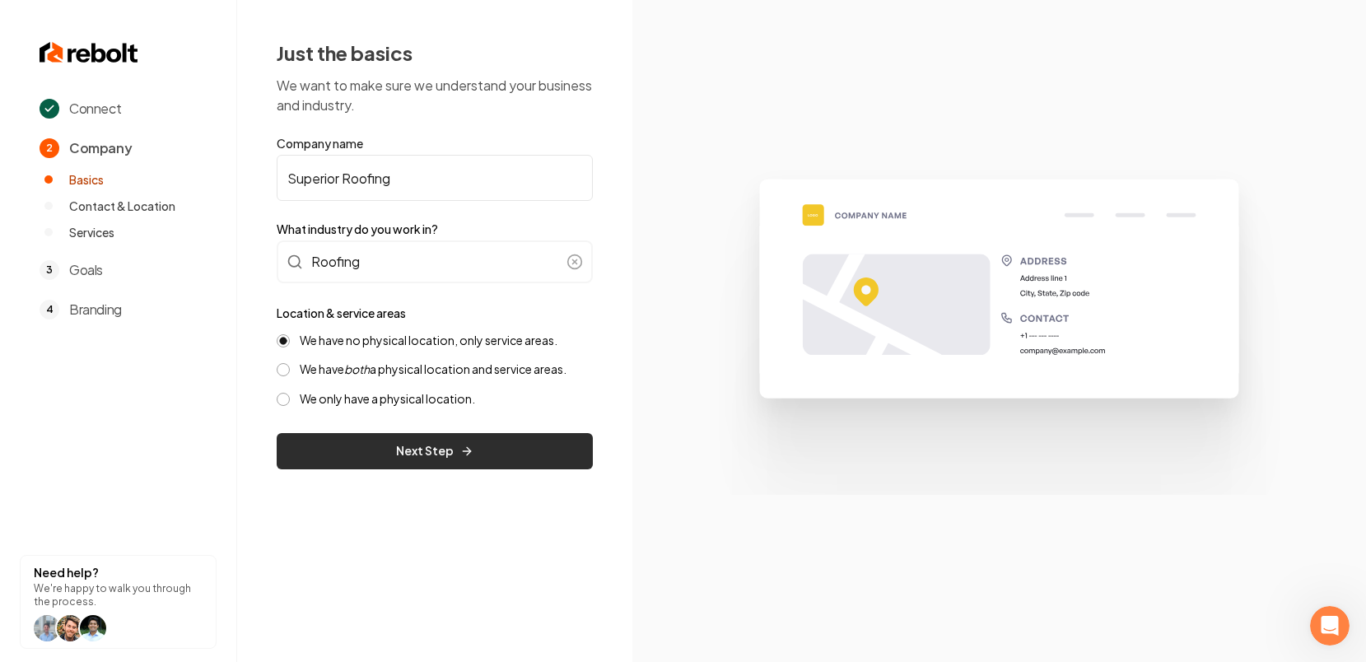
click at [482, 455] on button "Next Step" at bounding box center [435, 451] width 316 height 36
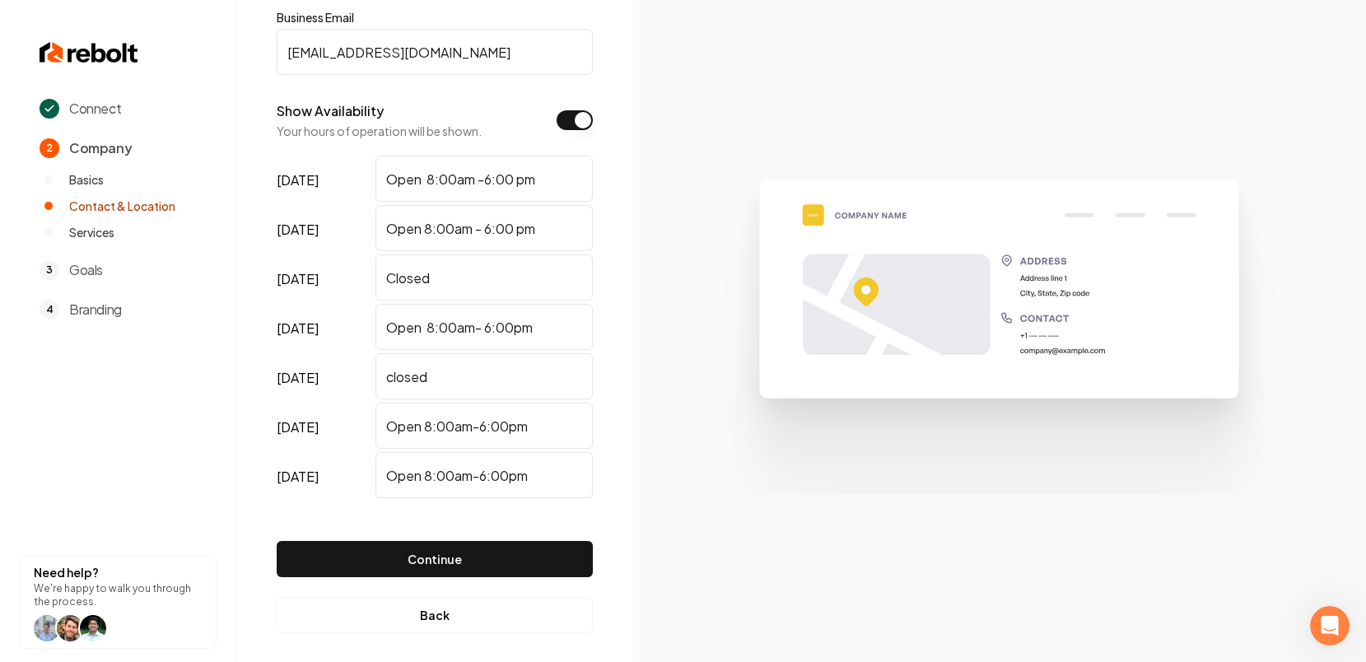
scroll to position [227, 0]
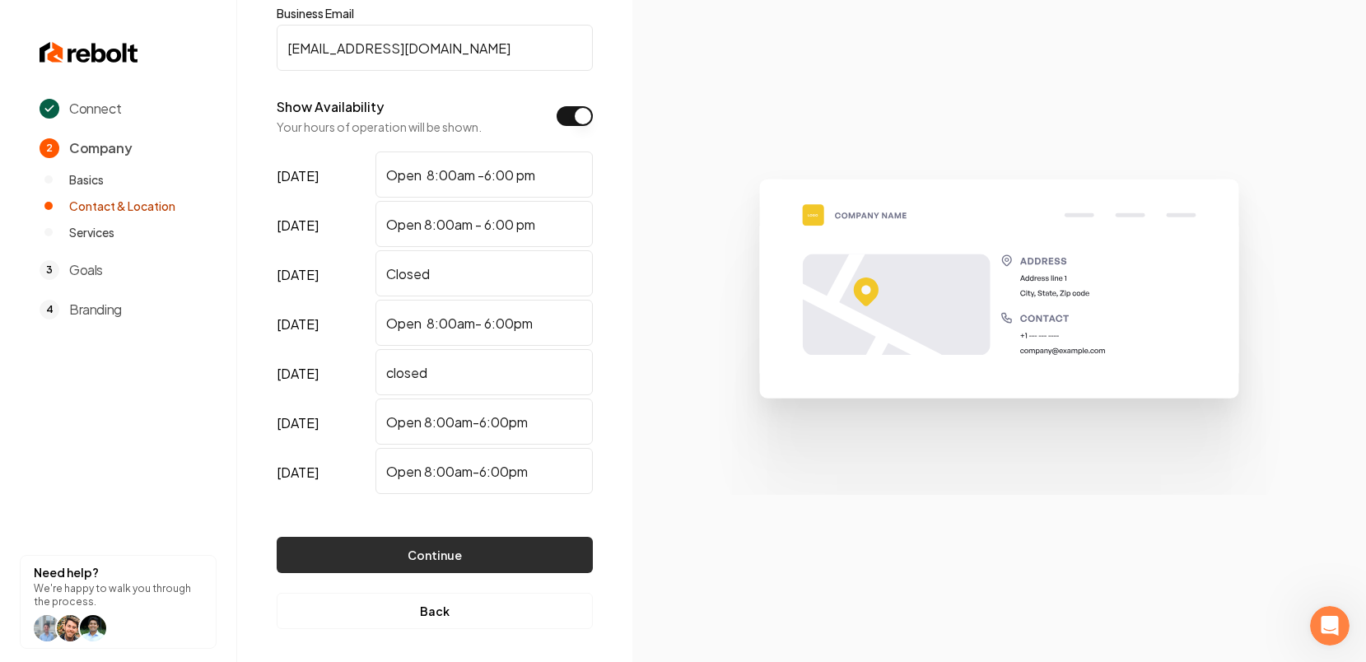
click at [437, 549] on button "Continue" at bounding box center [435, 555] width 316 height 36
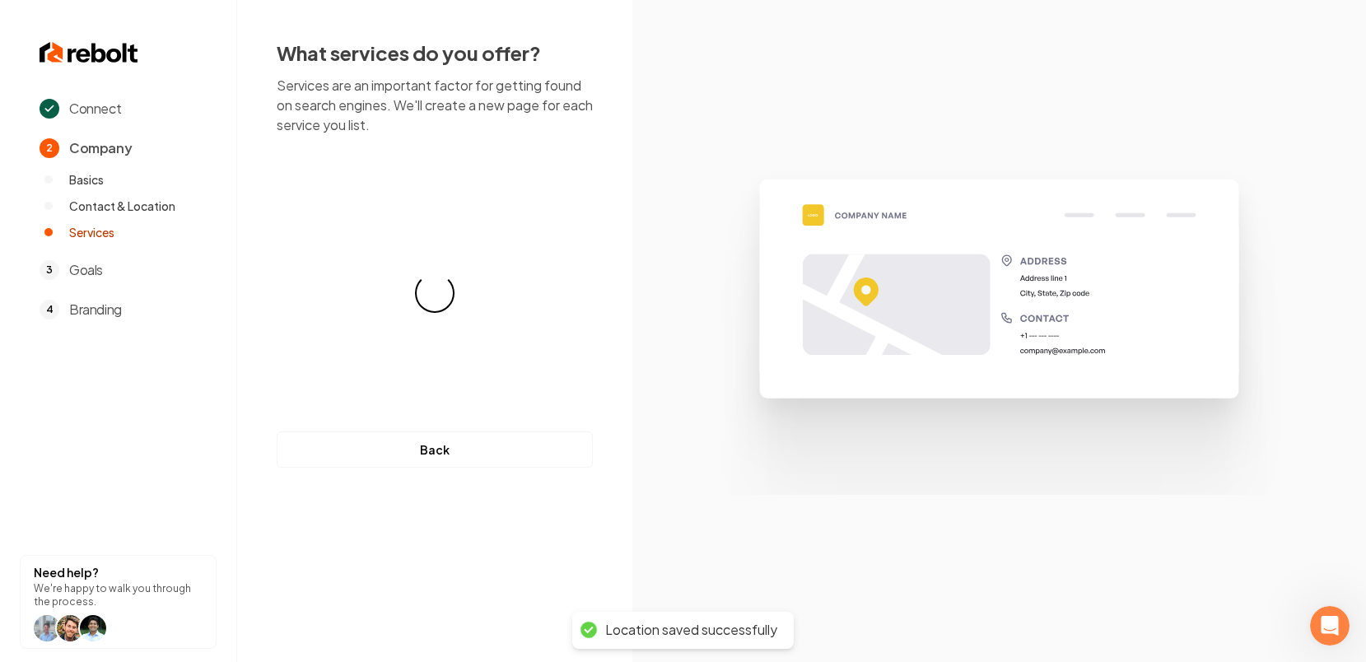
scroll to position [0, 0]
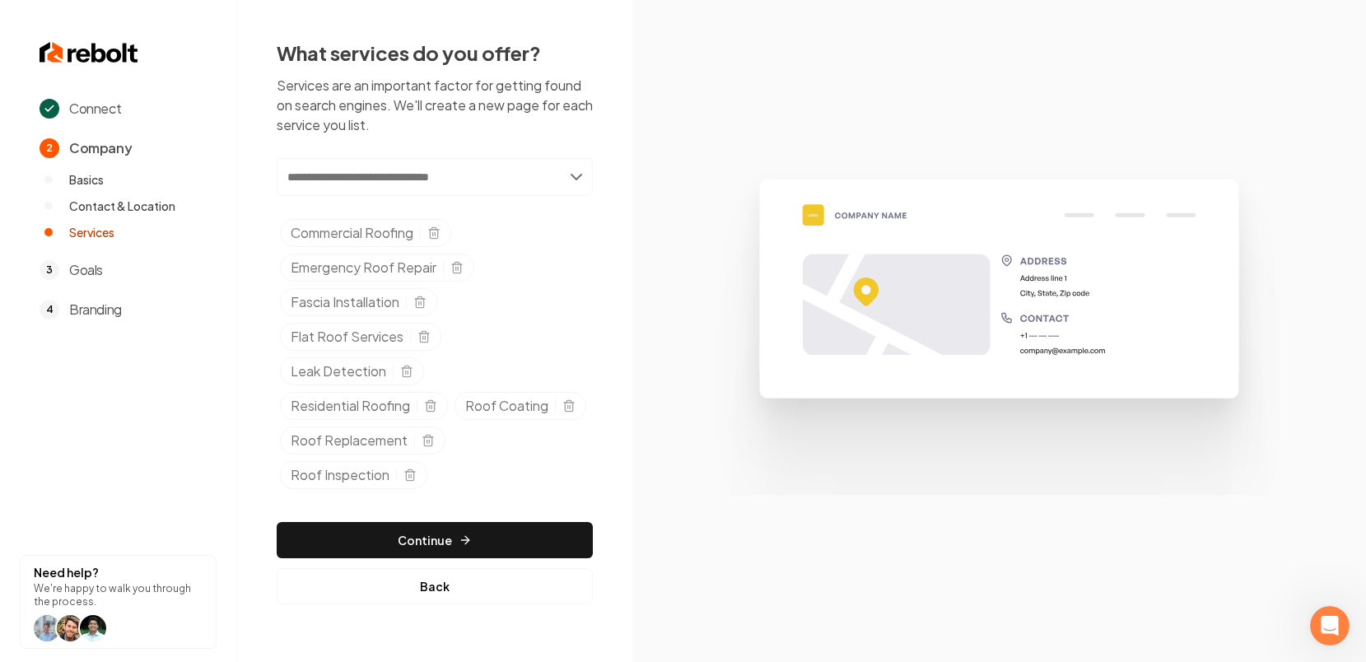
click at [578, 180] on input "text" at bounding box center [435, 177] width 316 height 38
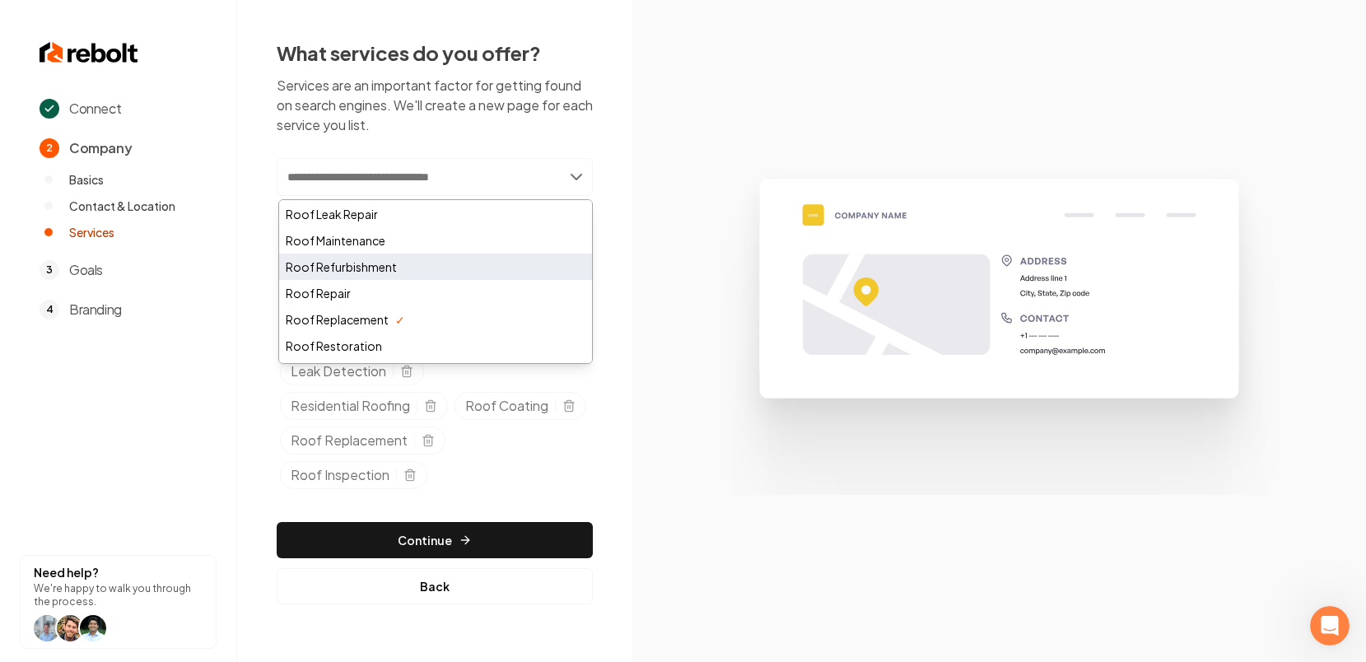
scroll to position [685, 0]
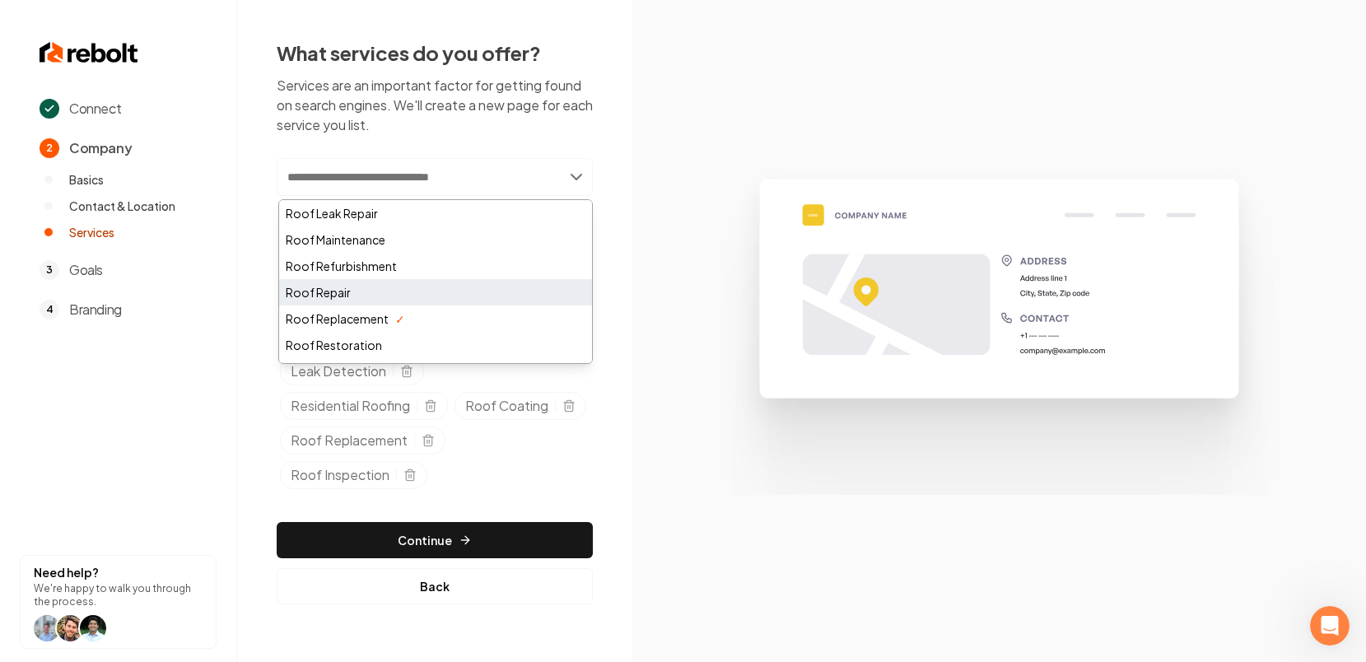
click at [443, 296] on div "Roof Repair" at bounding box center [435, 292] width 313 height 26
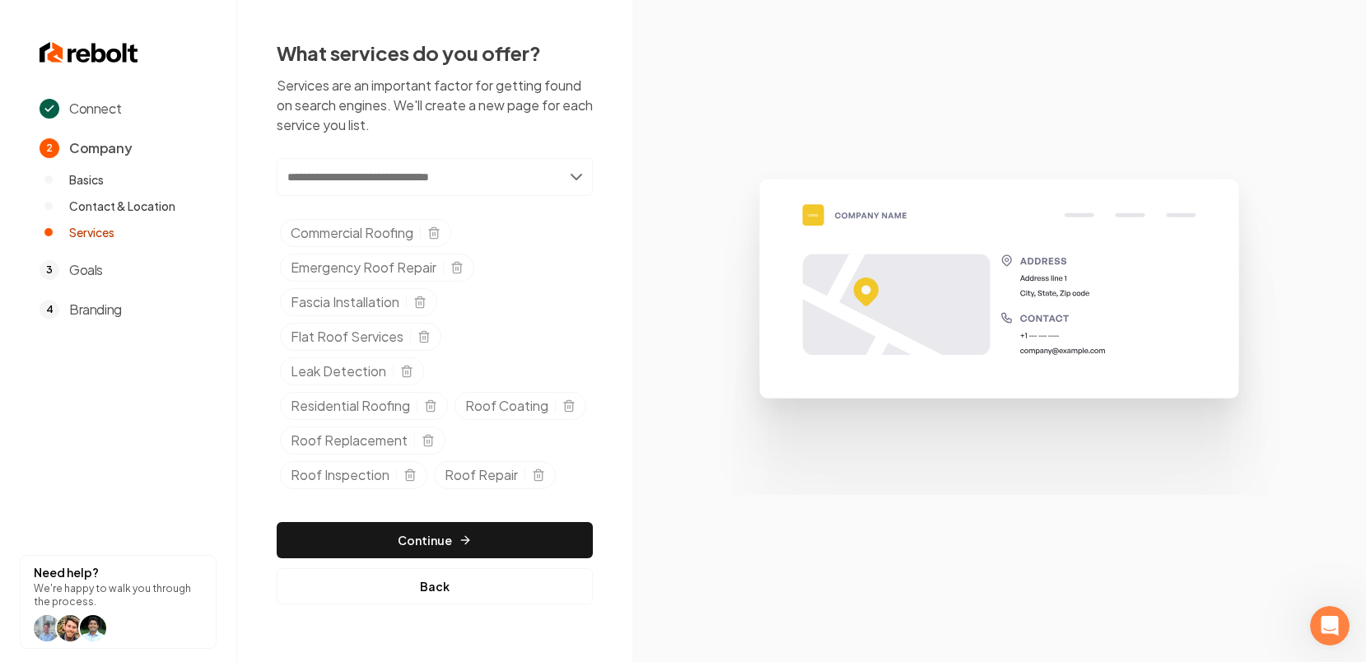
click at [575, 180] on input "text" at bounding box center [435, 177] width 316 height 38
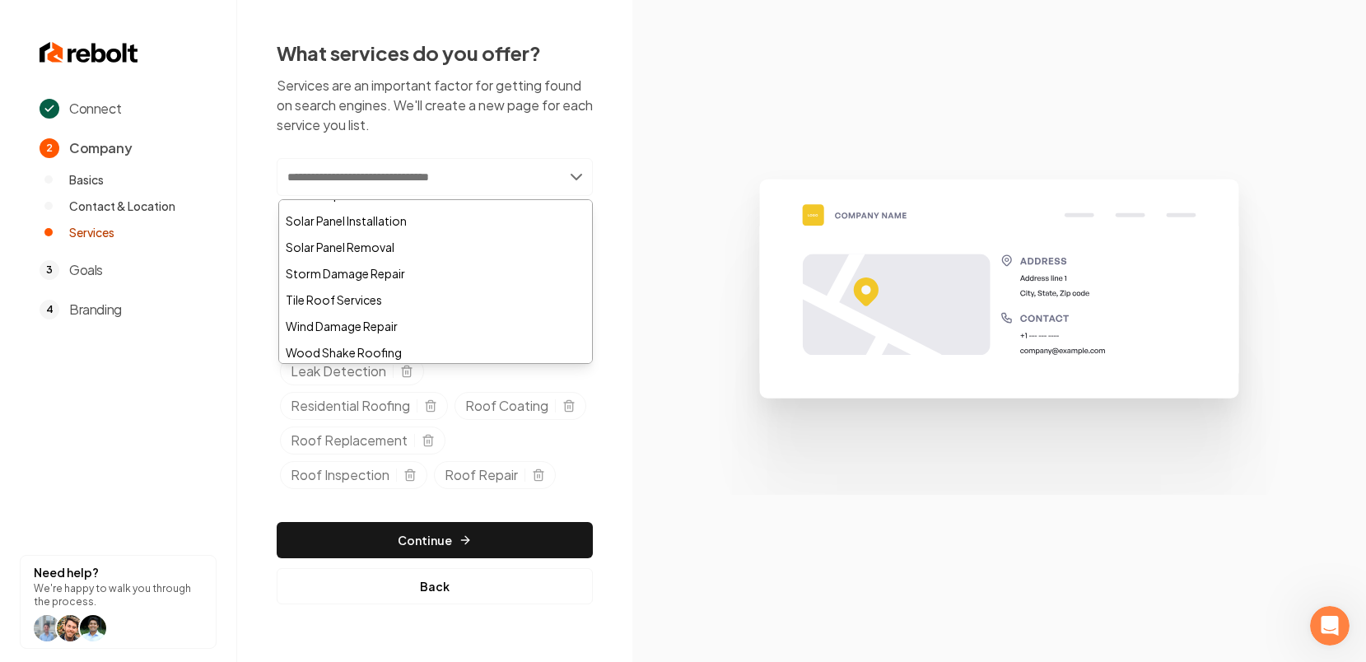
scroll to position [1154, 0]
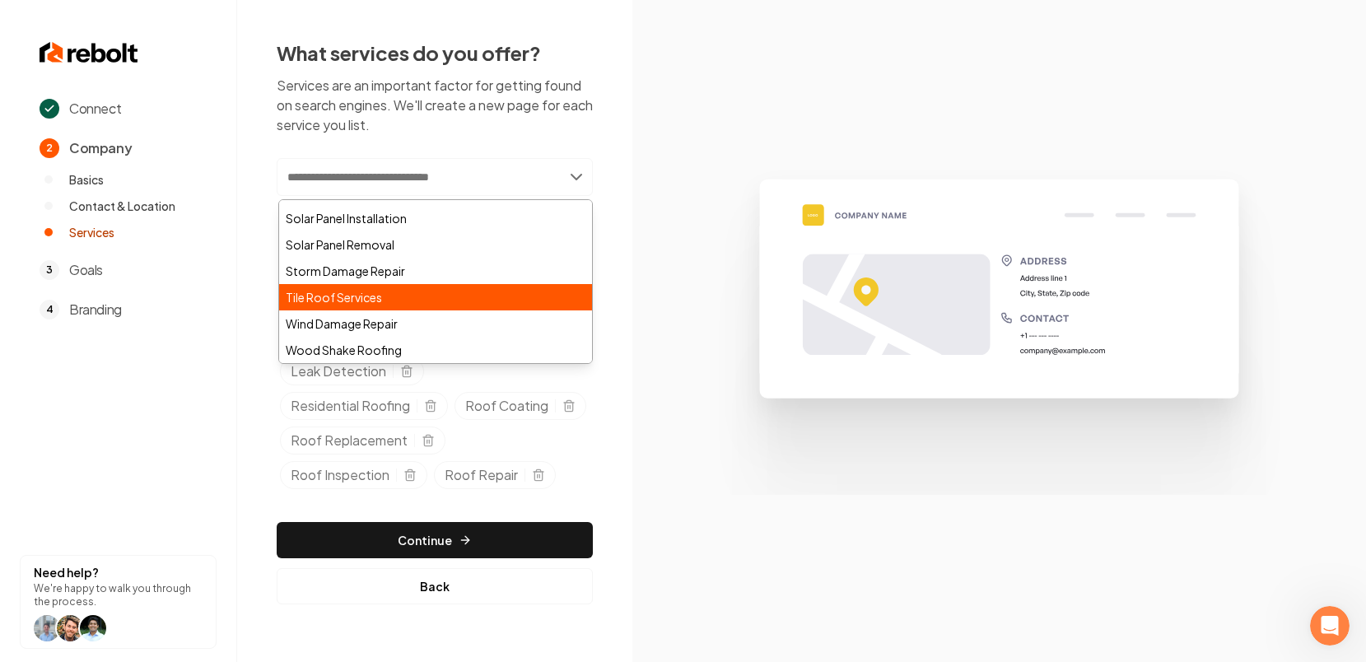
click at [532, 296] on div "Tile Roof Services" at bounding box center [435, 297] width 313 height 26
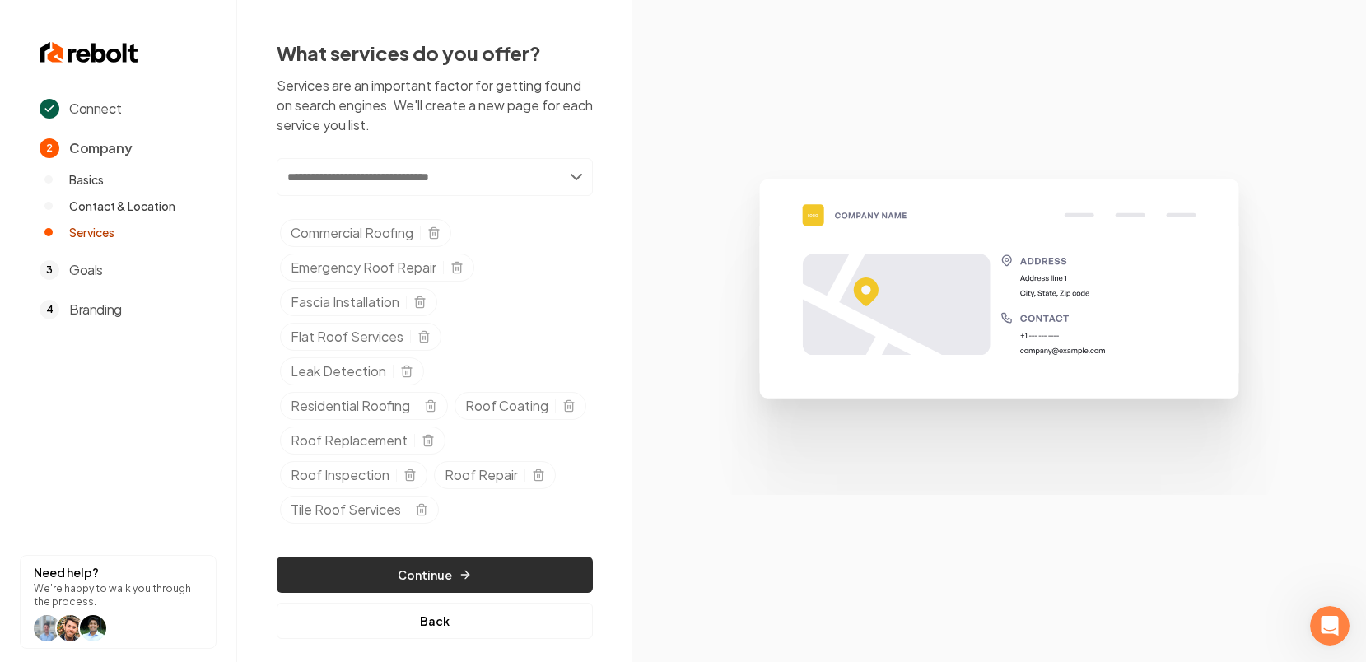
click at [349, 574] on button "Continue" at bounding box center [435, 575] width 316 height 36
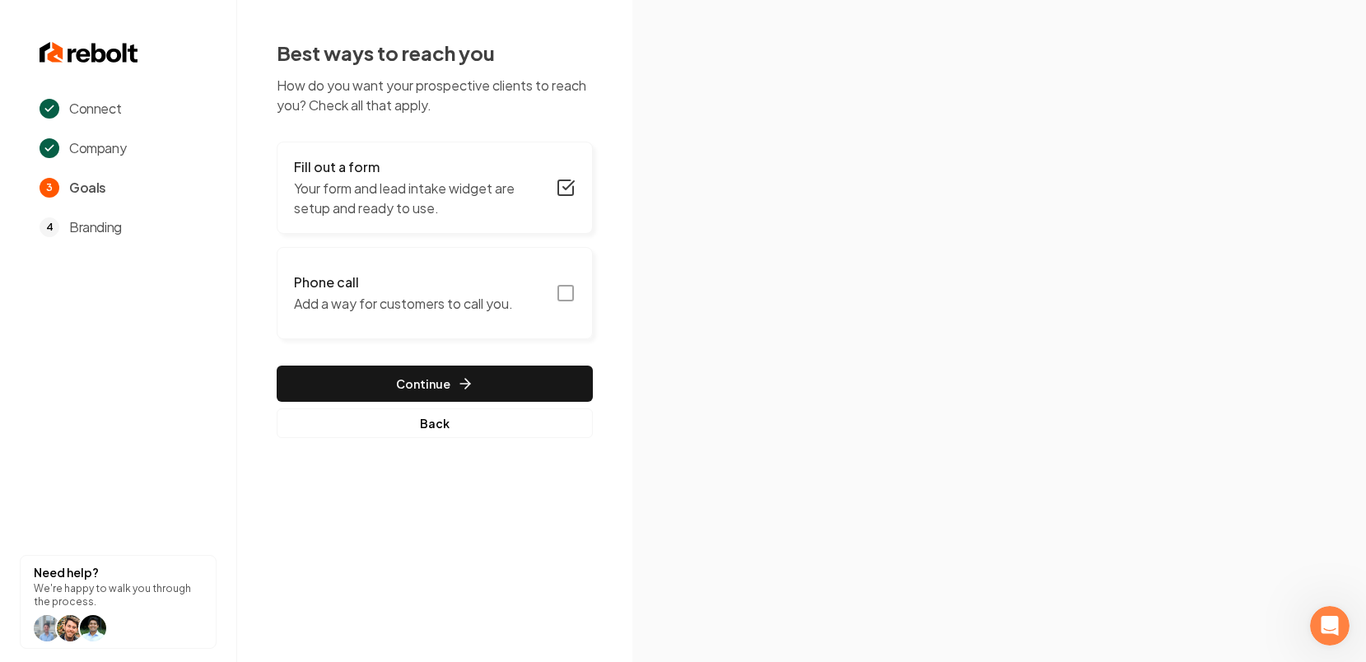
click at [399, 212] on p "Your form and lead intake widget are setup and ready to use." at bounding box center [420, 199] width 252 height 40
click at [564, 292] on icon "button" at bounding box center [566, 293] width 20 height 20
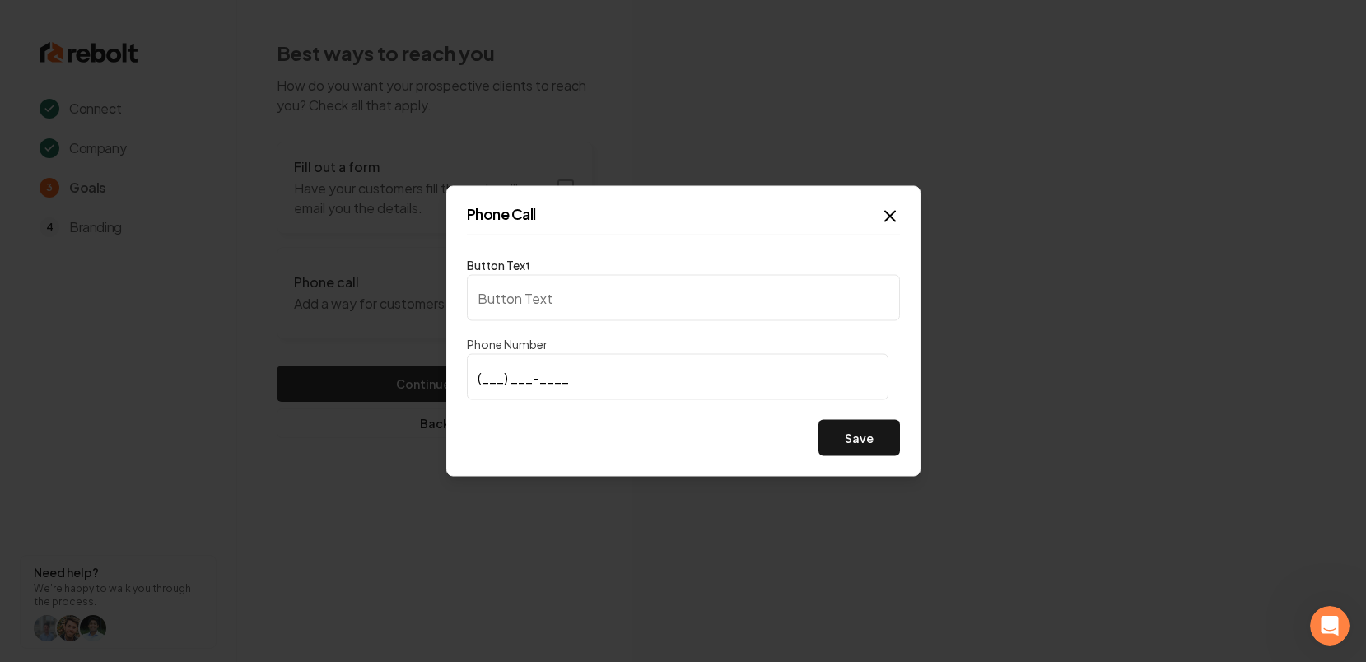
type input "Call us"
type input "[PHONE_NUMBER]"
click at [856, 436] on button "Save" at bounding box center [859, 438] width 82 height 36
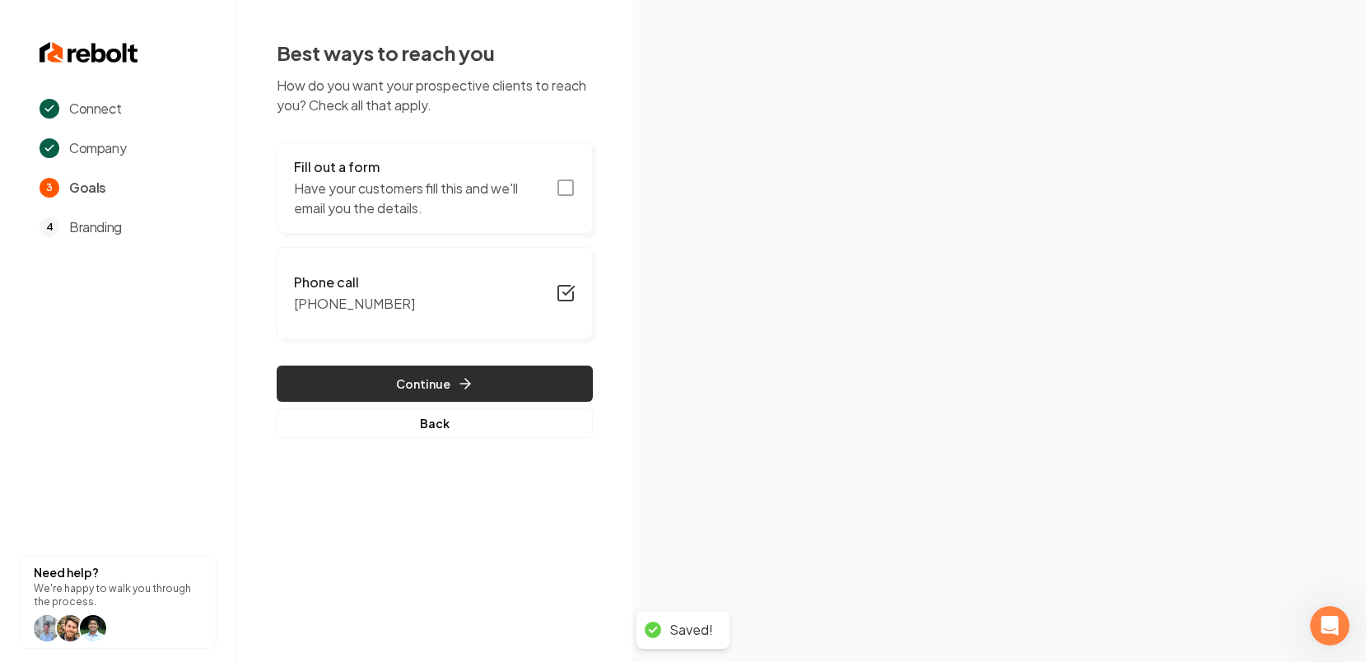
click at [432, 386] on button "Continue" at bounding box center [435, 384] width 316 height 36
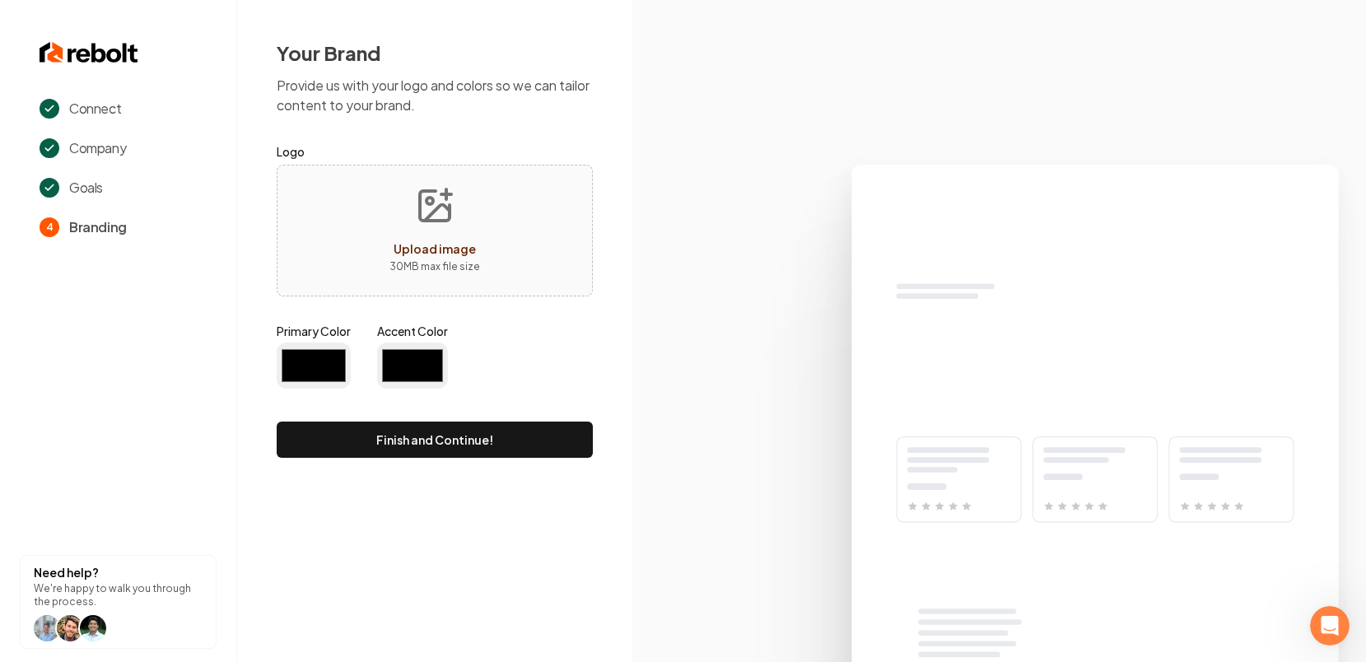
type input "#194d33"
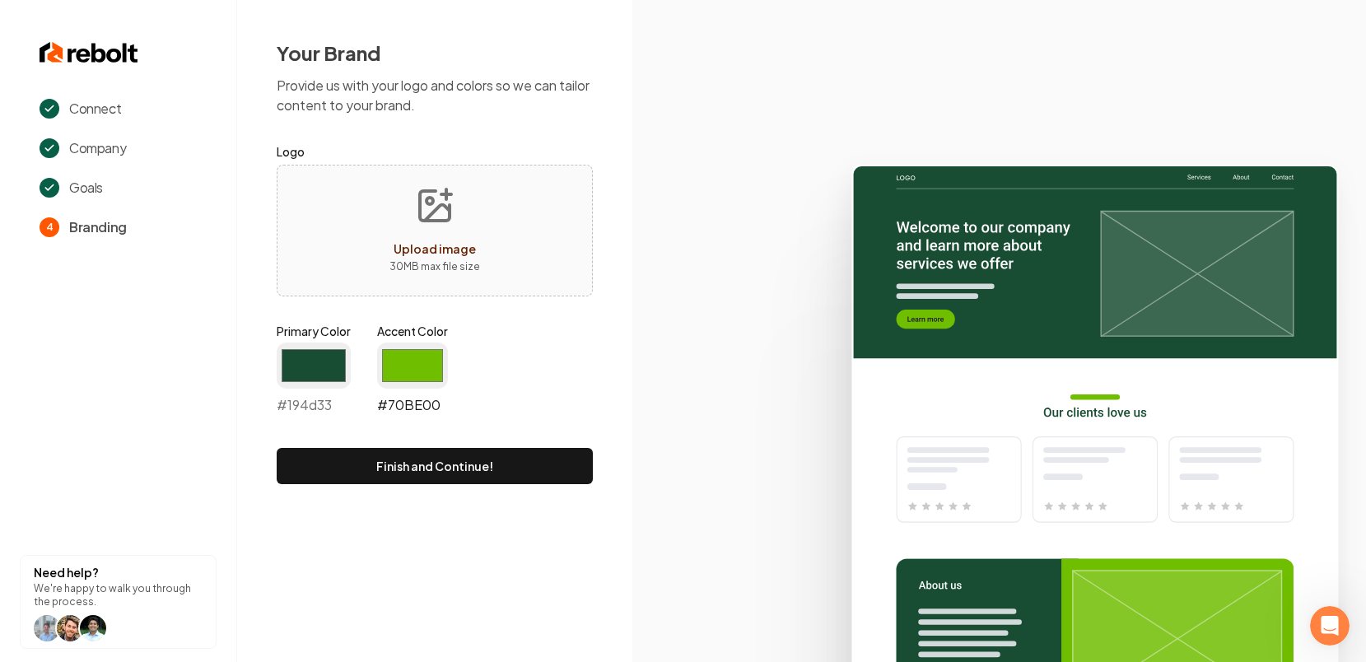
click at [414, 368] on input "#70be00" at bounding box center [412, 366] width 71 height 46
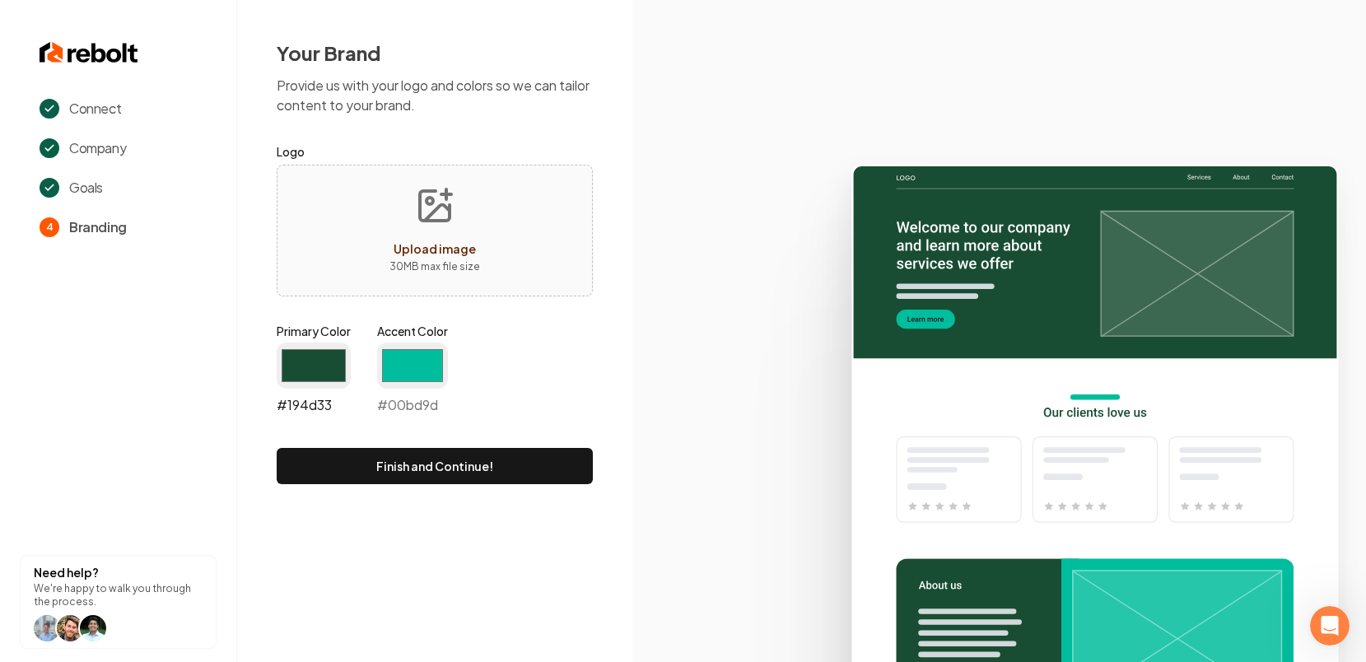
type input "#00bd9d"
click at [319, 369] on input "#194d33" at bounding box center [314, 366] width 74 height 46
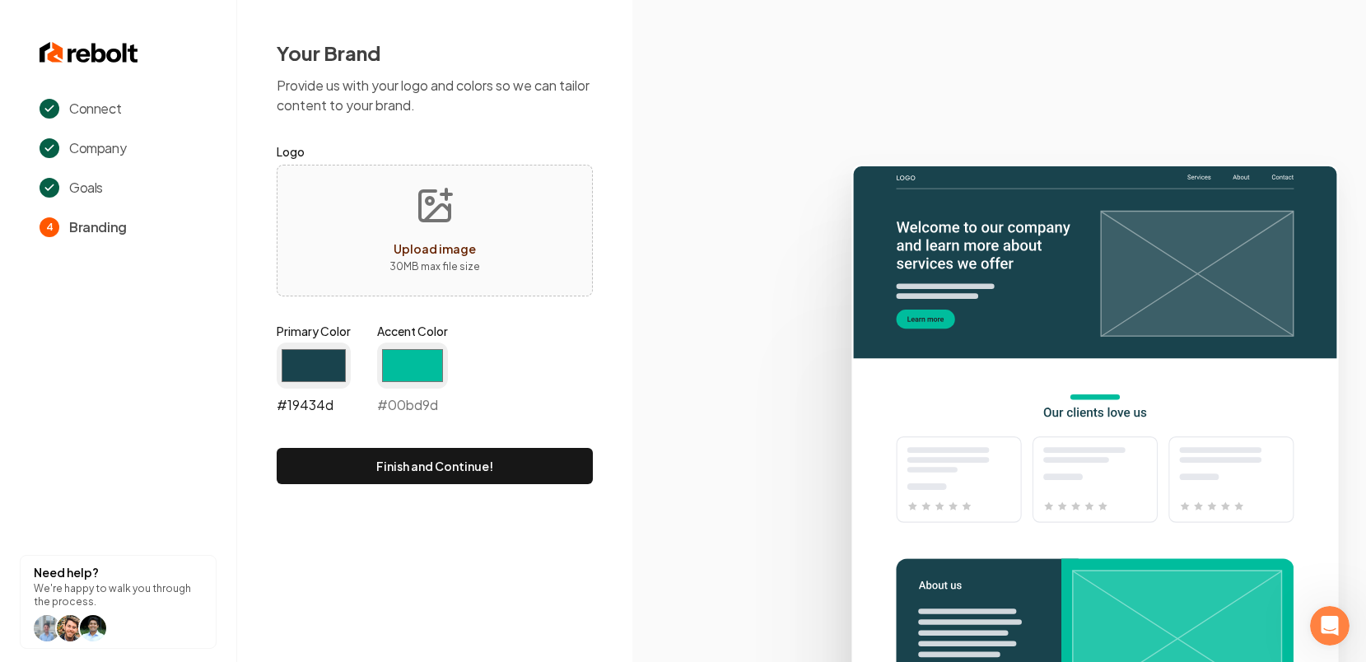
type input "#19434d"
click at [520, 524] on div "Connect Company Goals 4 Branding Need help? We're happy to walk you through the…" at bounding box center [683, 331] width 1366 height 662
click at [426, 360] on input "#00bd9d" at bounding box center [412, 366] width 71 height 46
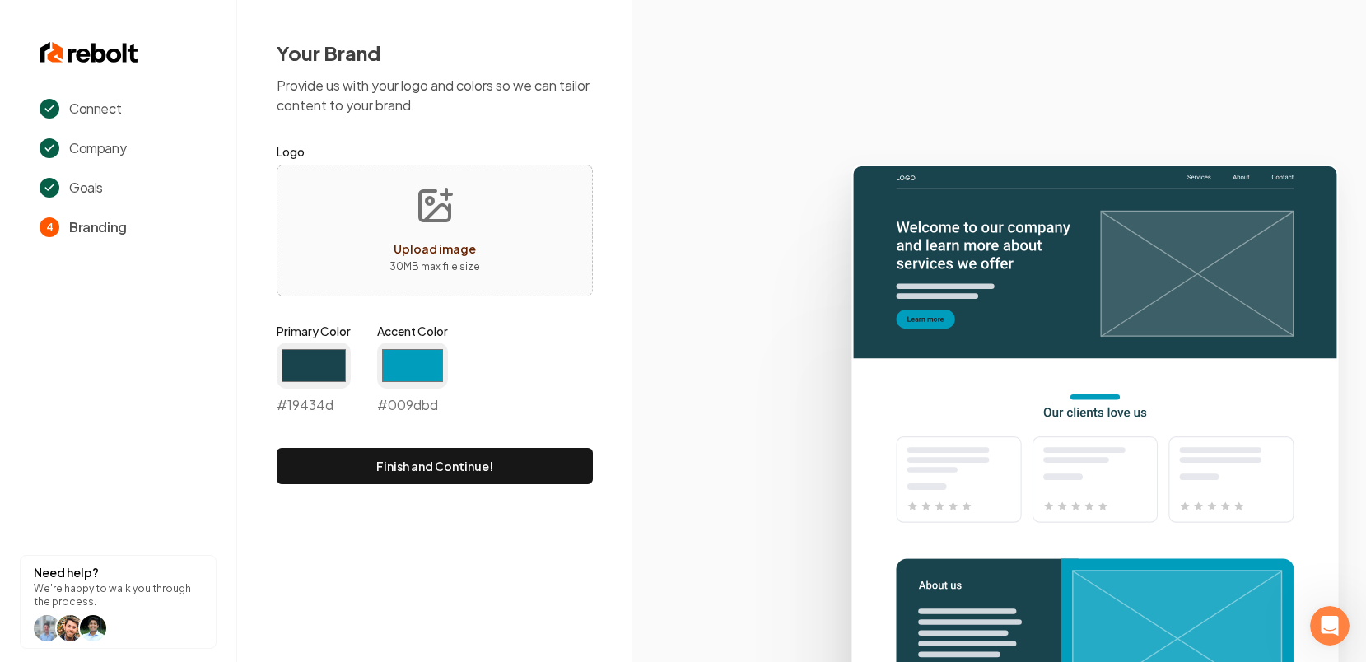
type input "#009dbd"
click at [747, 527] on icon at bounding box center [999, 406] width 734 height 511
click at [461, 222] on button "Upload image 30 MB max file size" at bounding box center [434, 230] width 117 height 115
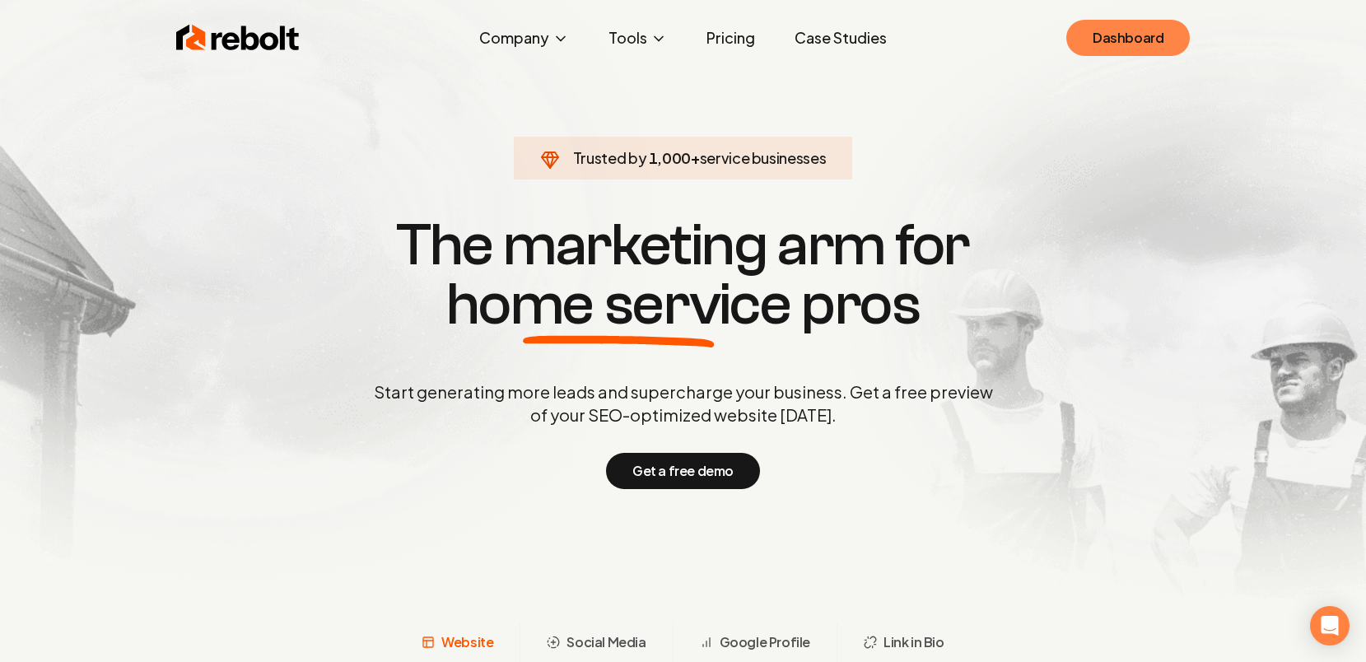
click at [1132, 46] on link "Dashboard" at bounding box center [1128, 38] width 124 height 36
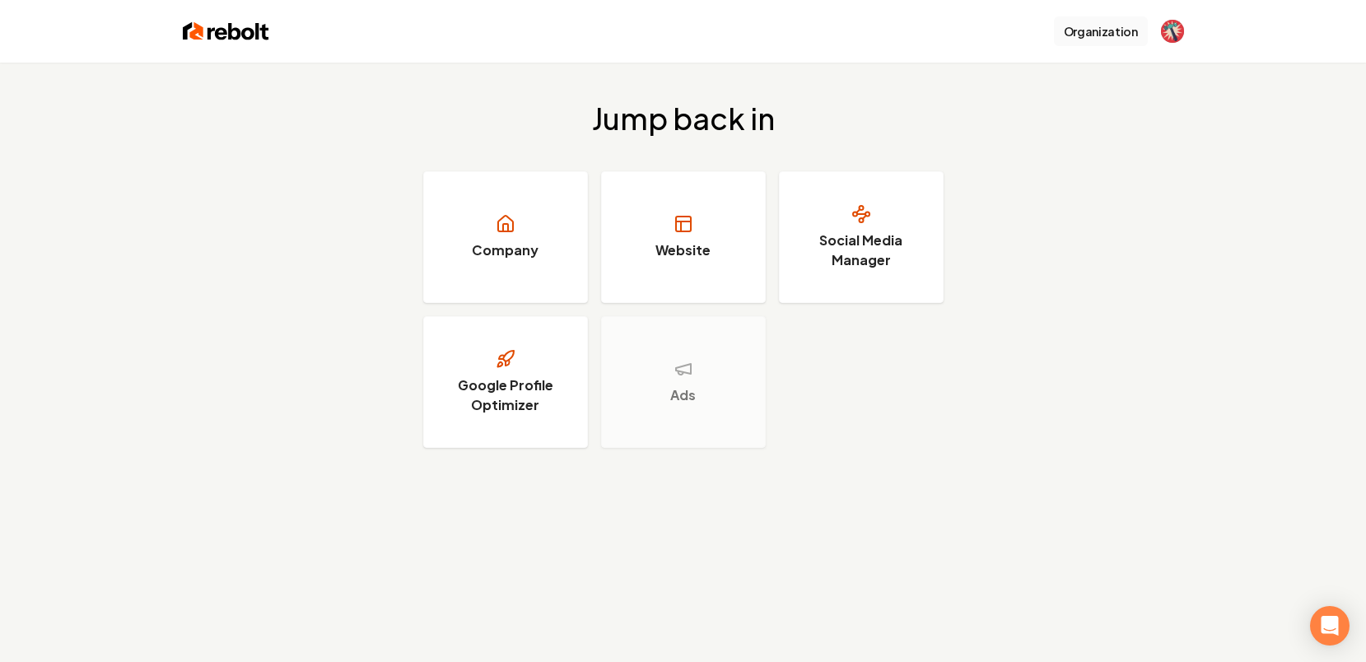
click at [1104, 29] on button "Organization" at bounding box center [1101, 31] width 94 height 30
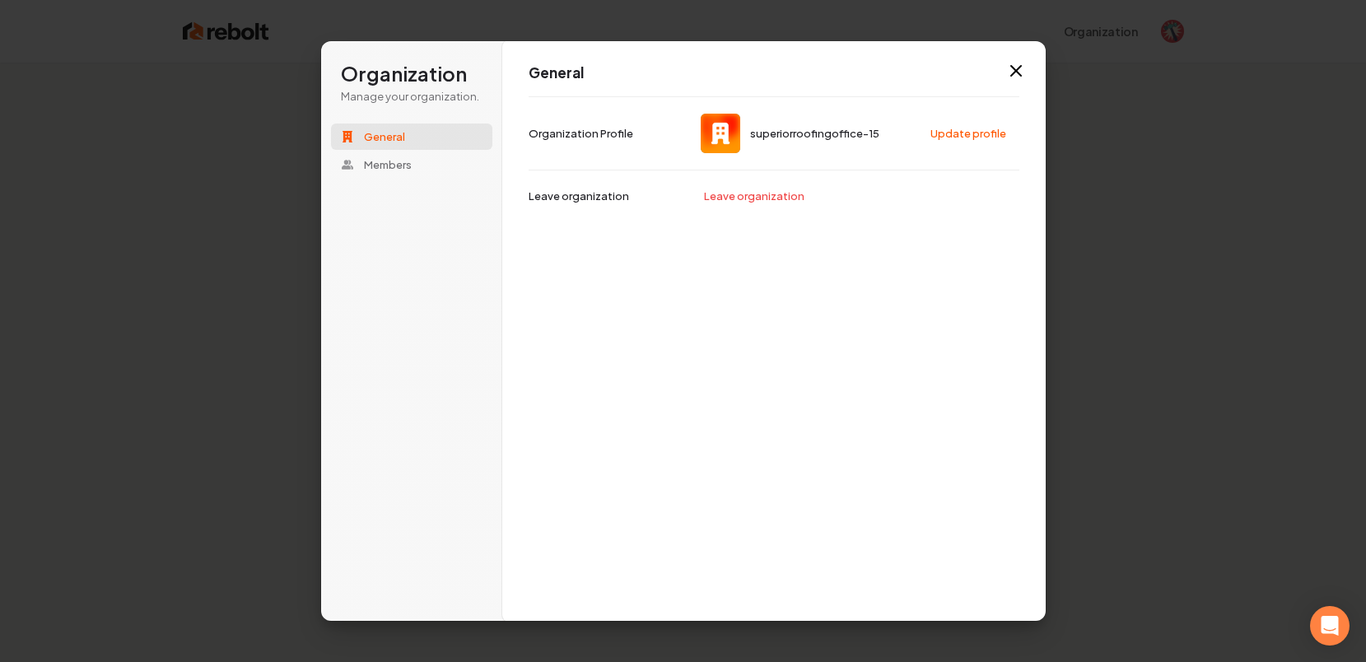
click at [828, 135] on span "superiorroofingoffice-15" at bounding box center [814, 133] width 129 height 15
click at [769, 136] on span "superiorroofingoffice-15" at bounding box center [814, 133] width 129 height 15
click at [714, 136] on img at bounding box center [721, 134] width 40 height 40
click at [595, 130] on p "Organization Profile" at bounding box center [581, 133] width 105 height 15
click at [970, 124] on button "Update profile" at bounding box center [969, 133] width 94 height 25
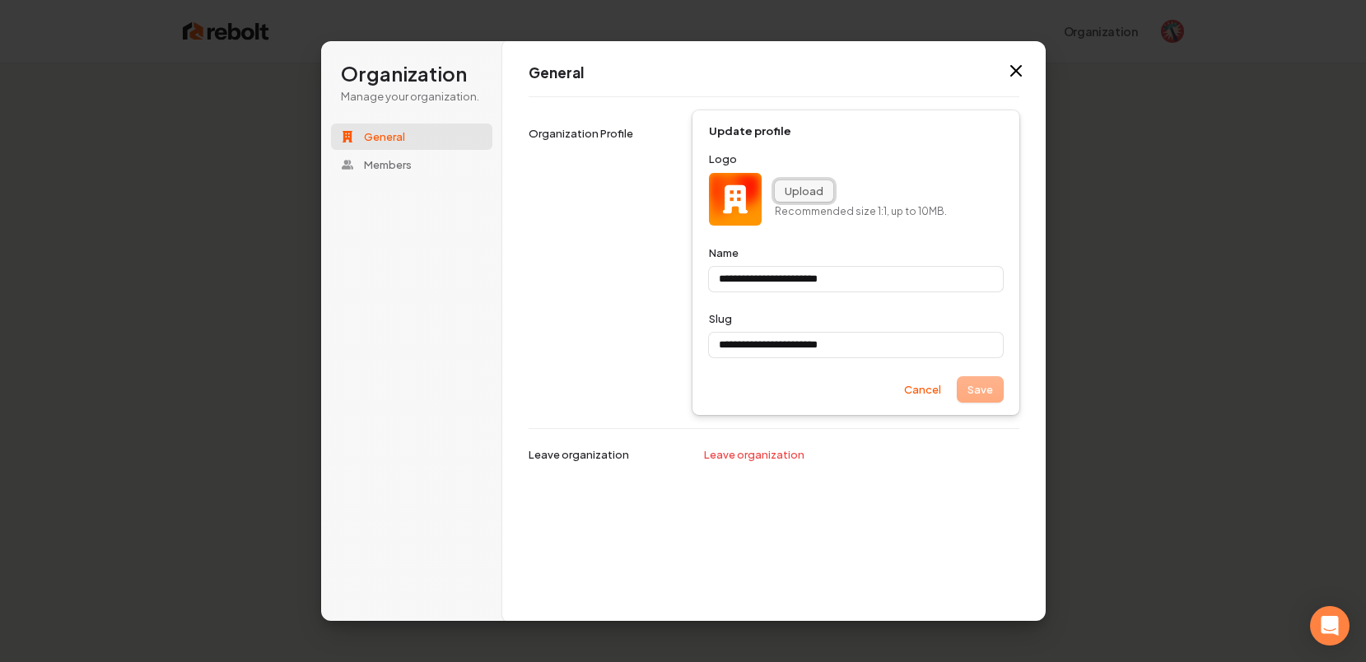
type input "**********"
click at [804, 193] on button "Upload" at bounding box center [804, 190] width 58 height 21
type input "**********"
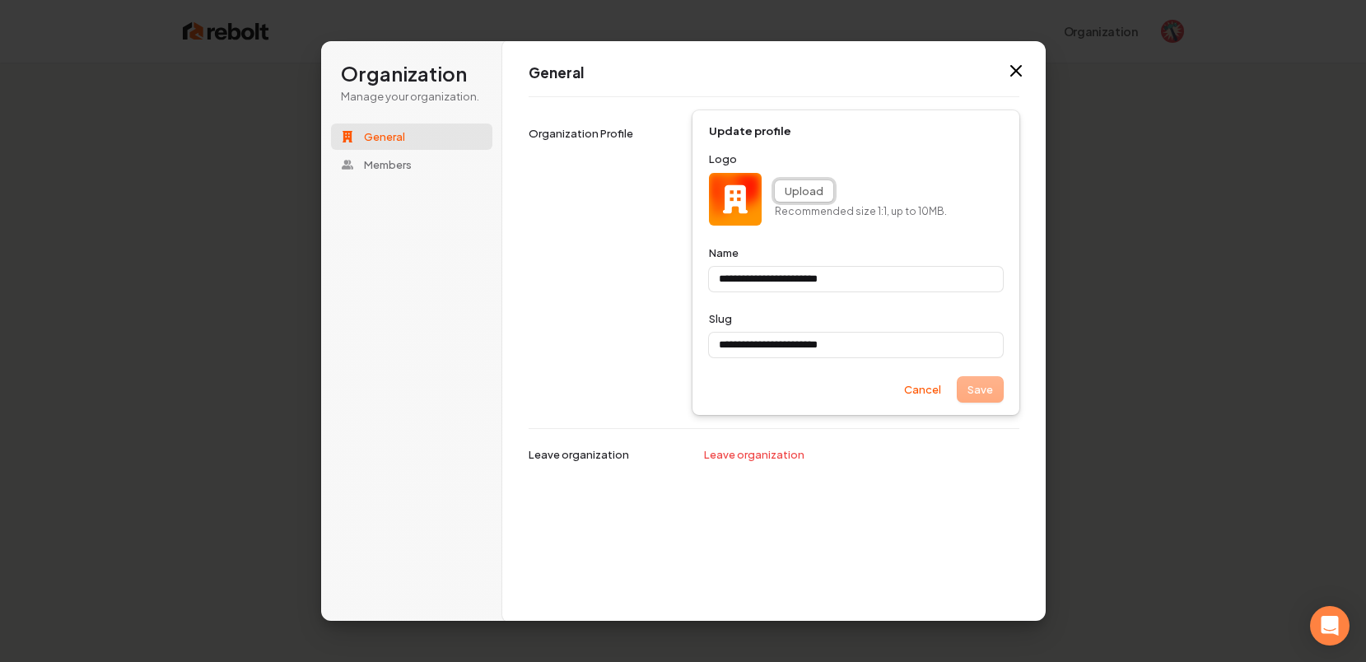
type input "**********"
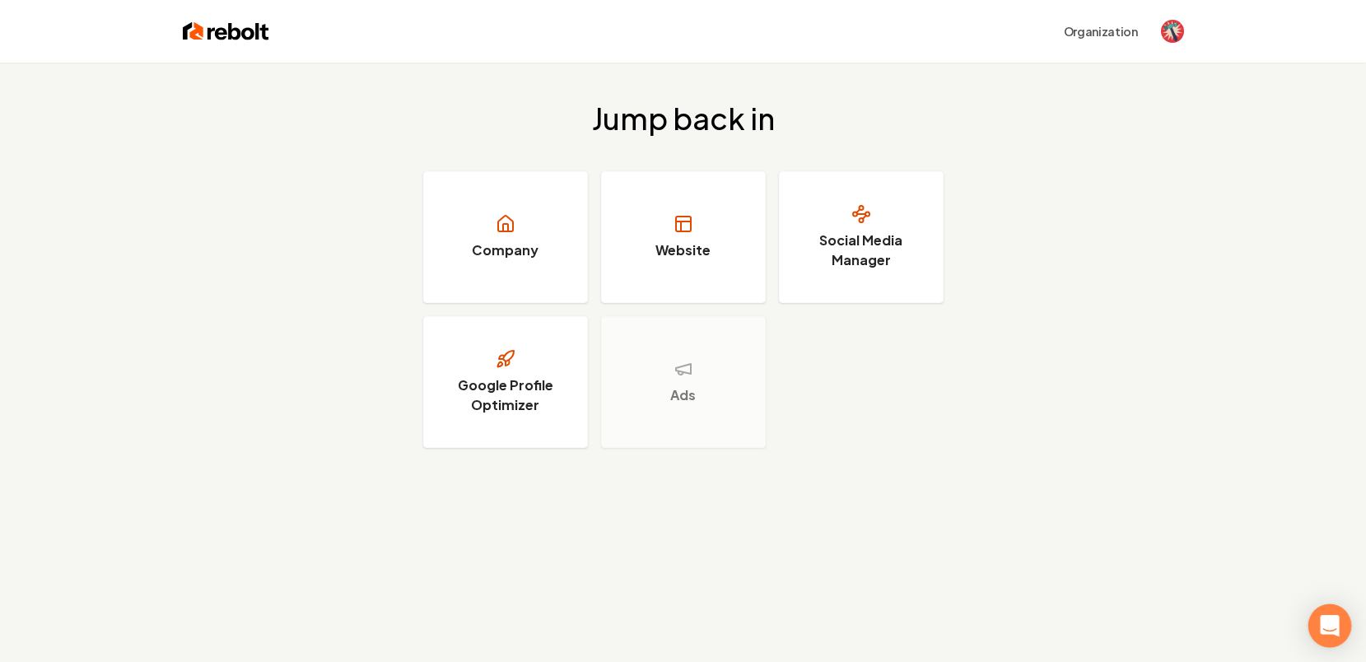
click at [1313, 627] on div "Open Intercom Messenger" at bounding box center [1330, 626] width 44 height 44
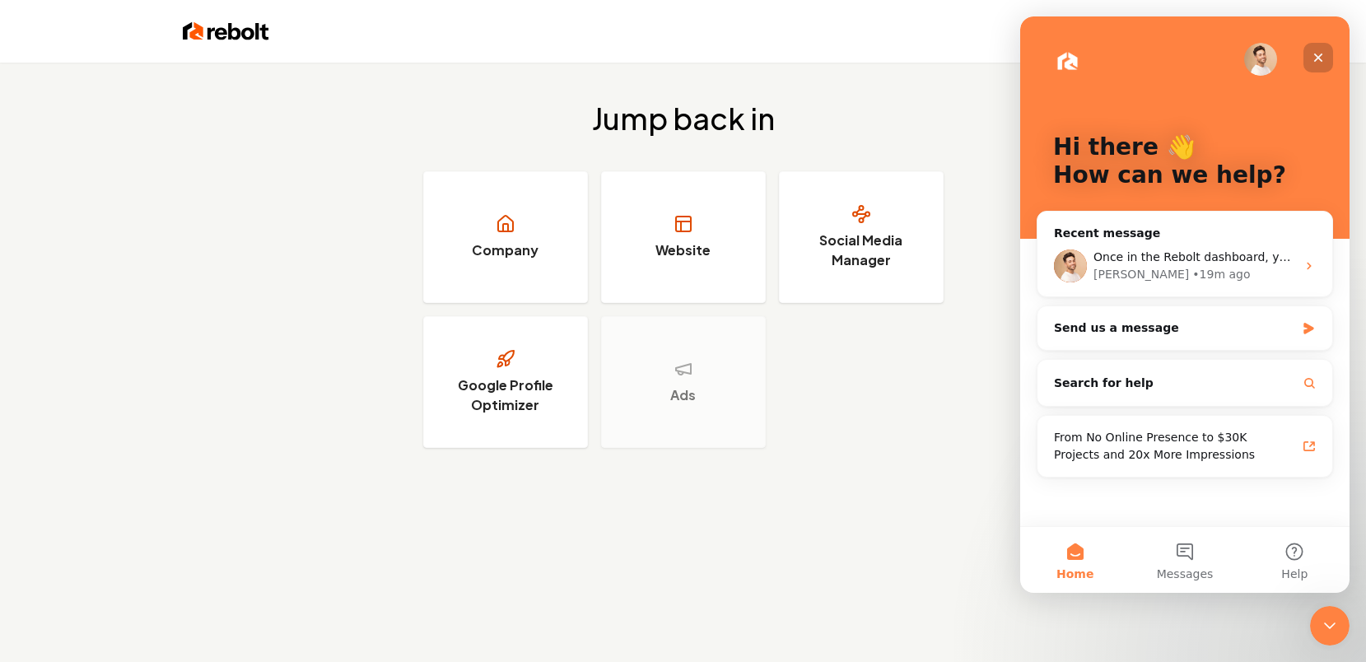
click at [1316, 55] on icon "Close" at bounding box center [1318, 58] width 9 height 9
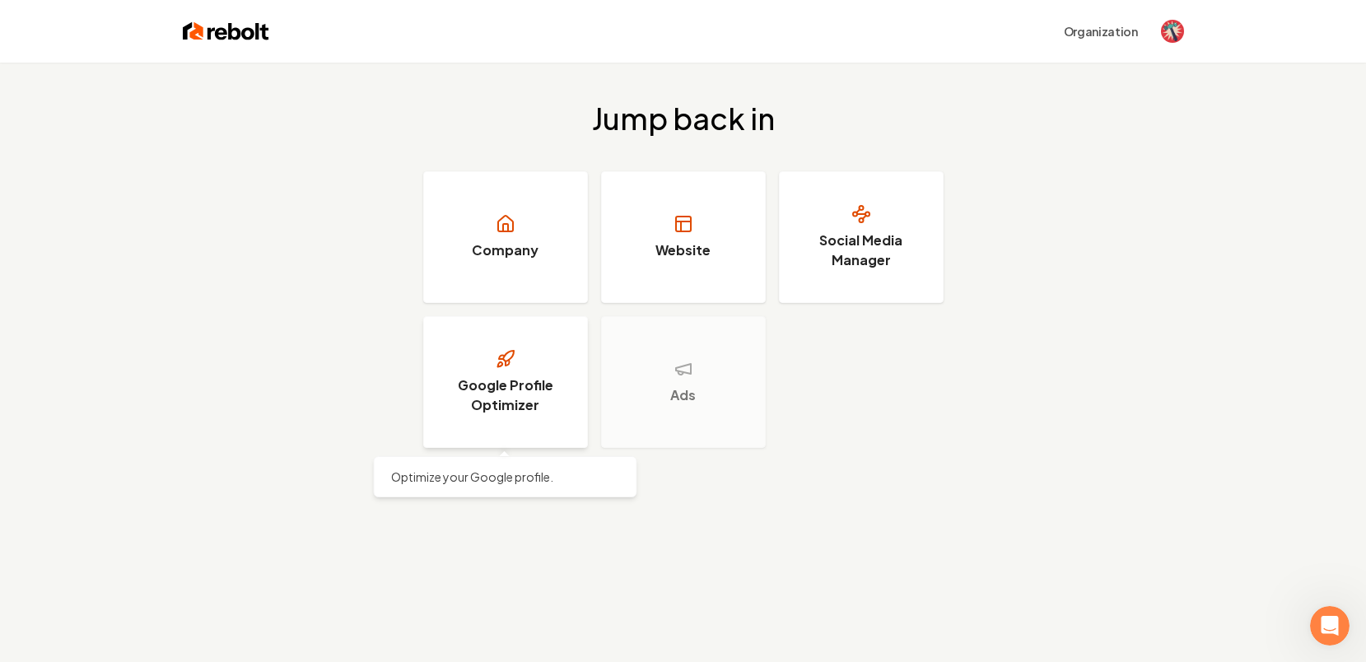
click at [489, 364] on link "Google Profile Optimizer" at bounding box center [505, 382] width 165 height 132
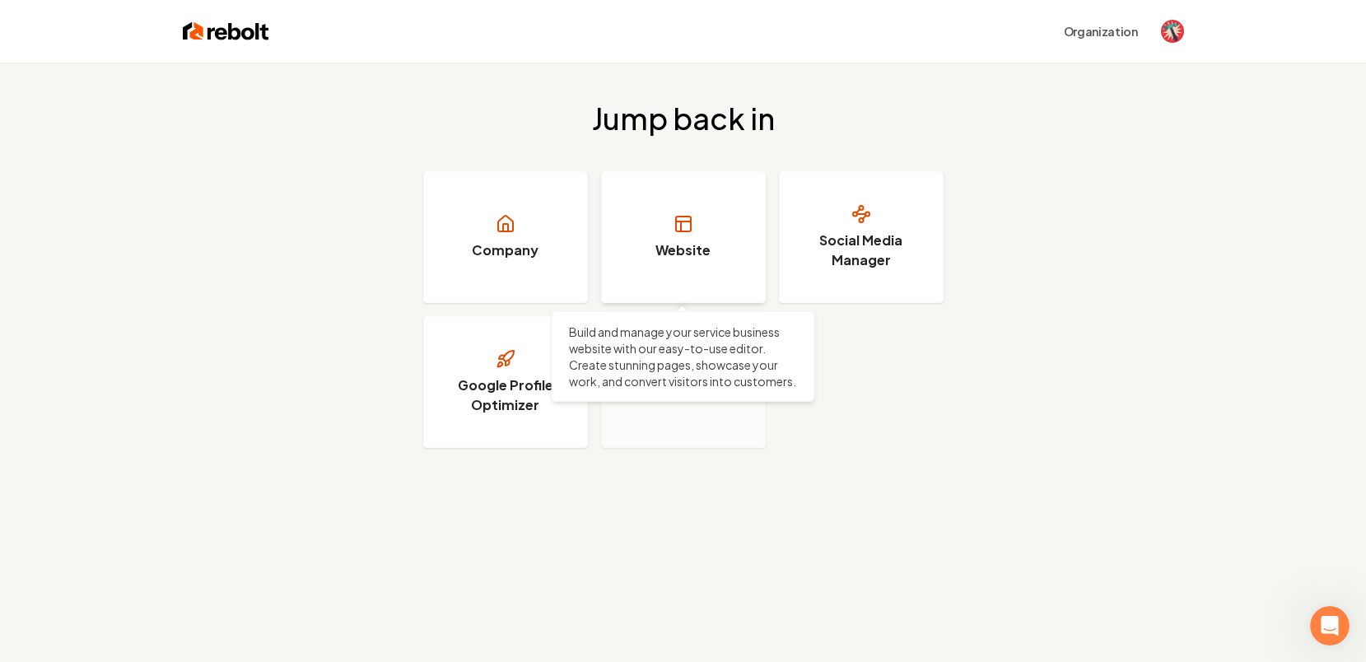
click at [703, 249] on h3 "Website" at bounding box center [682, 250] width 55 height 20
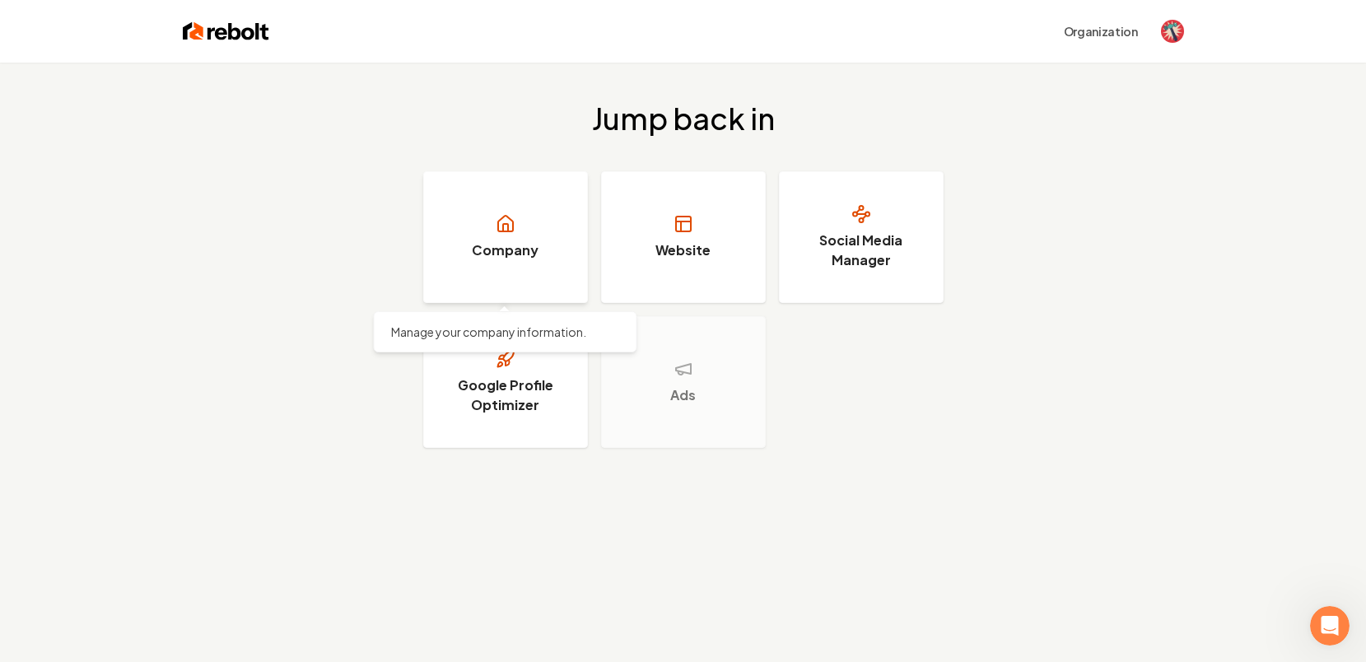
click at [478, 209] on link "Company" at bounding box center [505, 237] width 165 height 132
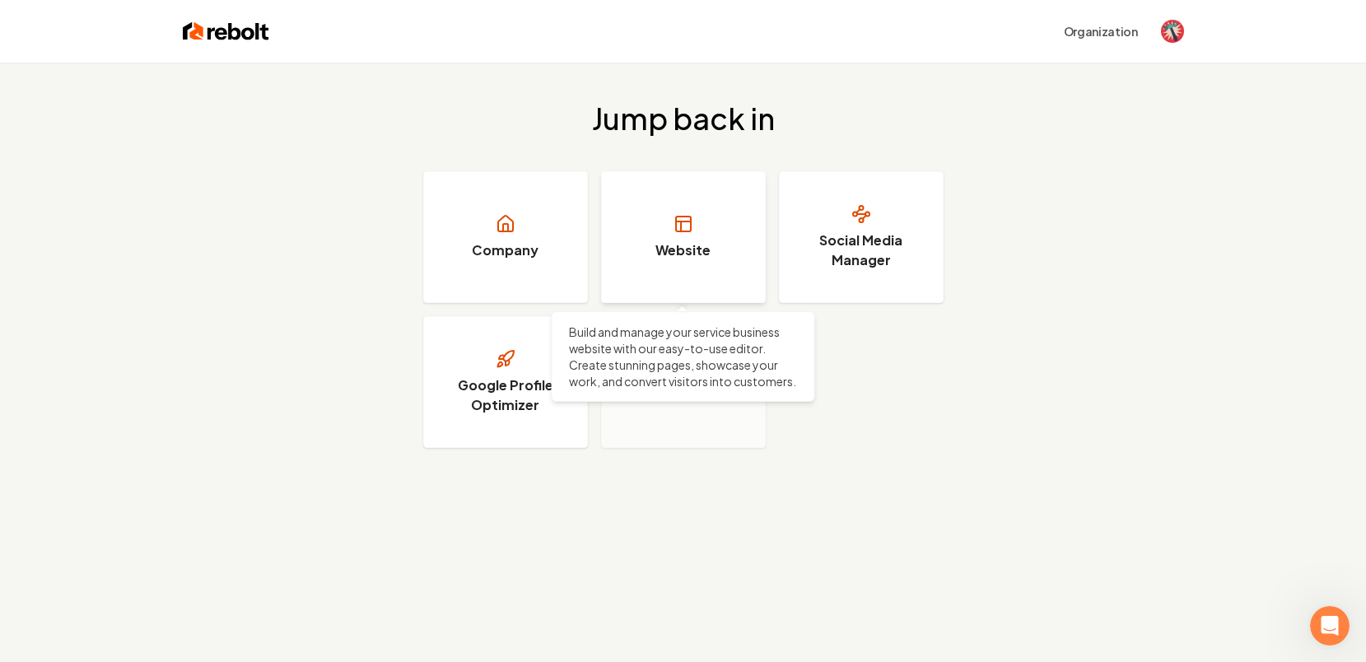
click at [684, 228] on icon at bounding box center [684, 224] width 20 height 20
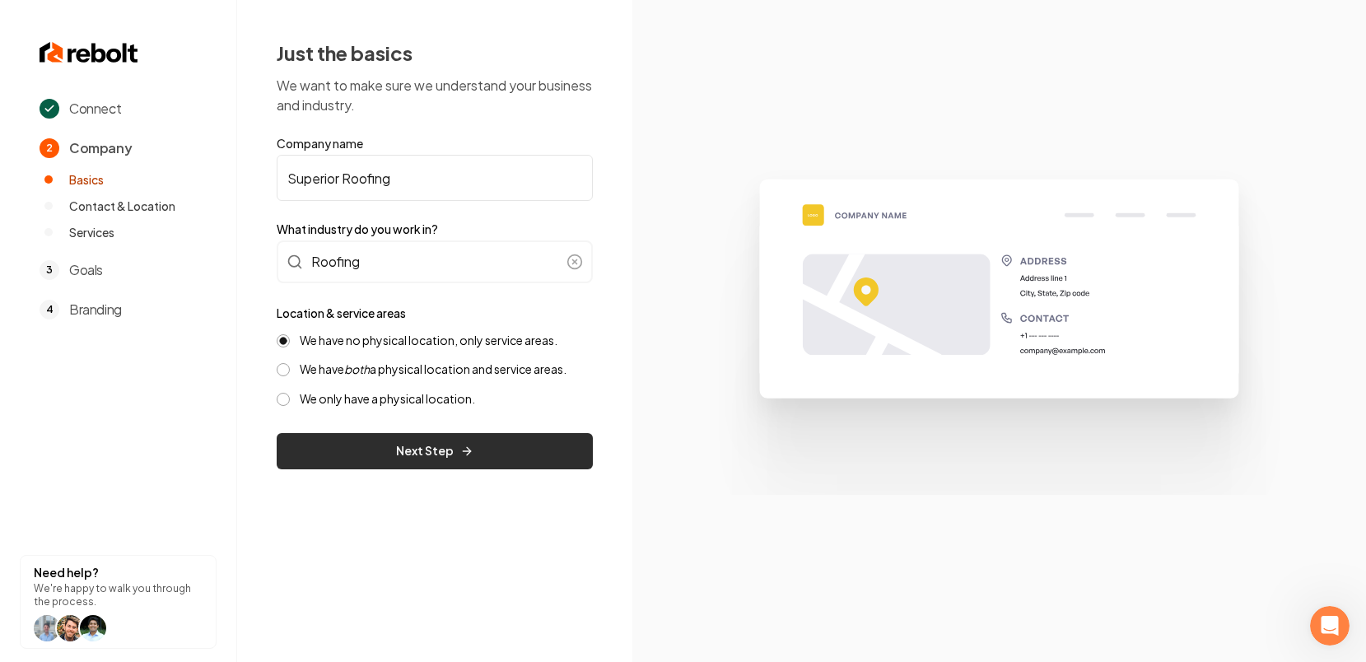
click at [450, 450] on button "Next Step" at bounding box center [435, 451] width 316 height 36
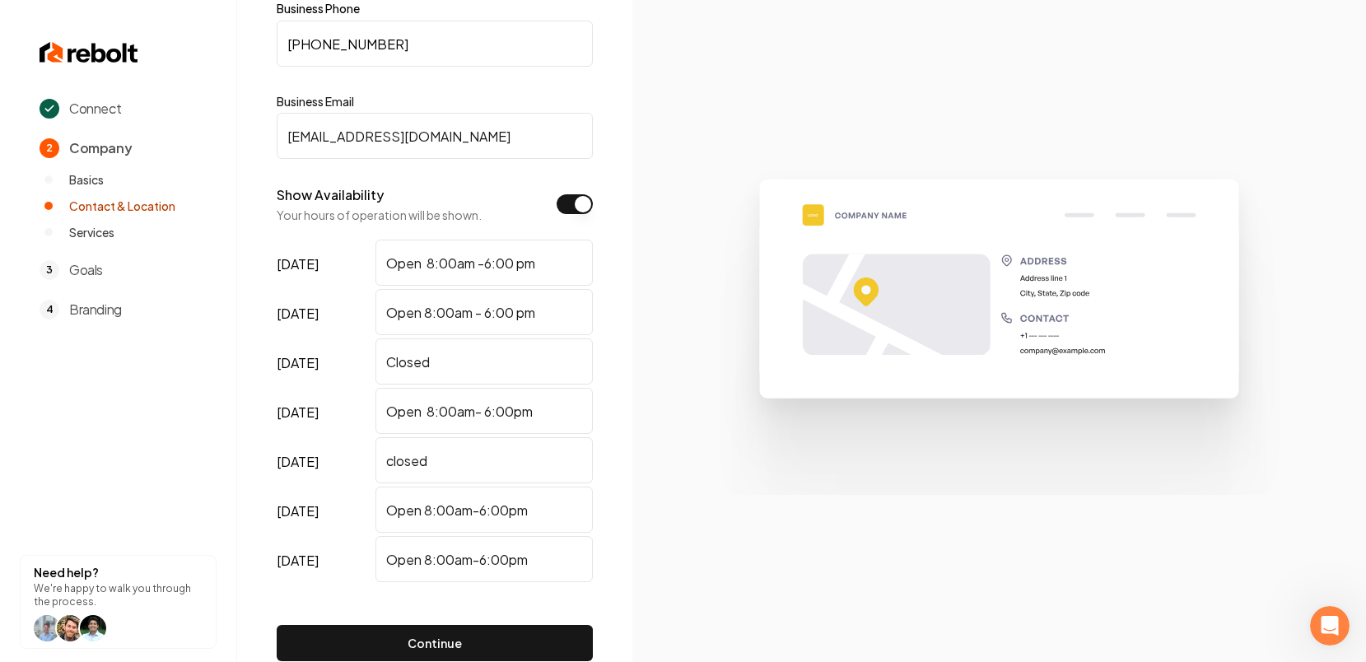
scroll to position [234, 0]
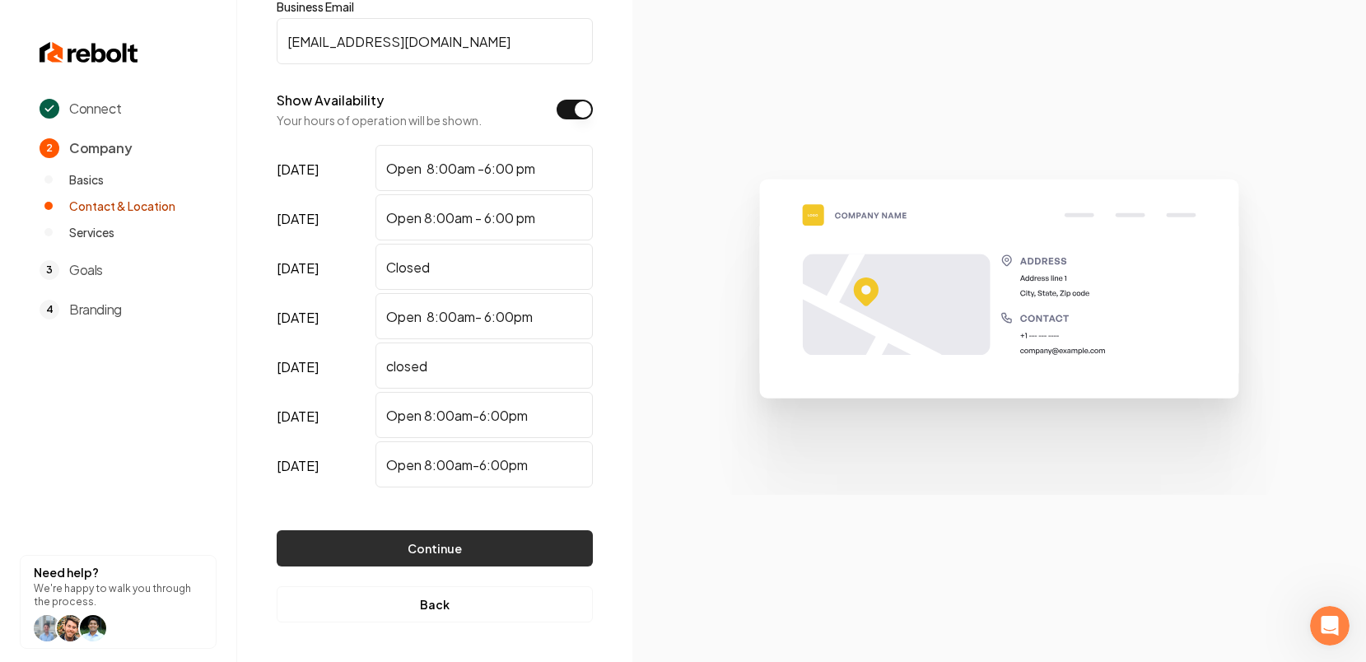
click at [464, 543] on button "Continue" at bounding box center [435, 548] width 316 height 36
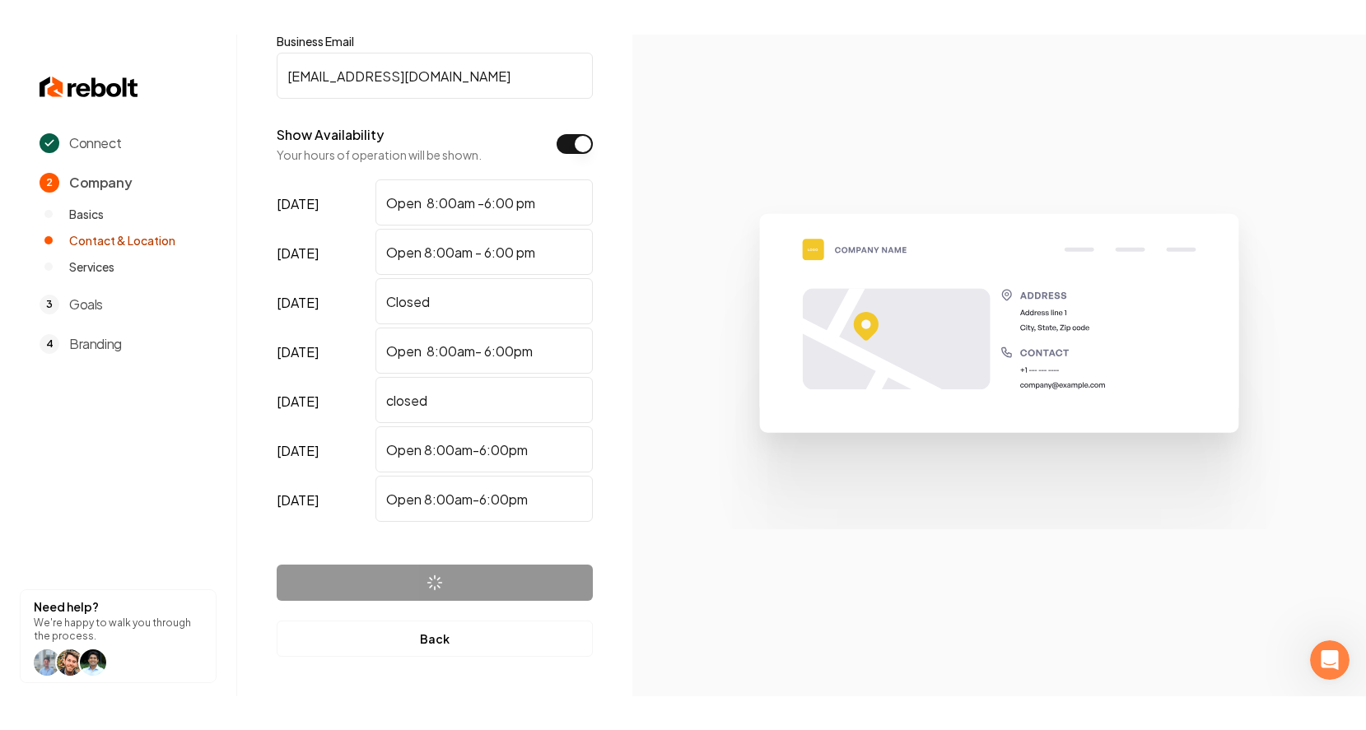
scroll to position [0, 0]
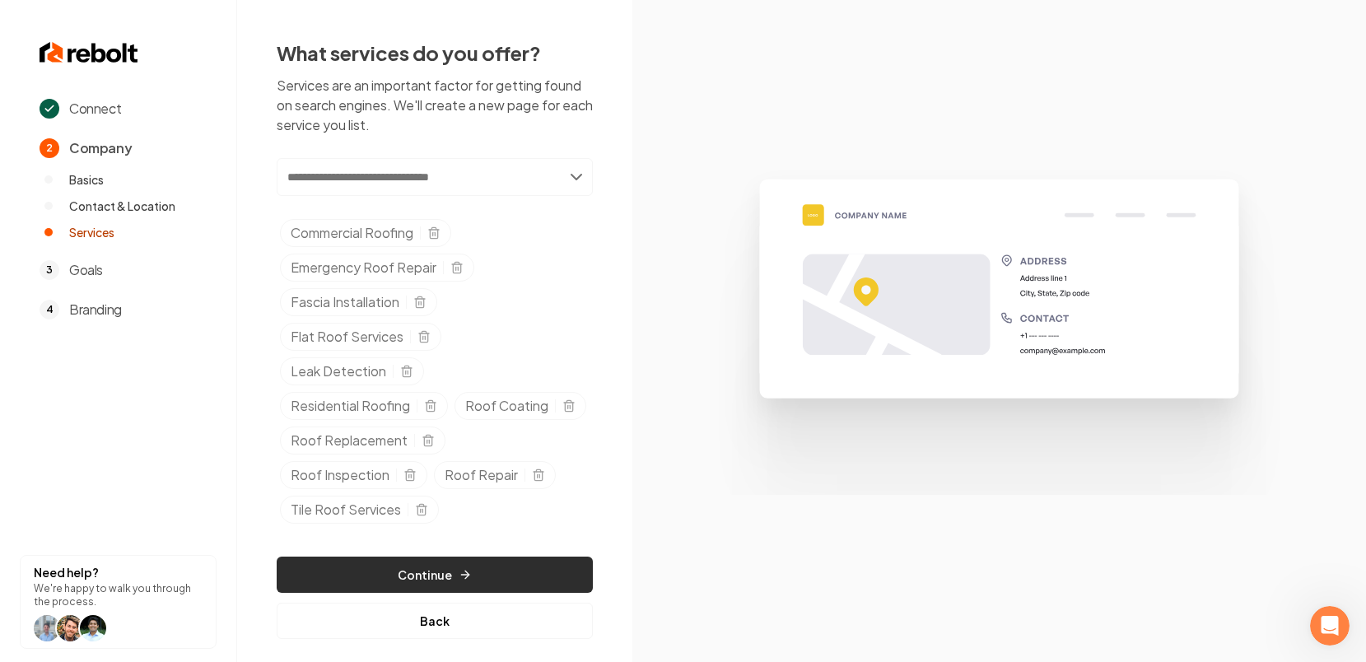
click at [462, 576] on icon "button" at bounding box center [465, 574] width 13 height 13
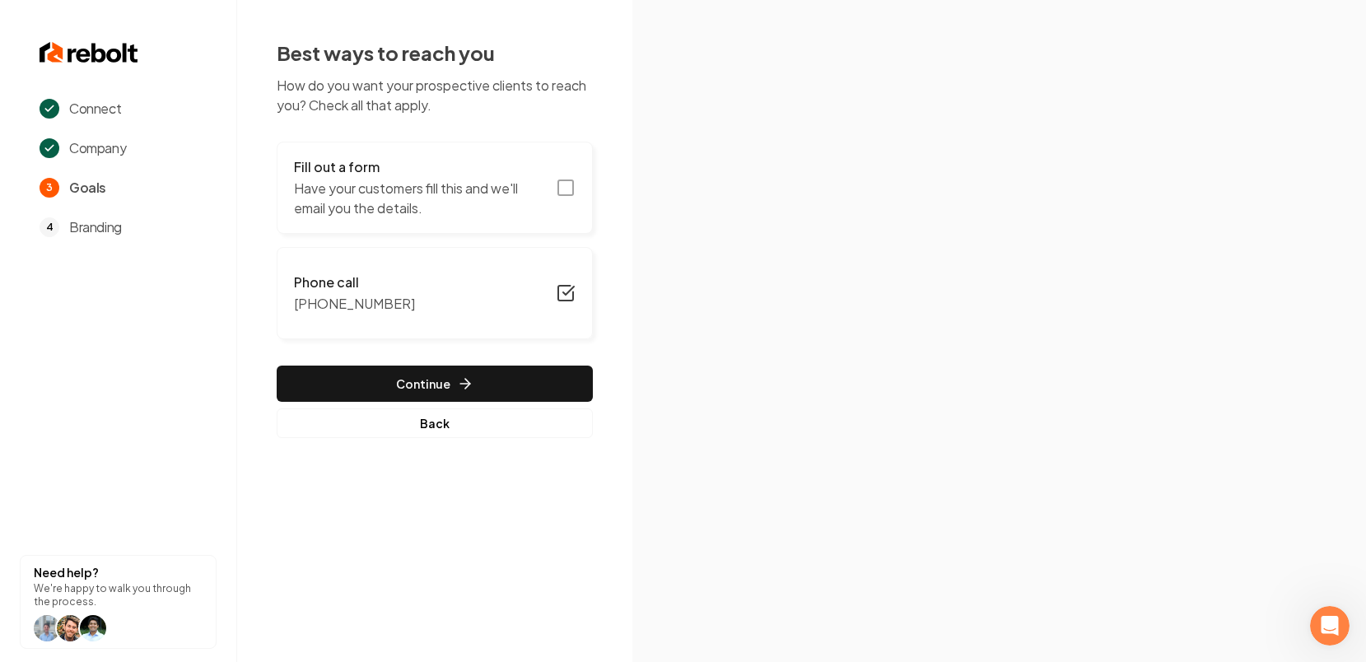
click at [574, 186] on icon "button" at bounding box center [566, 188] width 20 height 20
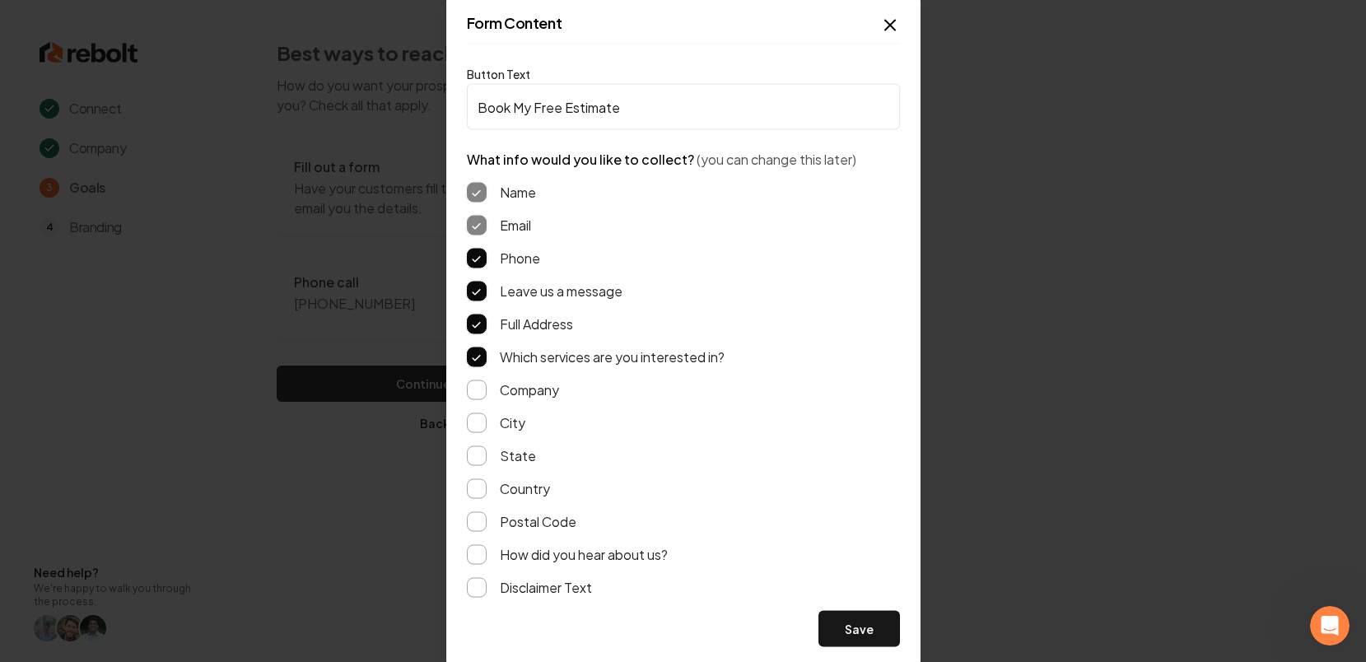
click at [476, 323] on button "Full Address" at bounding box center [477, 325] width 20 height 20
click at [482, 320] on button "Full Address" at bounding box center [477, 325] width 20 height 20
click at [868, 629] on button "Save" at bounding box center [859, 629] width 82 height 36
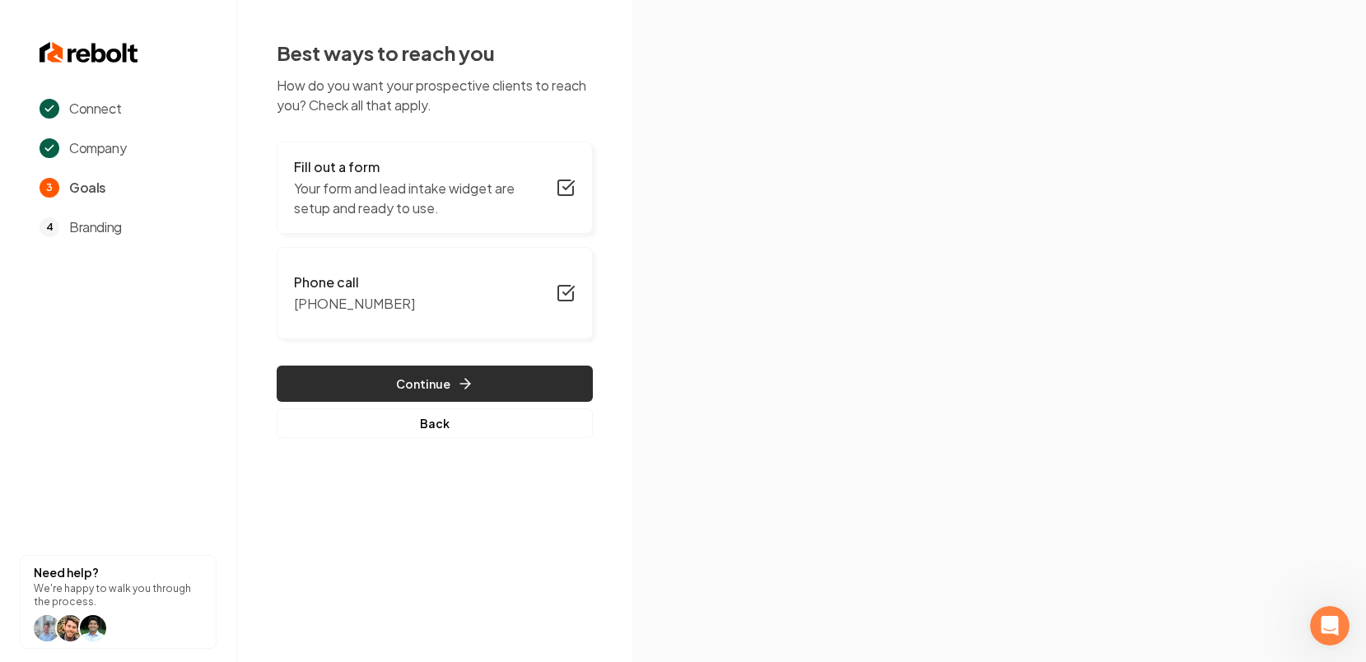
click at [477, 386] on button "Continue" at bounding box center [435, 384] width 316 height 36
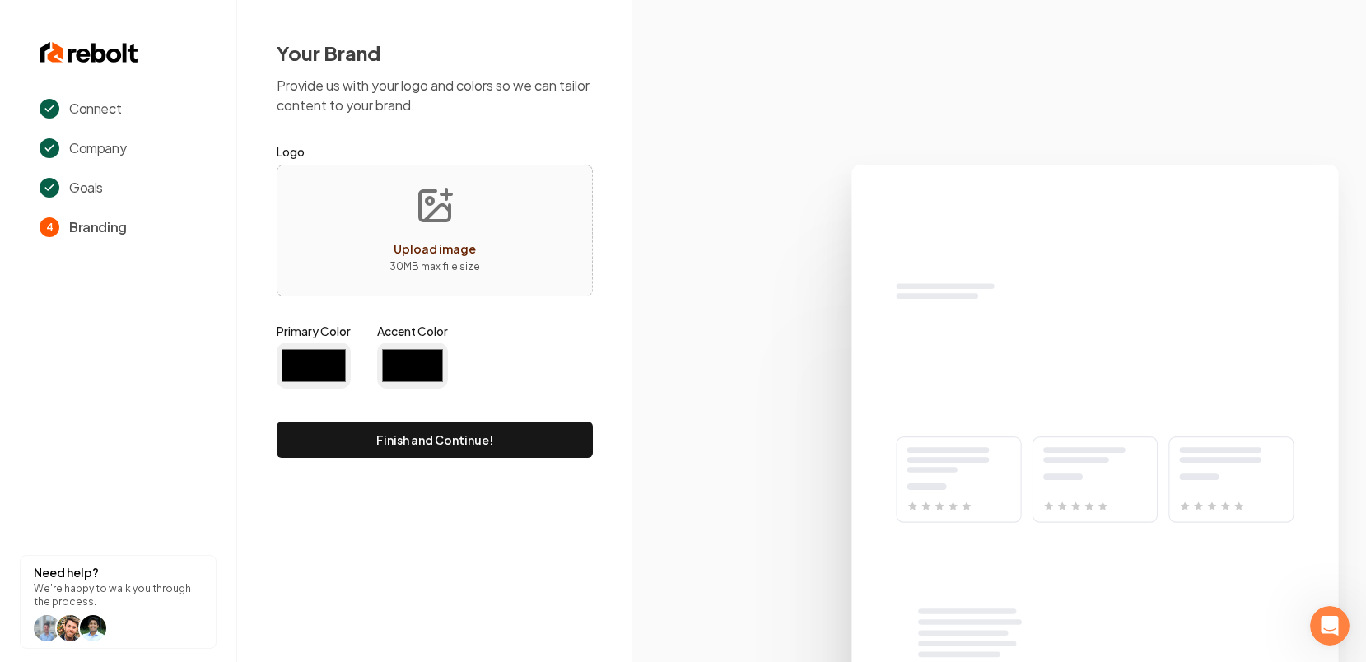
type input "#194d33"
type input "#70be00"
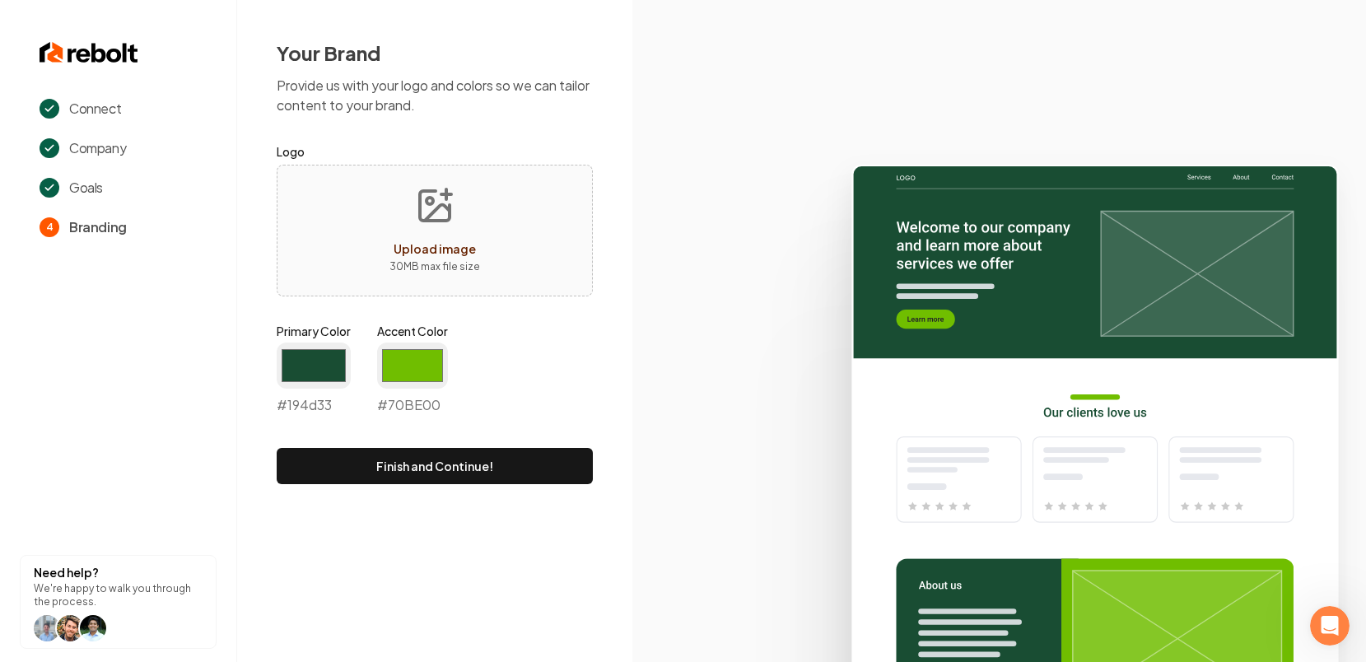
click at [450, 239] on div "Upload image" at bounding box center [435, 249] width 82 height 20
click at [324, 371] on input "#194d33" at bounding box center [314, 366] width 74 height 46
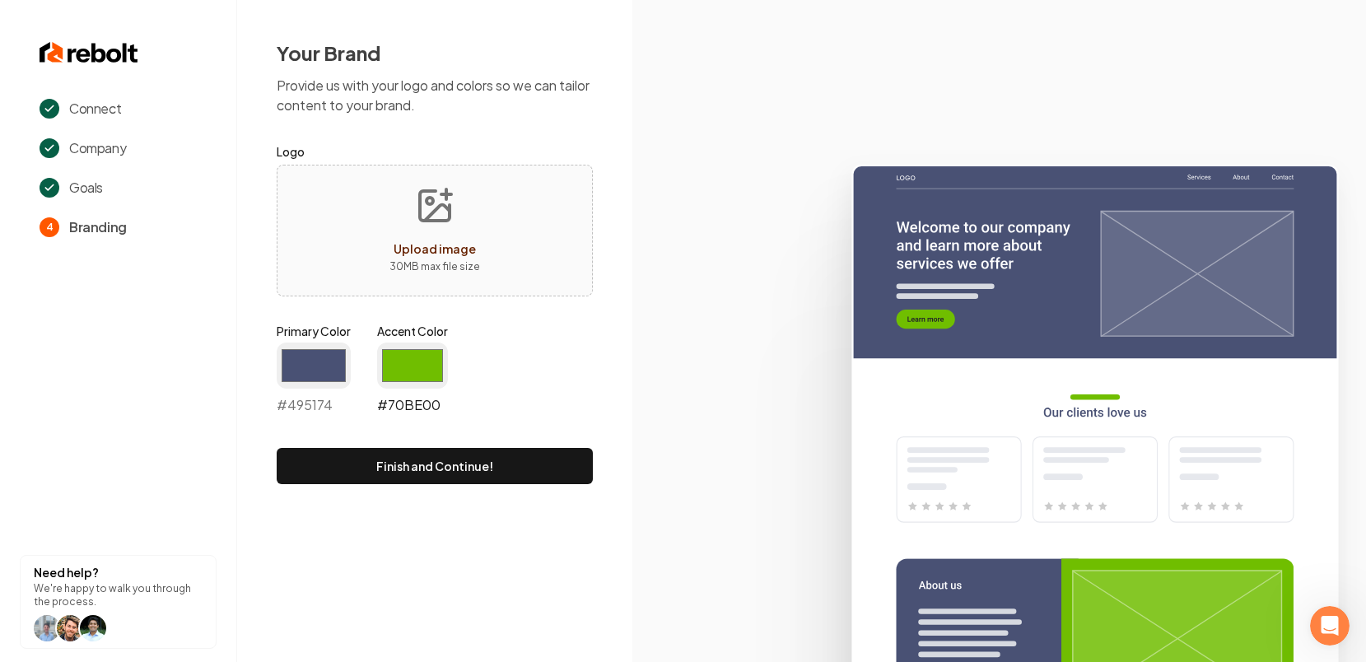
type input "#495174"
click at [424, 358] on input "#70be00" at bounding box center [412, 366] width 71 height 46
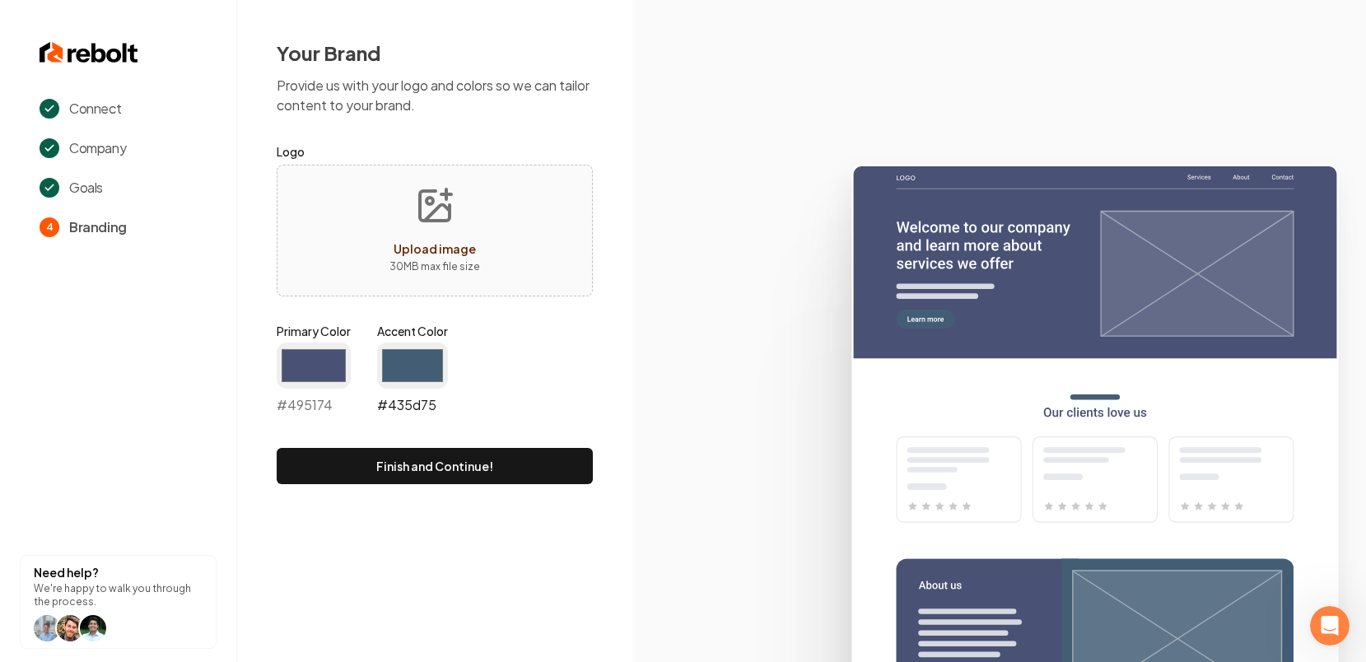
type input "#435d75"
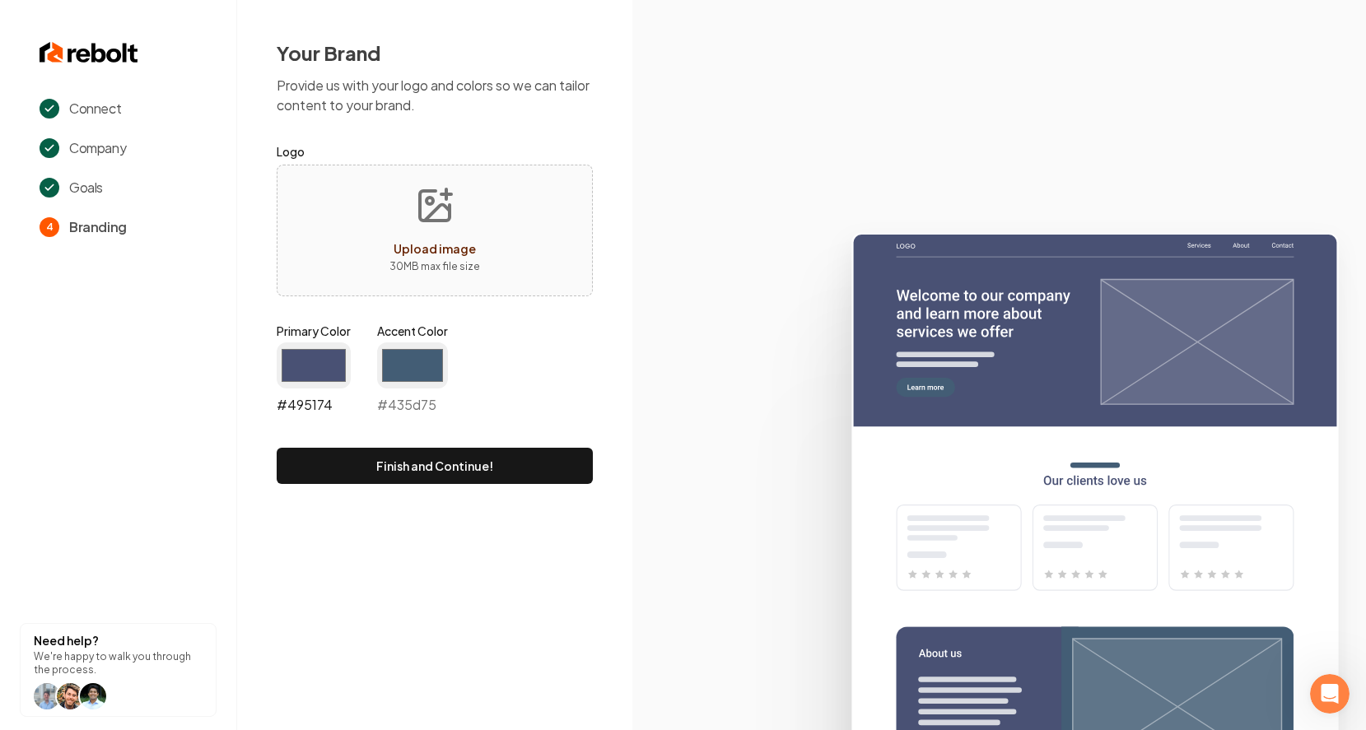
click at [338, 368] on input "#495174" at bounding box center [314, 366] width 74 height 46
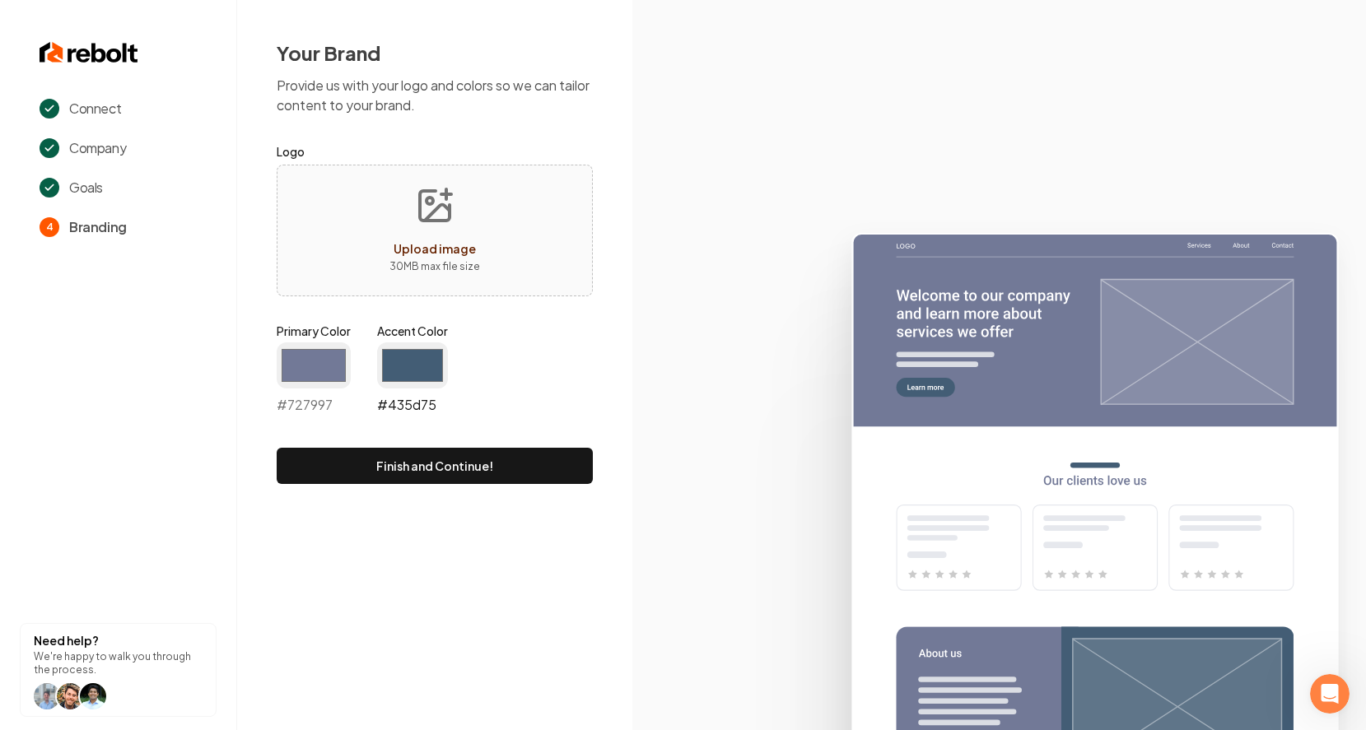
click at [413, 363] on input "#435d75" at bounding box center [412, 366] width 71 height 46
click at [313, 371] on input "#727997" at bounding box center [314, 366] width 74 height 46
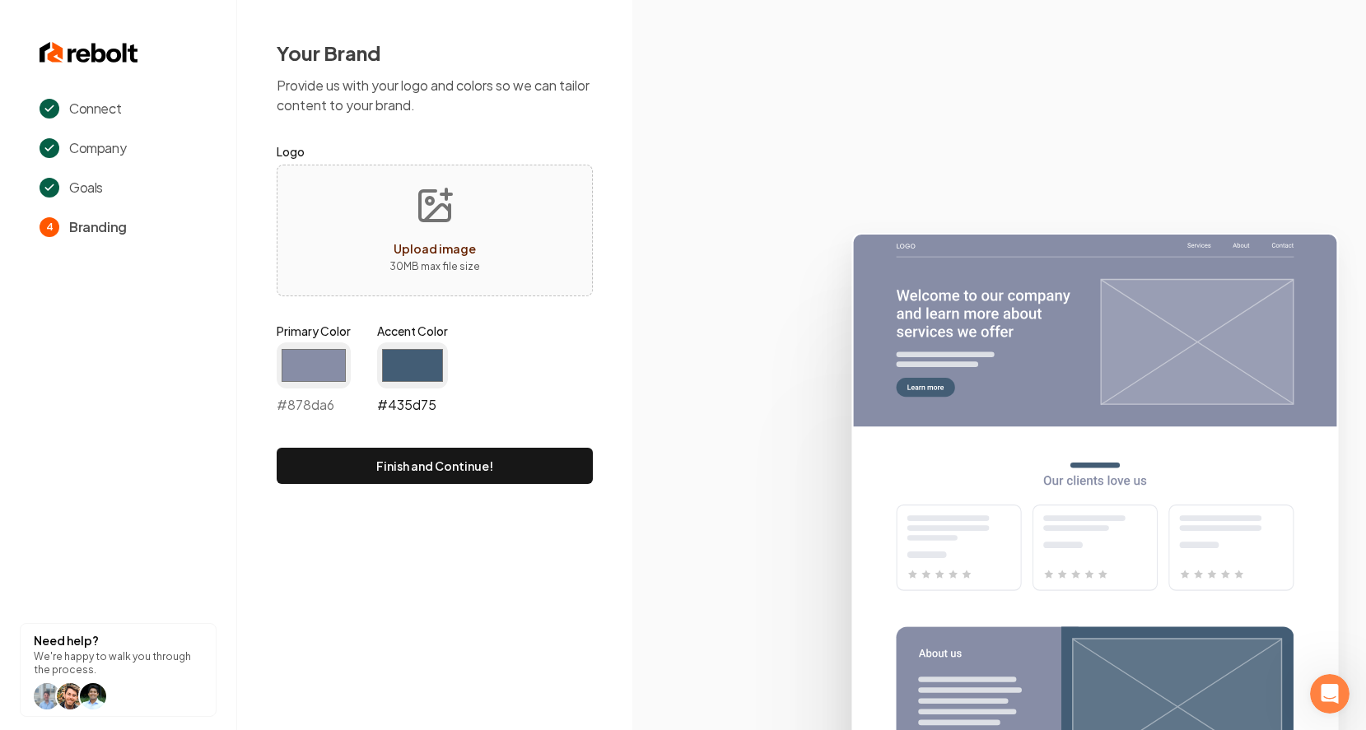
type input "#878da6"
click at [439, 362] on input "#435d75" at bounding box center [412, 366] width 71 height 46
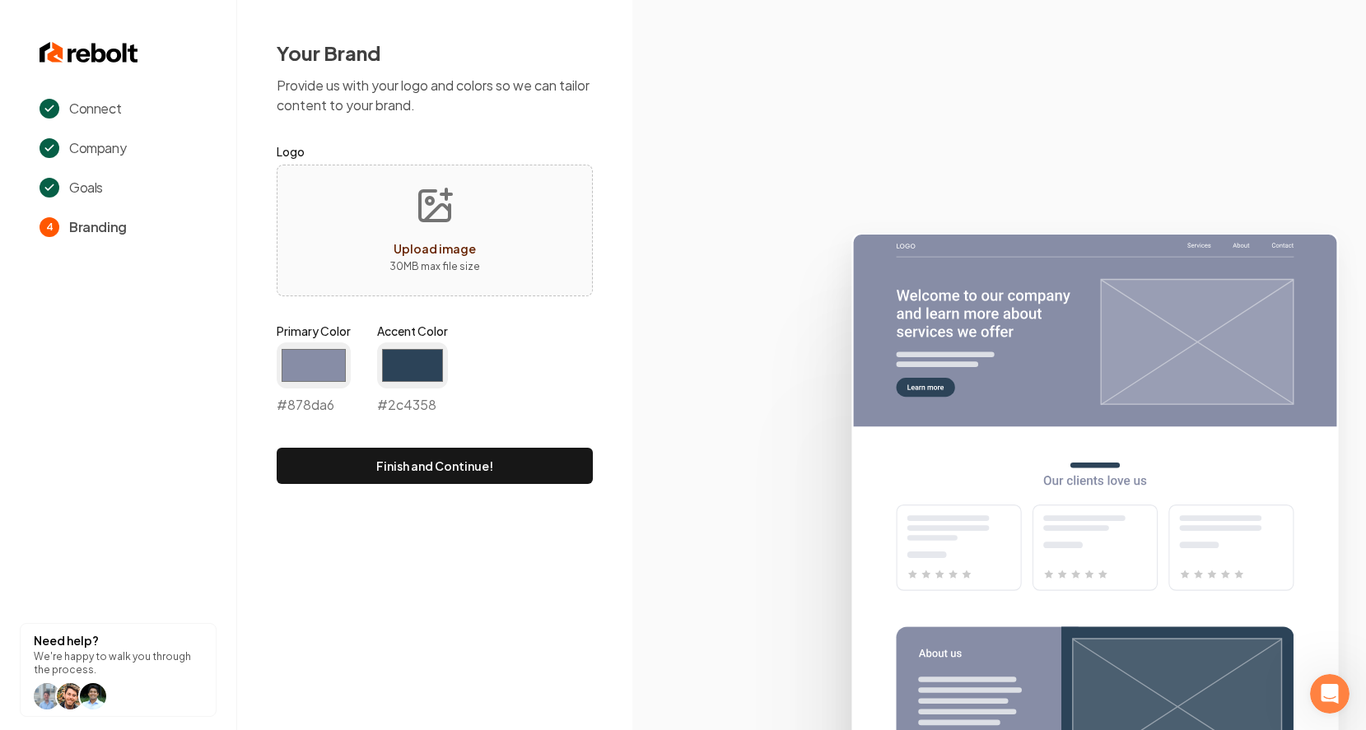
type input "#2c4358"
click at [594, 324] on div "Your Brand Provide us with your logo and colors so we can tailor content to you…" at bounding box center [434, 262] width 395 height 524
click at [415, 466] on button "Finish and Continue!" at bounding box center [435, 466] width 316 height 36
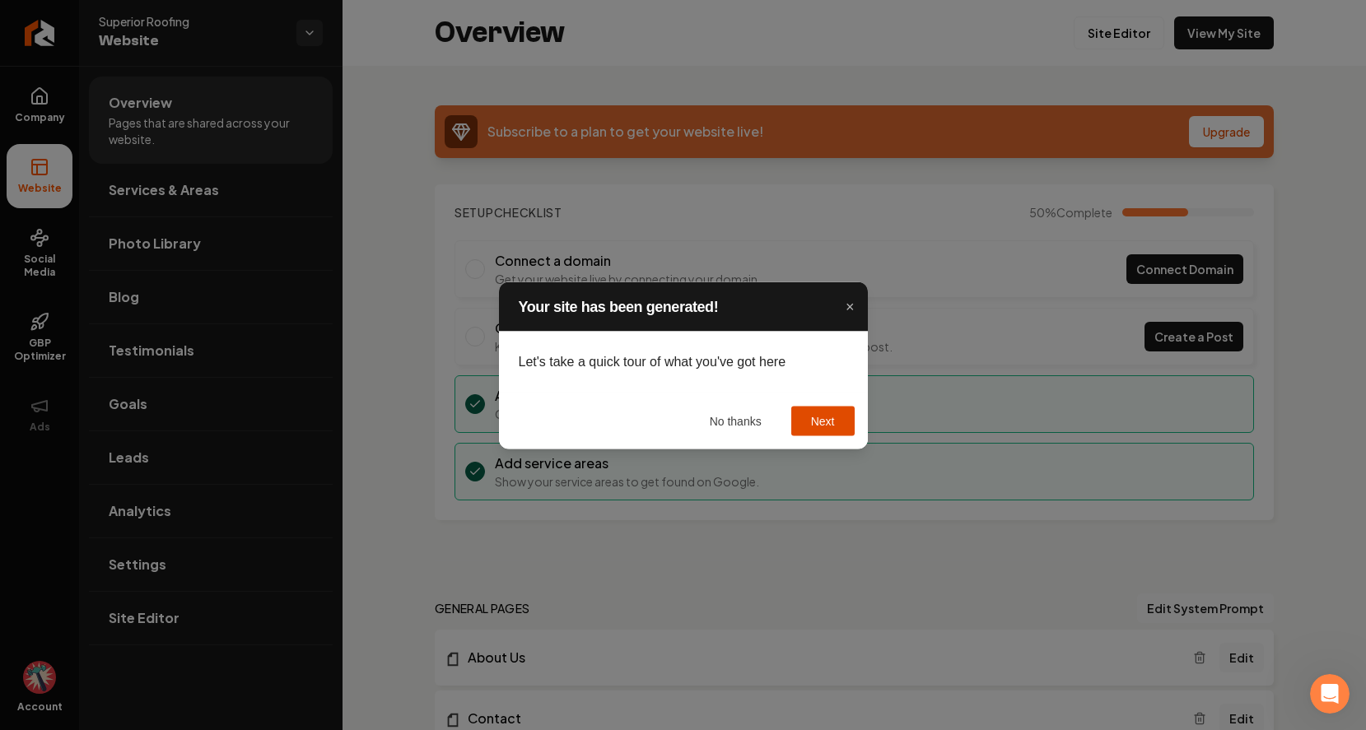
click at [809, 411] on button "Next" at bounding box center [822, 421] width 63 height 30
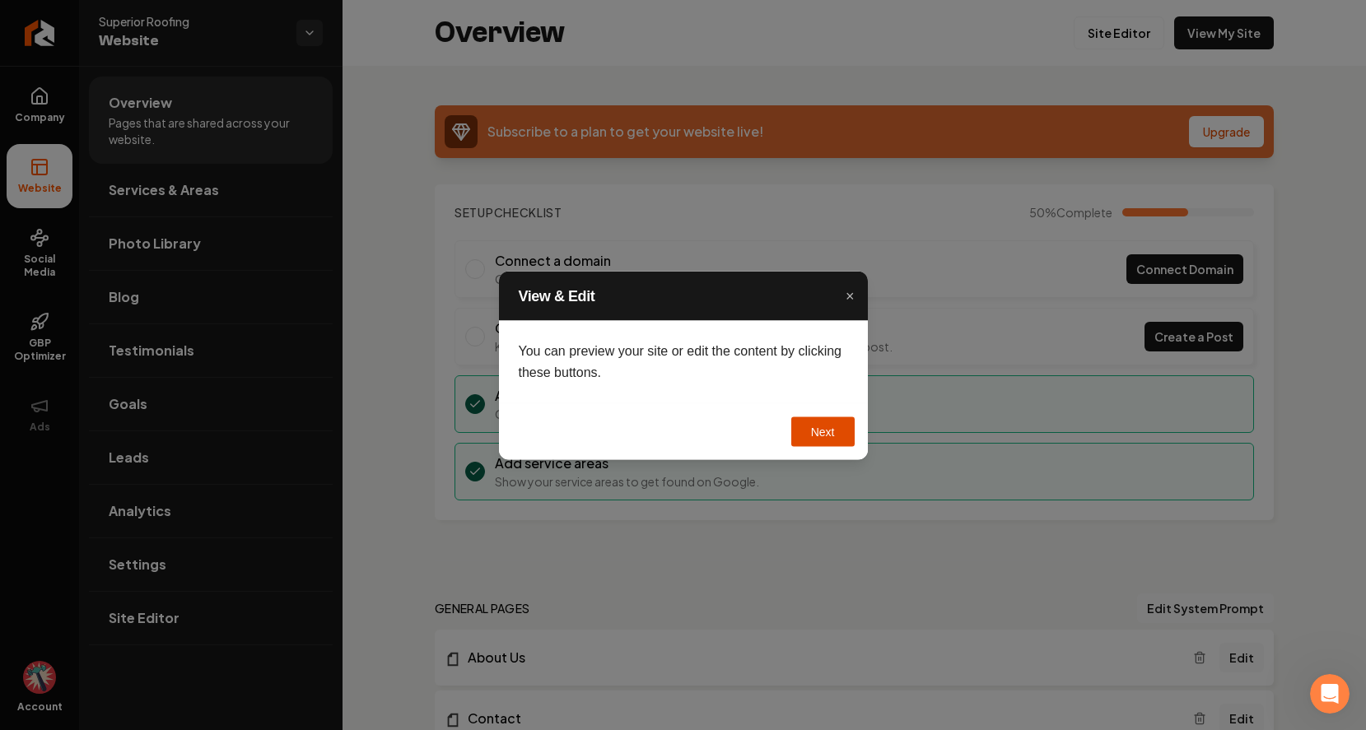
click at [809, 423] on button "Next" at bounding box center [822, 432] width 63 height 30
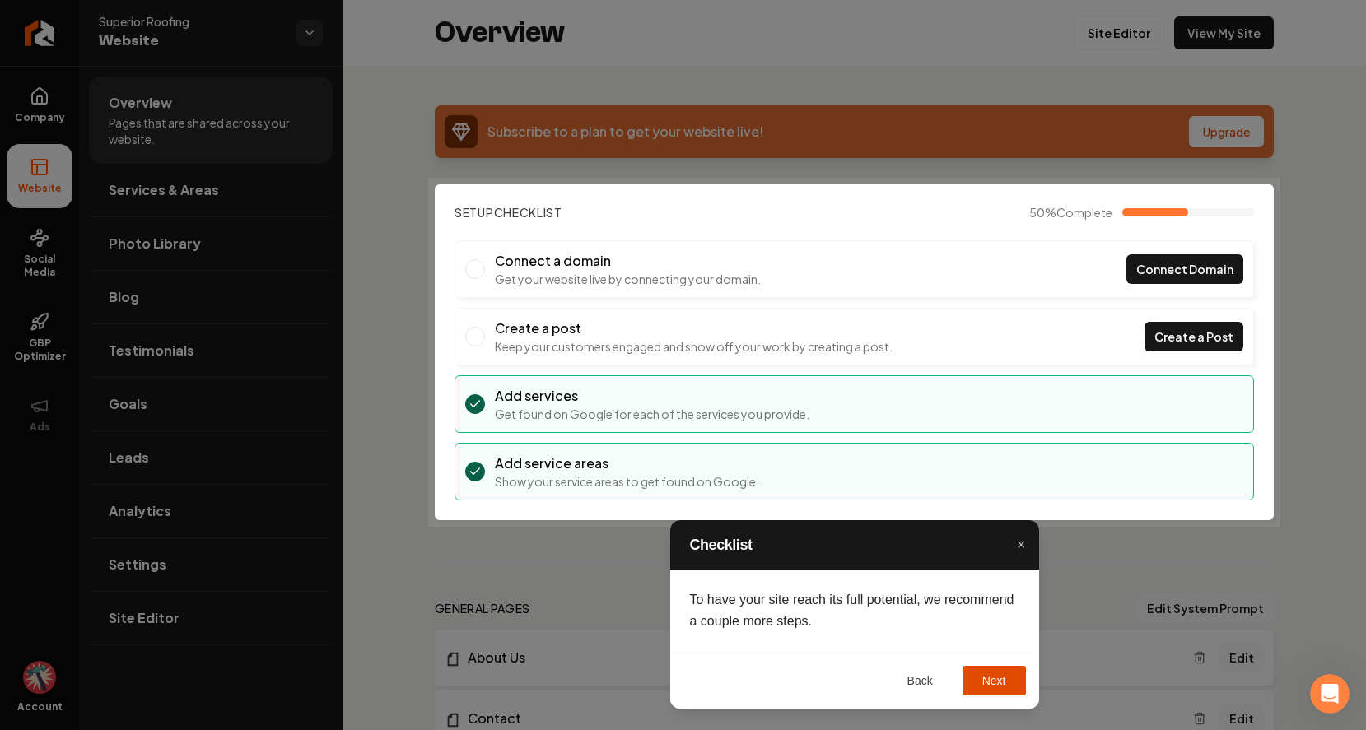
click at [980, 661] on button "Next" at bounding box center [994, 681] width 63 height 30
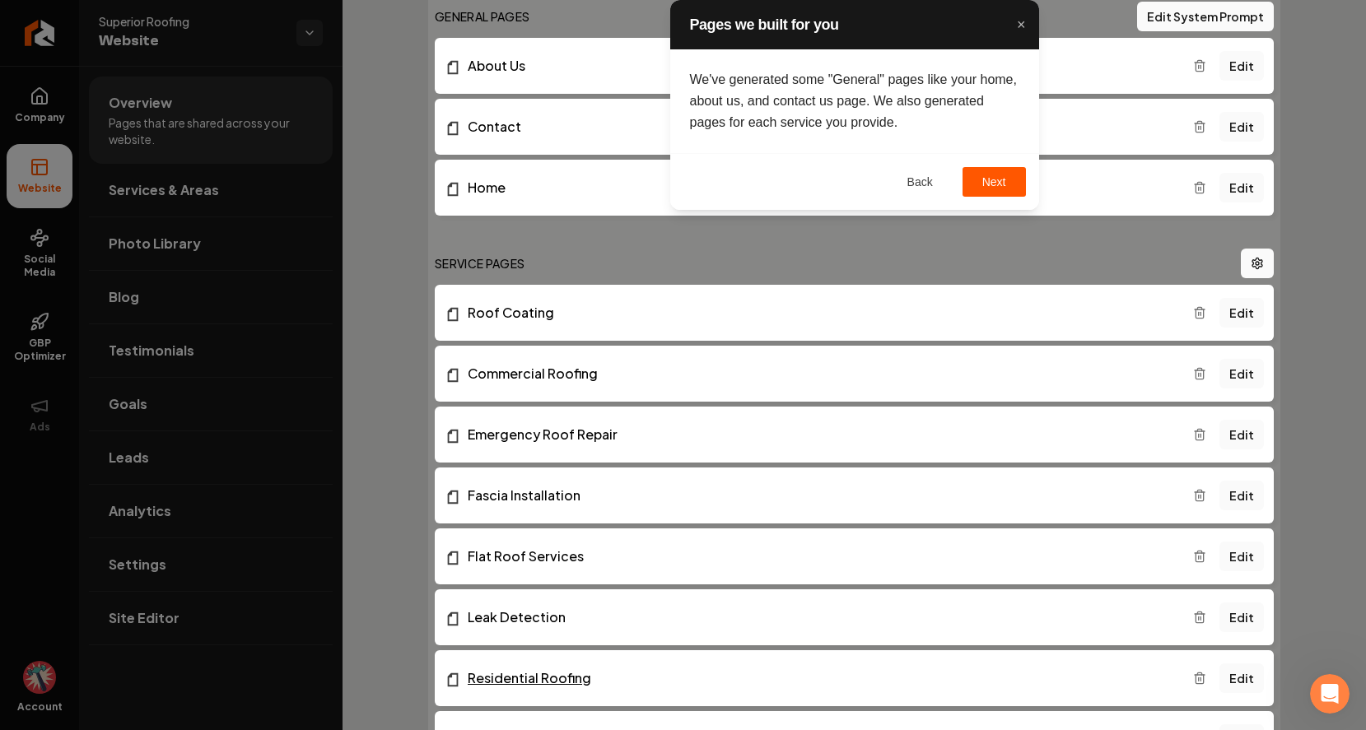
scroll to position [594, 0]
click at [986, 180] on button "Next" at bounding box center [994, 182] width 63 height 30
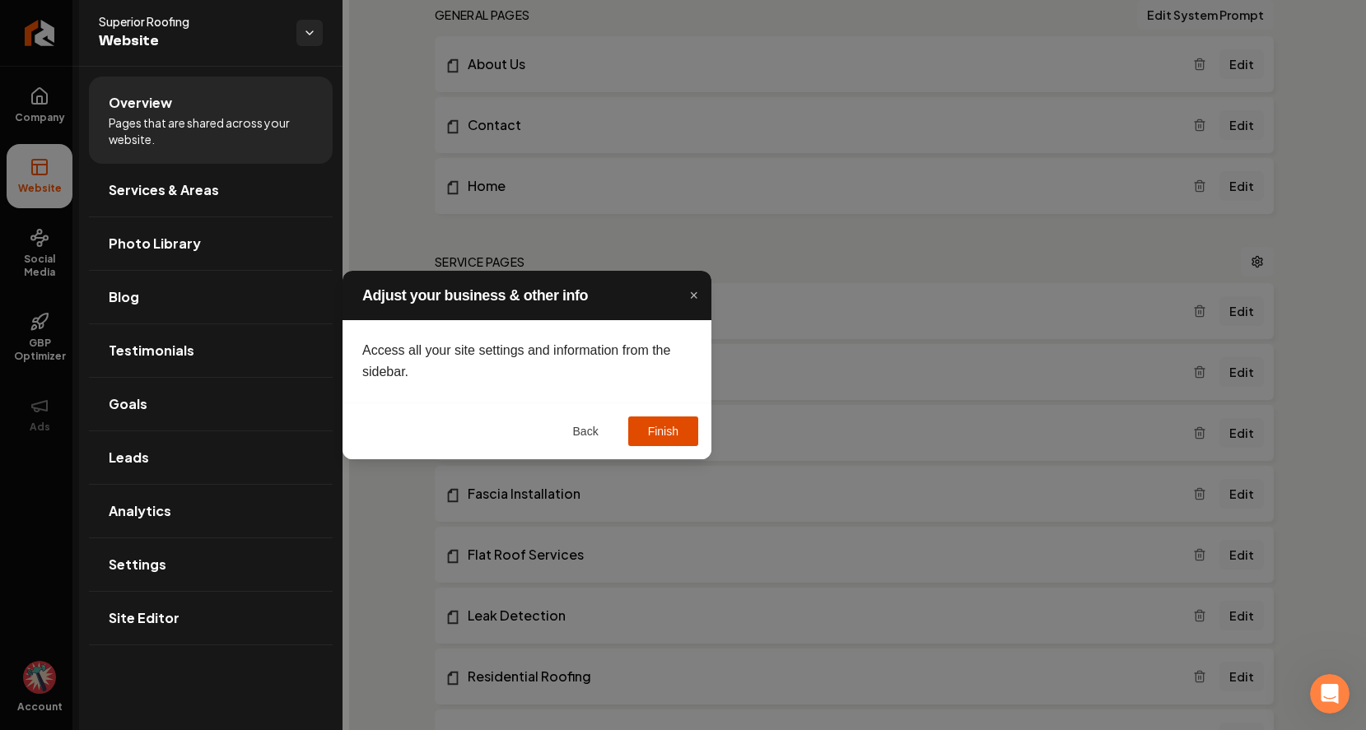
click at [654, 425] on button "Finish" at bounding box center [663, 432] width 70 height 30
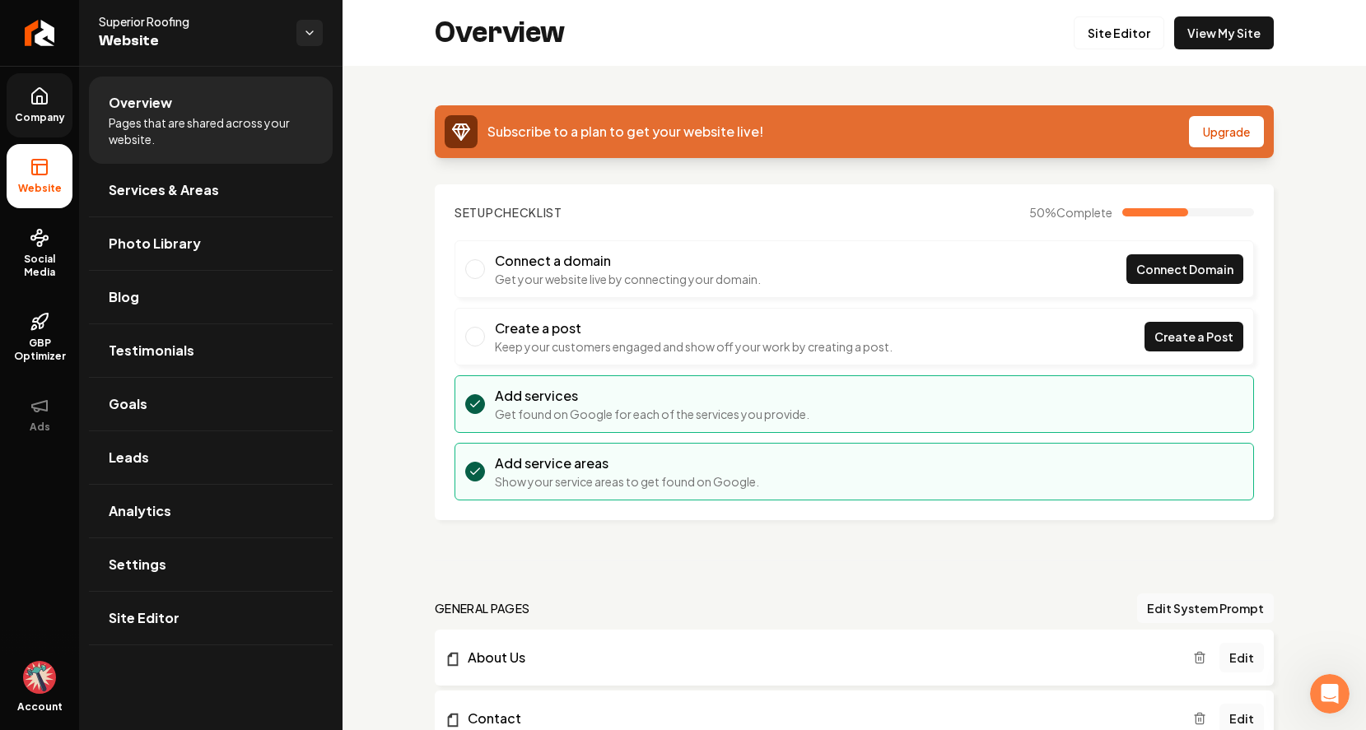
click at [44, 98] on icon at bounding box center [40, 96] width 20 height 20
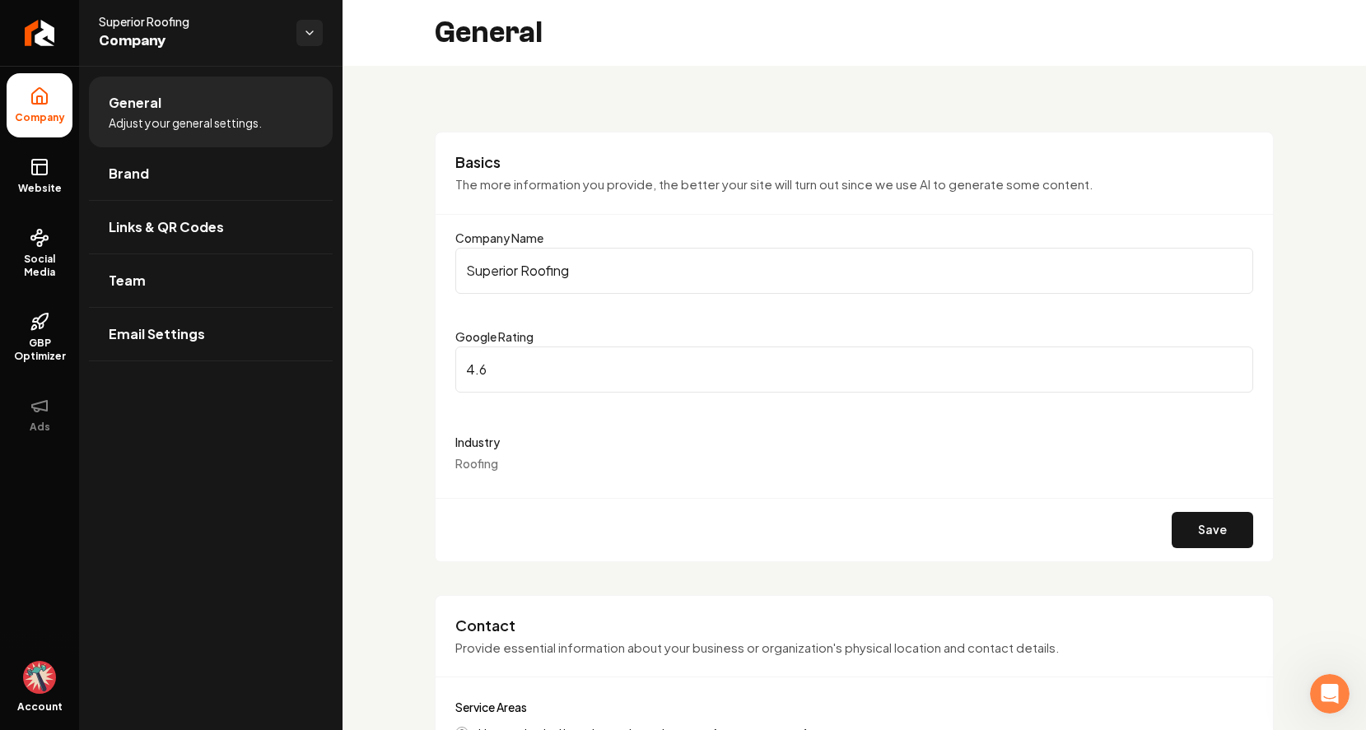
click at [159, 45] on span "Company" at bounding box center [191, 41] width 184 height 23
click at [243, 40] on span "Company" at bounding box center [191, 41] width 184 height 23
click at [212, 410] on div "General Adjust your general settings. Brand Links & QR Codes Team Email Settings" at bounding box center [210, 398] width 263 height 664
click at [40, 661] on img "Open user button" at bounding box center [39, 677] width 33 height 33
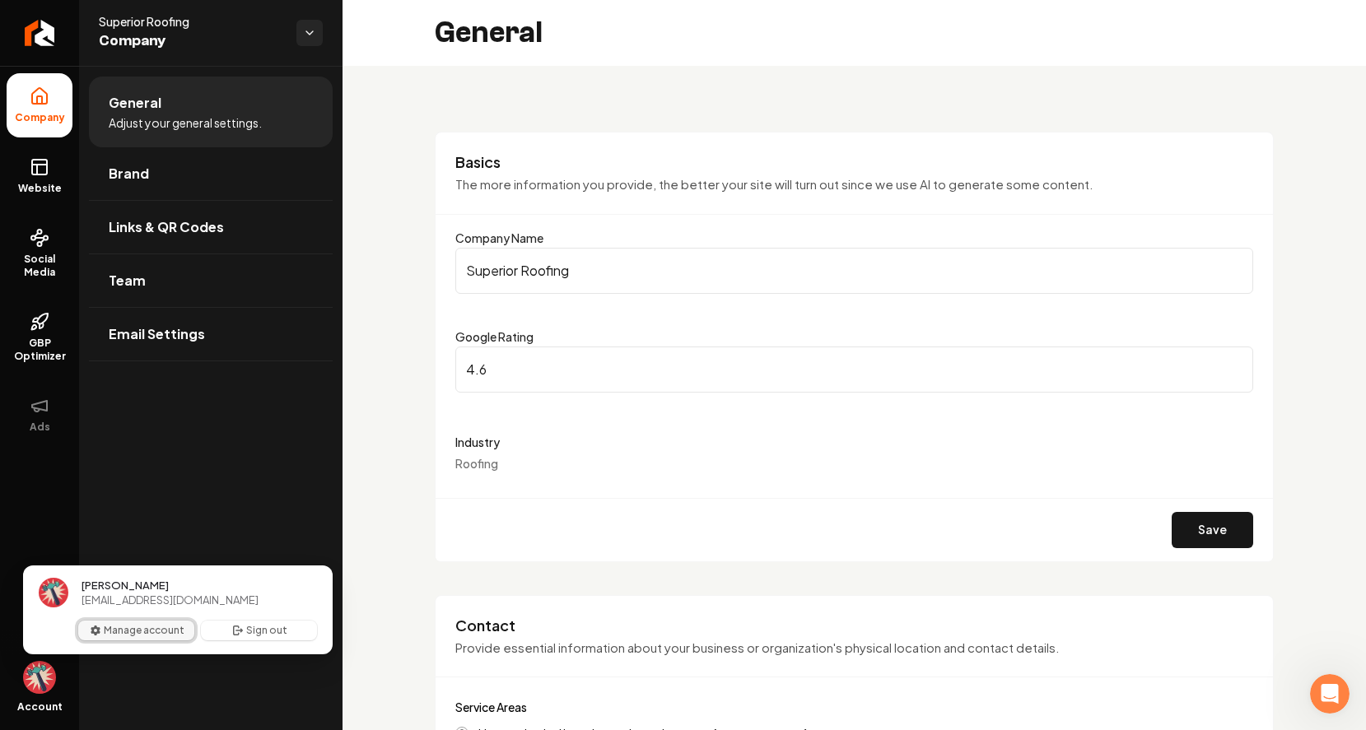
click at [112, 627] on button "Manage account" at bounding box center [136, 631] width 116 height 20
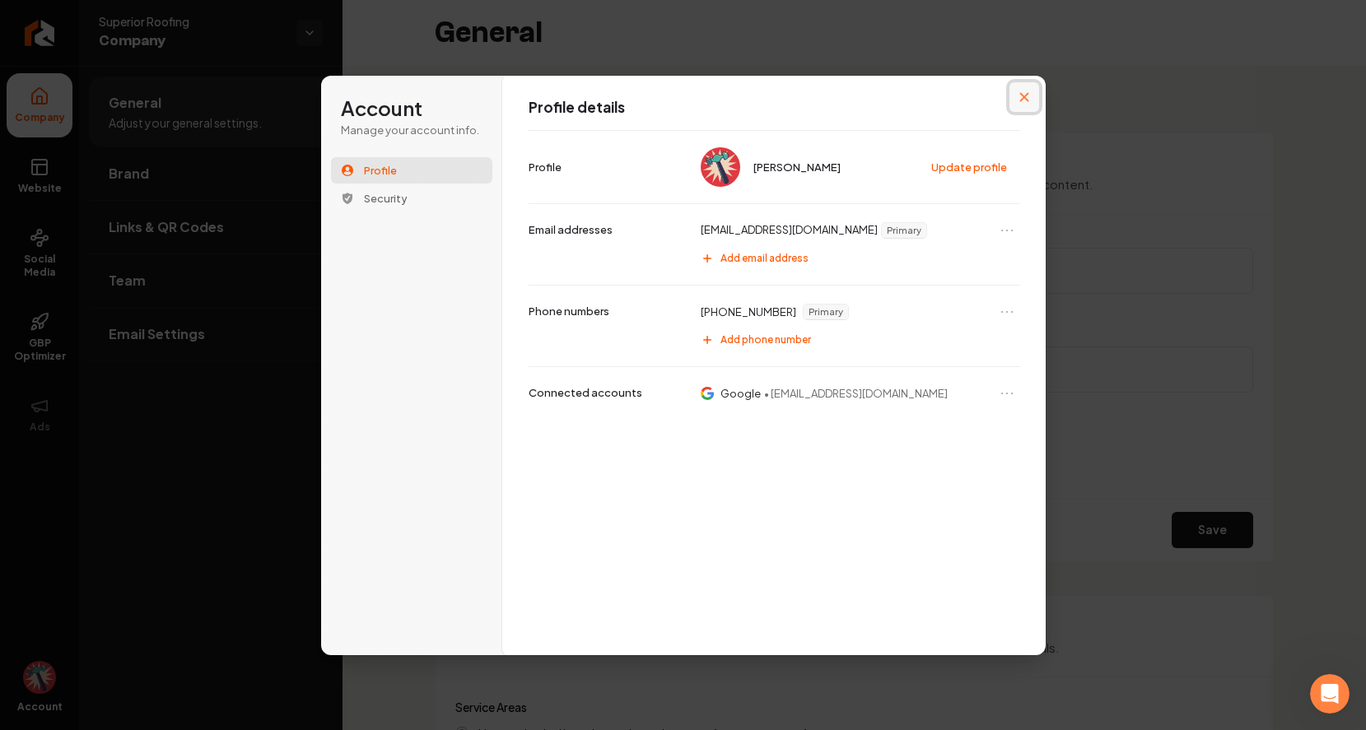
click at [1029, 96] on button "Close modal" at bounding box center [1025, 97] width 30 height 30
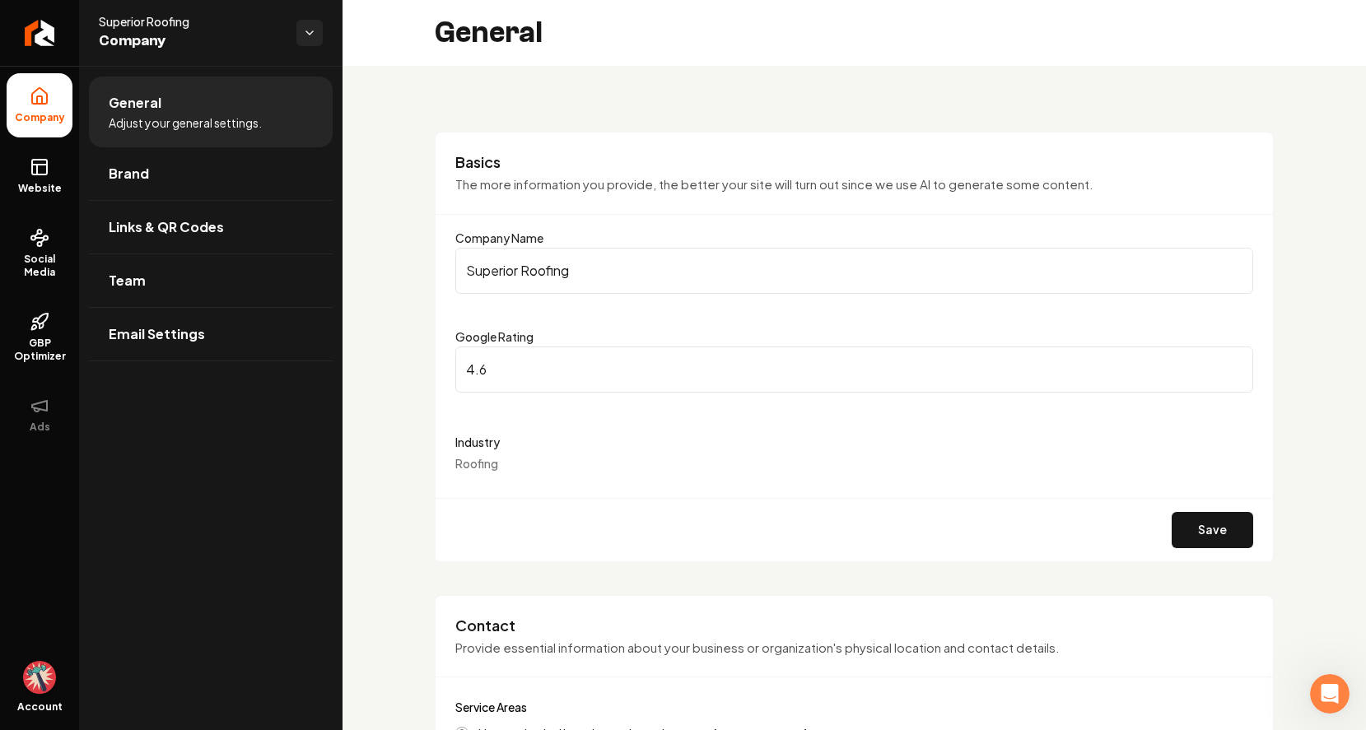
click at [40, 661] on img "Open user button" at bounding box center [39, 677] width 33 height 33
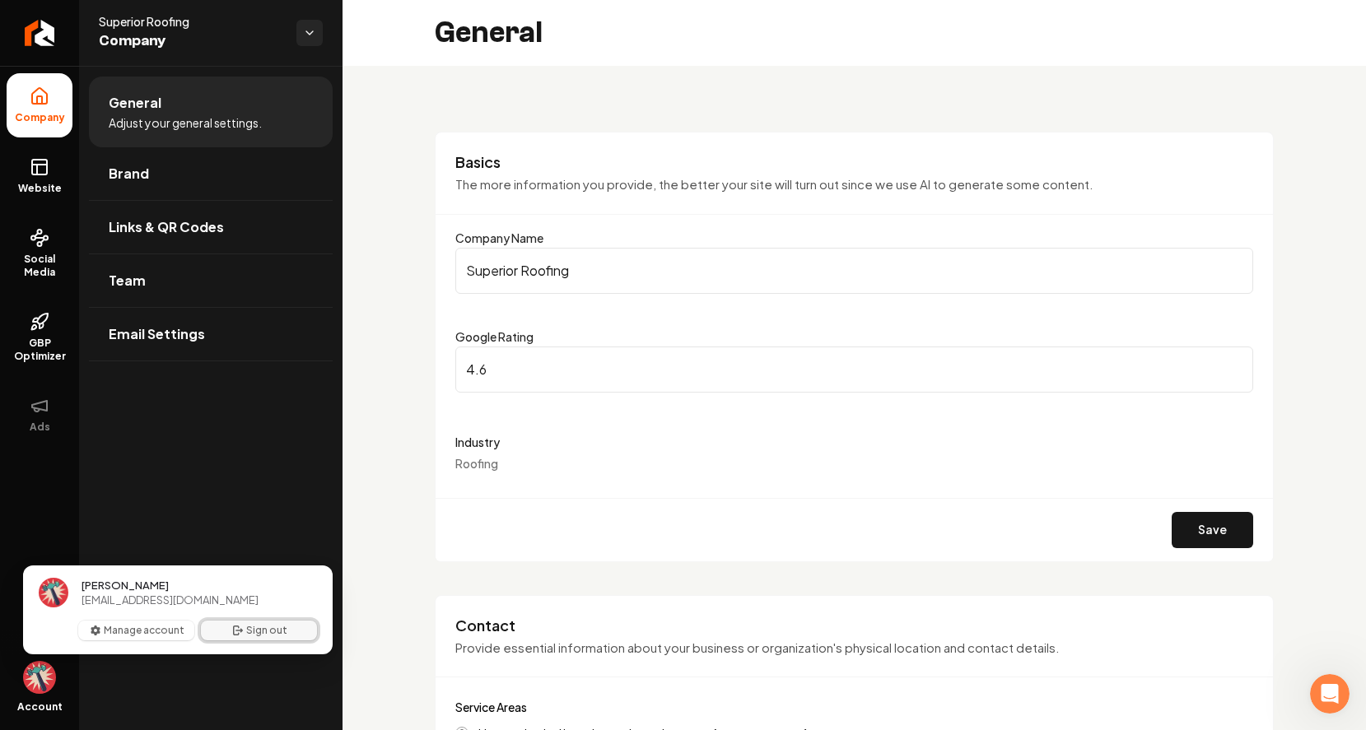
click at [292, 636] on button "Sign out" at bounding box center [259, 631] width 116 height 20
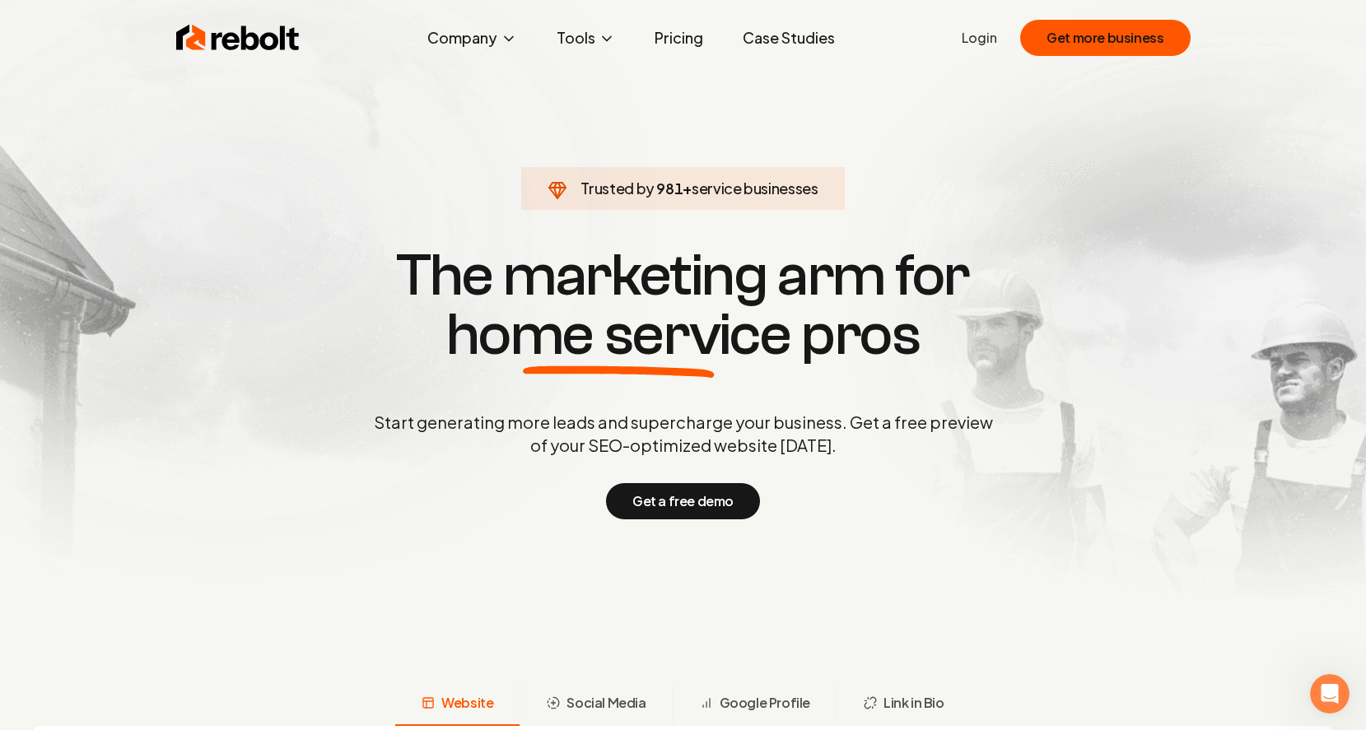
click at [982, 39] on link "Login" at bounding box center [979, 38] width 35 height 20
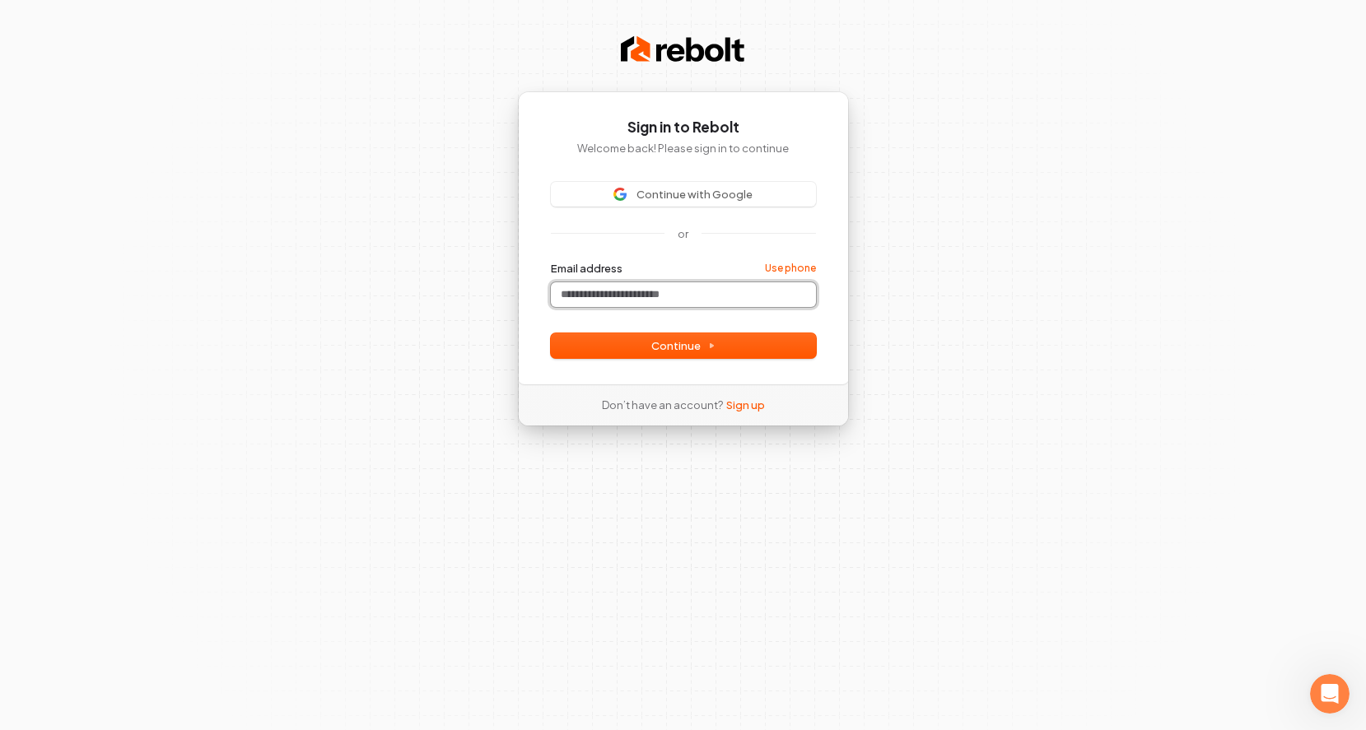
click at [677, 297] on input "Email address" at bounding box center [683, 294] width 265 height 25
click at [711, 343] on icon at bounding box center [711, 346] width 8 height 8
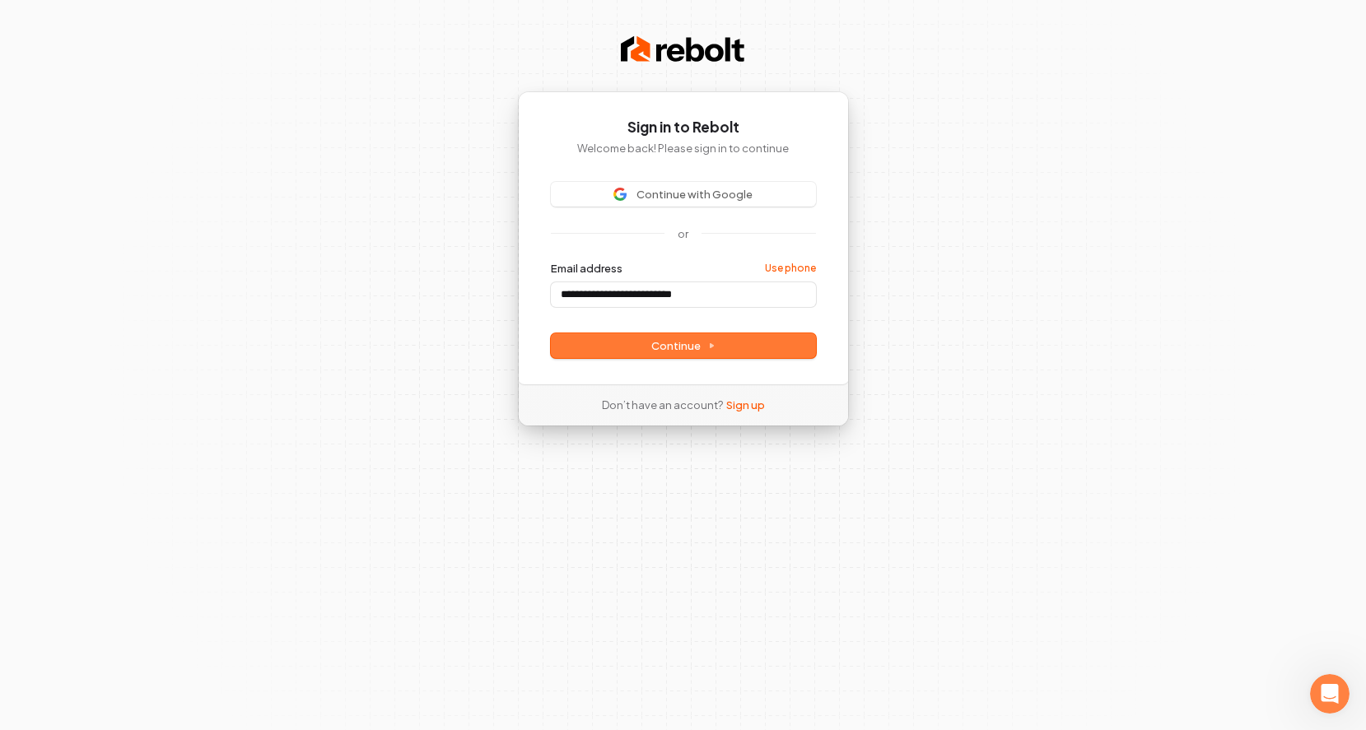
type input "**********"
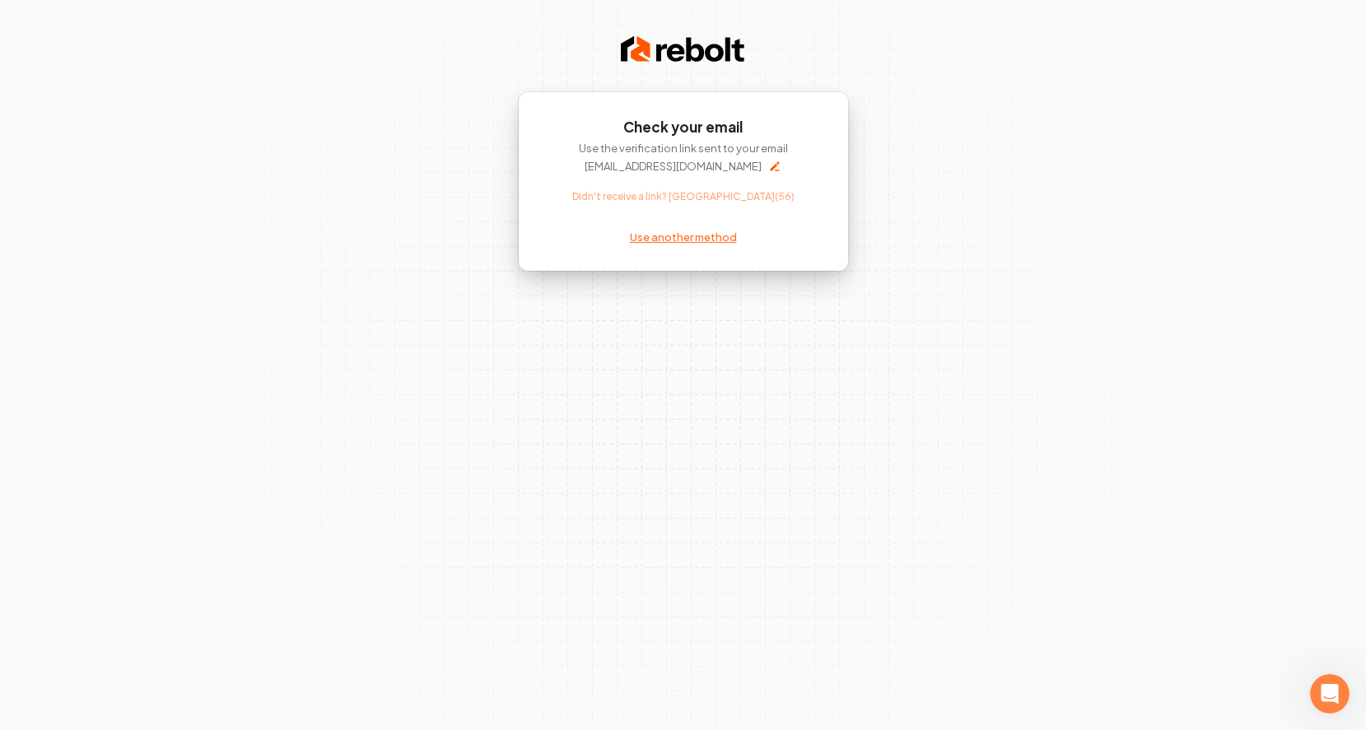
click at [716, 240] on link "Use another method" at bounding box center [683, 237] width 107 height 15
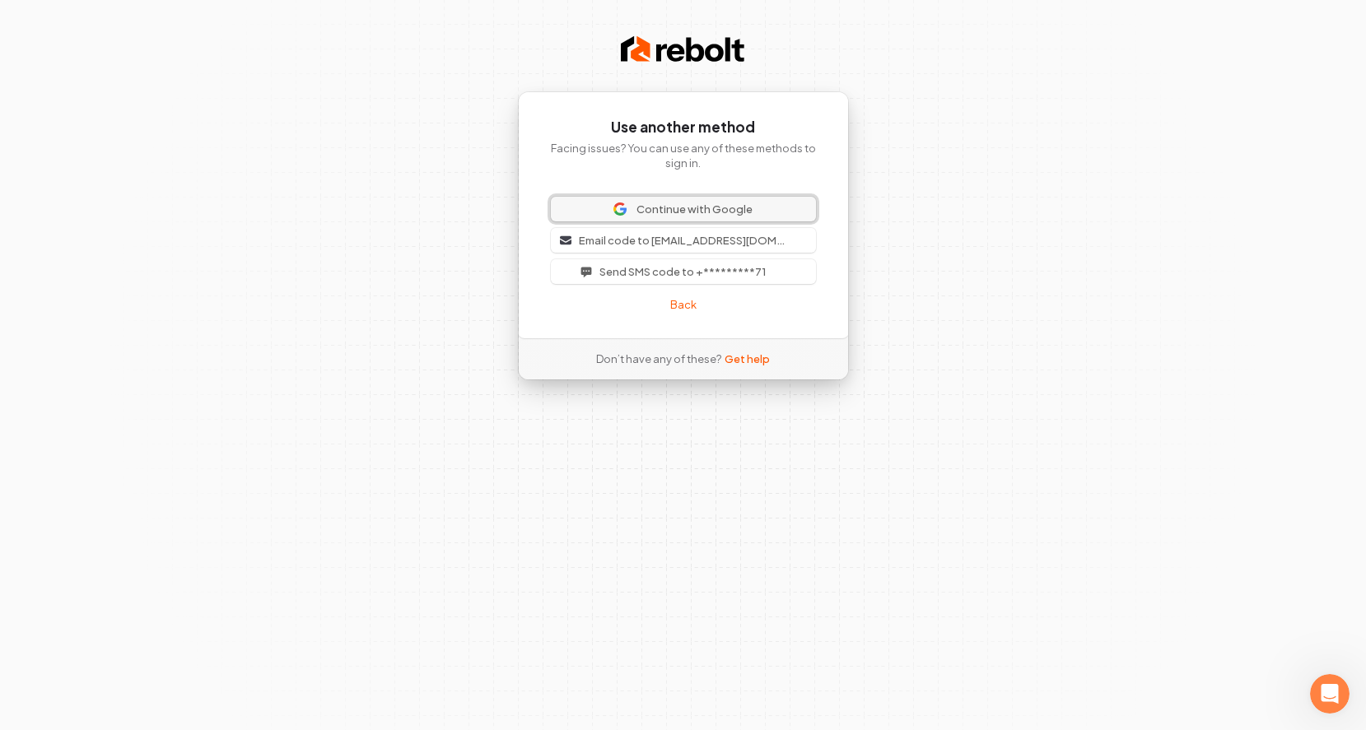
click at [768, 212] on span "Continue with Google" at bounding box center [683, 209] width 245 height 15
